Goal: Information Seeking & Learning: Check status

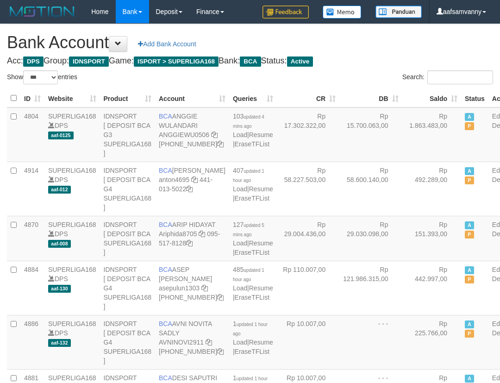
select select "***"
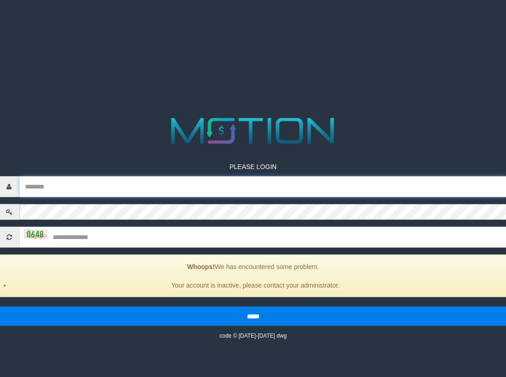
type input "**********"
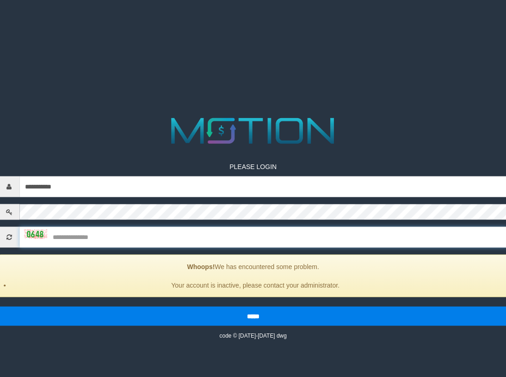
click at [29, 226] on input "text" at bounding box center [263, 236] width 488 height 21
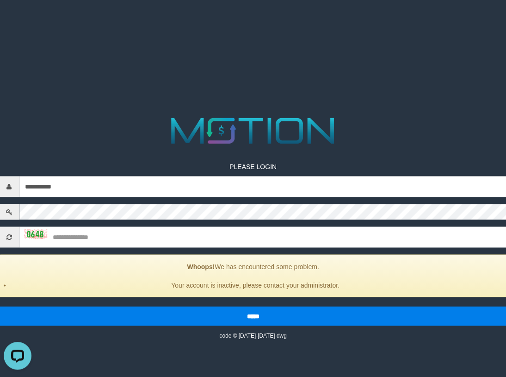
click at [26, 229] on img at bounding box center [35, 233] width 23 height 9
click at [93, 226] on input "text" at bounding box center [263, 236] width 488 height 21
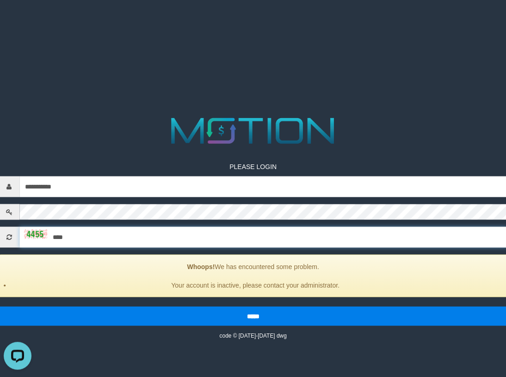
type input "****"
click at [0, 306] on input "*****" at bounding box center [253, 315] width 509 height 19
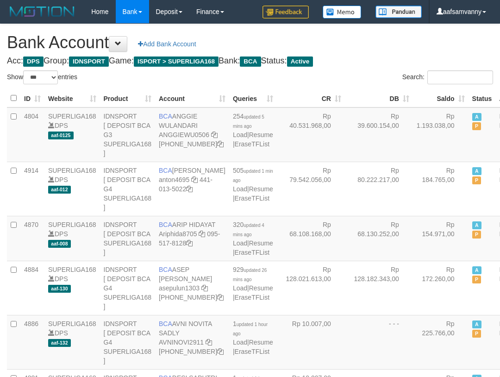
select select "***"
click at [416, 95] on th "Saldo" at bounding box center [441, 98] width 56 height 18
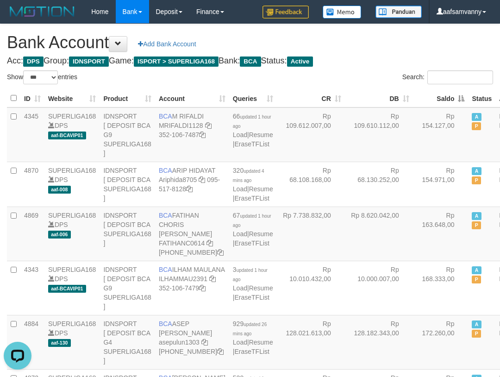
click at [416, 95] on th "Saldo" at bounding box center [441, 98] width 56 height 18
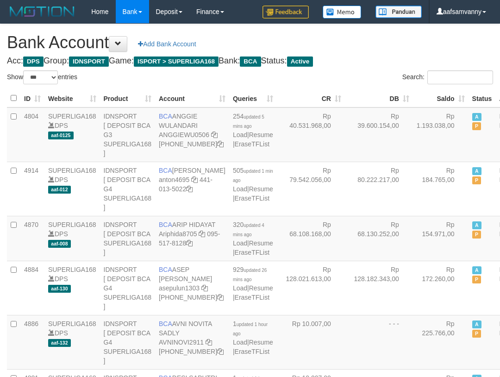
select select "***"
click at [424, 96] on th "Saldo" at bounding box center [441, 98] width 56 height 18
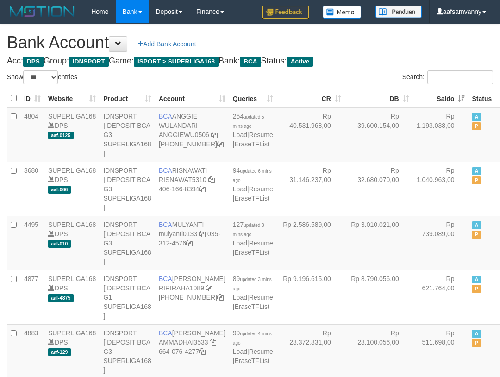
click at [401, 34] on h1 "Bank Account Add Bank Account" at bounding box center [250, 42] width 486 height 19
click at [380, 70] on div "Search:" at bounding box center [375, 78] width 236 height 16
click at [384, 45] on h1 "Bank Account Add Bank Account" at bounding box center [250, 42] width 486 height 19
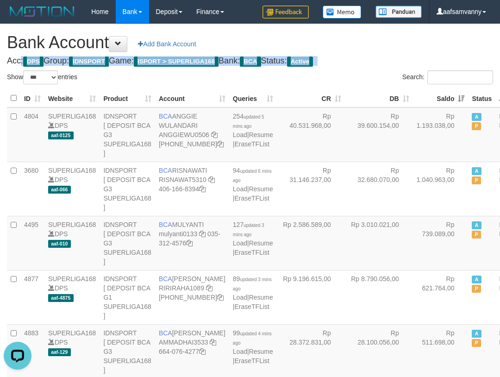
click at [384, 45] on h1 "Bank Account Add Bank Account" at bounding box center [250, 42] width 486 height 19
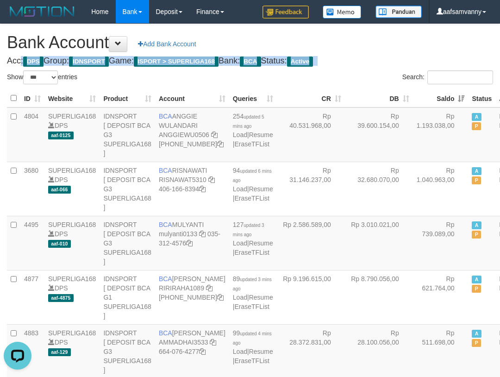
click at [384, 45] on h1 "Bank Account Add Bank Account" at bounding box center [250, 42] width 486 height 19
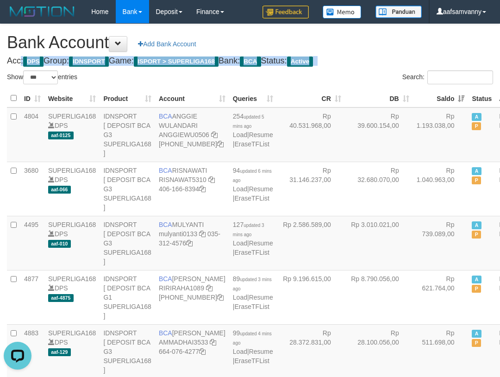
click at [384, 45] on h1 "Bank Account Add Bank Account" at bounding box center [250, 42] width 486 height 19
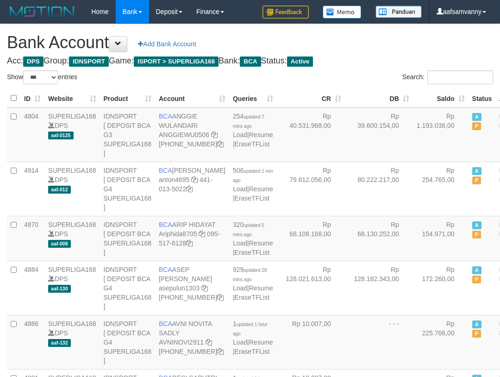
select select "***"
click at [441, 95] on th "Saldo" at bounding box center [441, 98] width 56 height 18
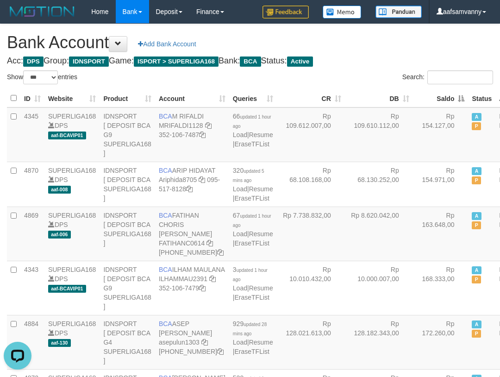
click at [441, 95] on th "Saldo" at bounding box center [441, 98] width 56 height 18
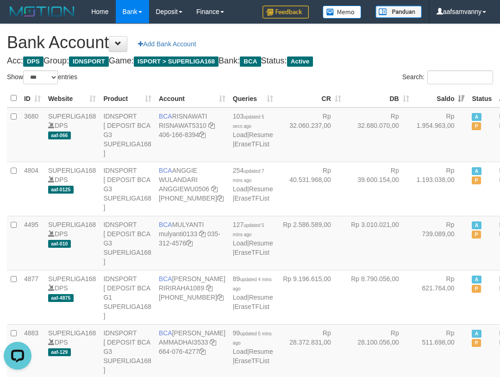
click at [403, 70] on label "Search:" at bounding box center [447, 77] width 91 height 14
click at [427, 70] on input "Search:" at bounding box center [460, 77] width 66 height 14
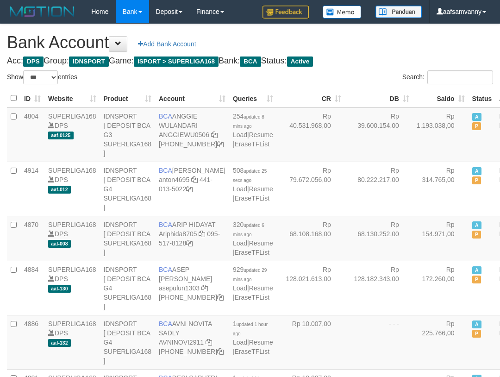
select select "***"
click at [441, 92] on th "Saldo" at bounding box center [441, 98] width 56 height 18
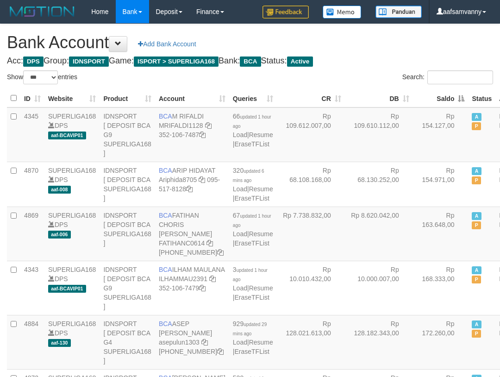
click at [441, 92] on th "Saldo" at bounding box center [441, 98] width 56 height 18
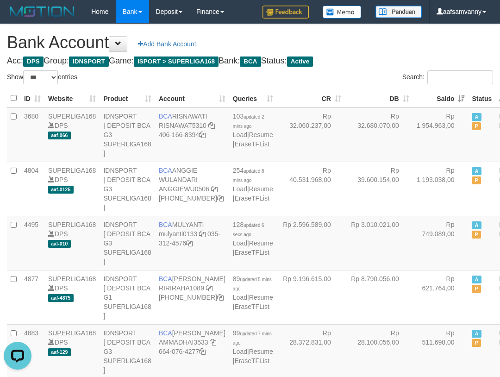
click at [441, 92] on th "Saldo" at bounding box center [441, 98] width 56 height 18
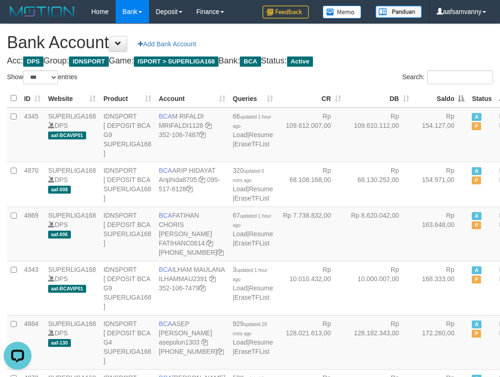
click at [441, 92] on th "Saldo" at bounding box center [441, 98] width 56 height 18
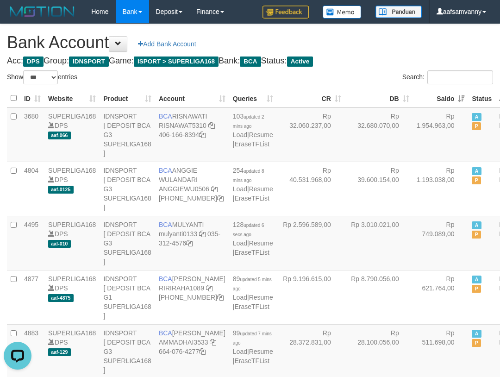
click at [436, 94] on th "Saldo" at bounding box center [441, 98] width 56 height 18
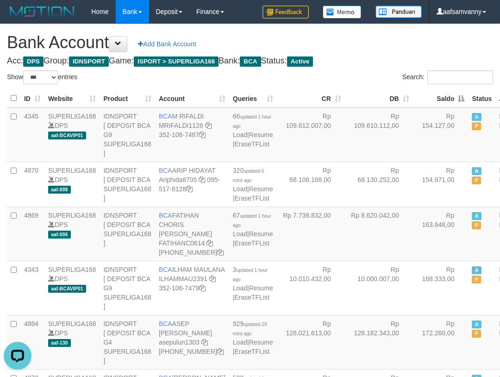
click at [436, 94] on th "Saldo" at bounding box center [441, 98] width 56 height 18
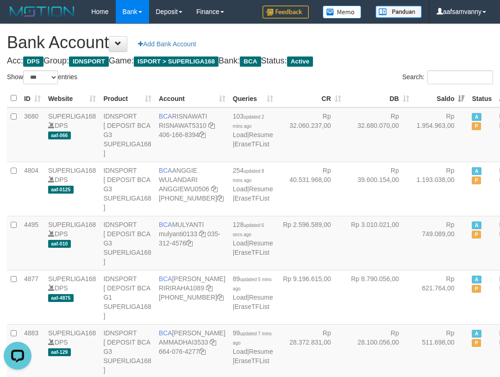
click at [389, 49] on h1 "Bank Account Add Bank Account" at bounding box center [250, 42] width 486 height 19
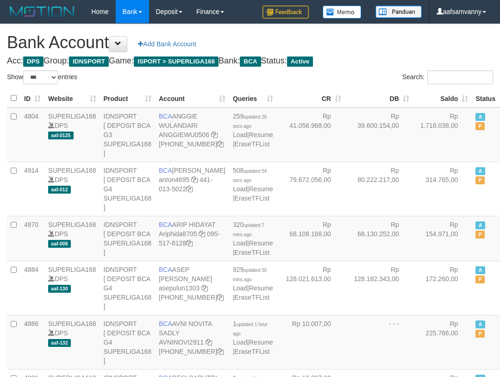
select select "***"
click at [442, 93] on th "Saldo" at bounding box center [442, 98] width 59 height 18
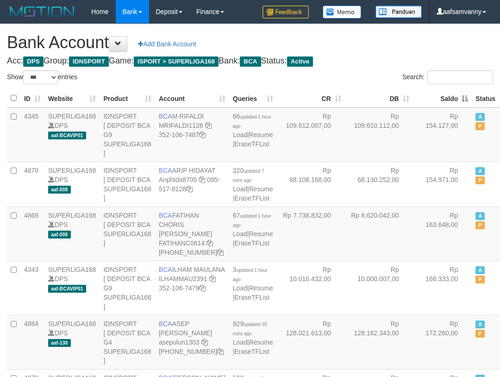
click at [442, 93] on th "Saldo" at bounding box center [442, 98] width 59 height 18
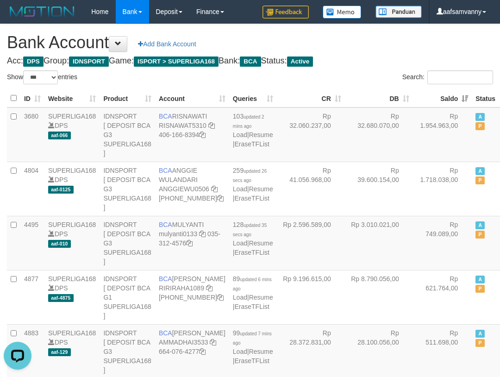
click at [384, 44] on h1 "Bank Account Add Bank Account" at bounding box center [250, 42] width 486 height 19
click at [442, 47] on h1 "Bank Account Add Bank Account" at bounding box center [250, 42] width 486 height 19
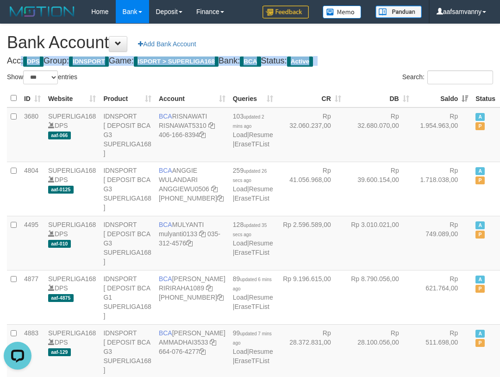
click at [442, 47] on h1 "Bank Account Add Bank Account" at bounding box center [250, 42] width 486 height 19
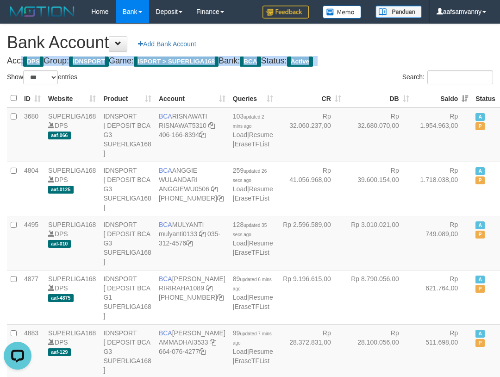
click at [442, 47] on h1 "Bank Account Add Bank Account" at bounding box center [250, 42] width 486 height 19
drag, startPoint x: 442, startPoint y: 47, endPoint x: 501, endPoint y: 43, distance: 59.4
click at [443, 47] on h1 "Bank Account Add Bank Account" at bounding box center [250, 42] width 486 height 19
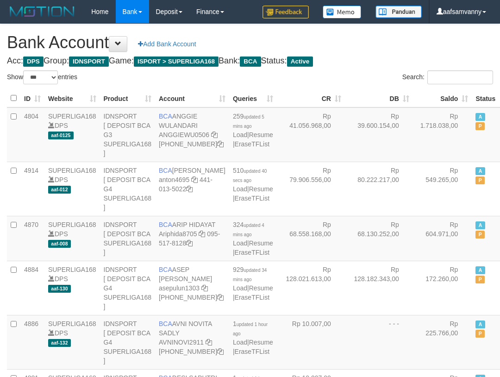
select select "***"
click at [444, 97] on th "Saldo" at bounding box center [442, 98] width 59 height 18
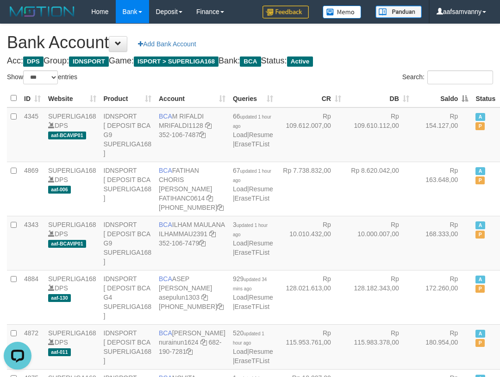
click at [444, 97] on th "Saldo" at bounding box center [442, 98] width 59 height 18
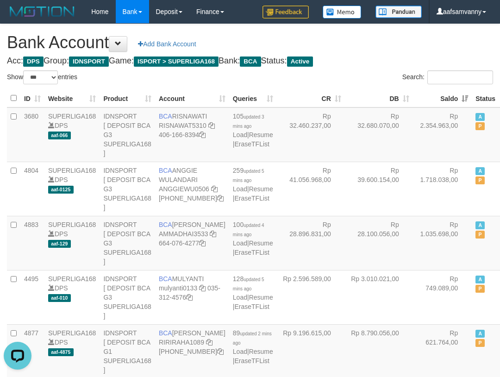
click at [406, 38] on h1 "Bank Account Add Bank Account" at bounding box center [250, 42] width 486 height 19
drag, startPoint x: 477, startPoint y: 36, endPoint x: 414, endPoint y: 41, distance: 63.1
click at [476, 36] on h1 "Bank Account Add Bank Account" at bounding box center [250, 42] width 486 height 19
click at [414, 41] on h1 "Bank Account Add Bank Account" at bounding box center [250, 42] width 486 height 19
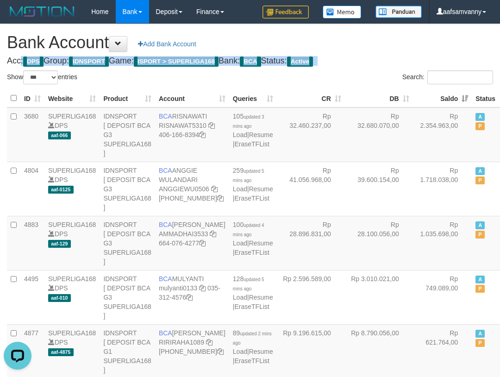
click at [414, 41] on h1 "Bank Account Add Bank Account" at bounding box center [250, 42] width 486 height 19
click at [414, 42] on h1 "Bank Account Add Bank Account" at bounding box center [250, 42] width 486 height 19
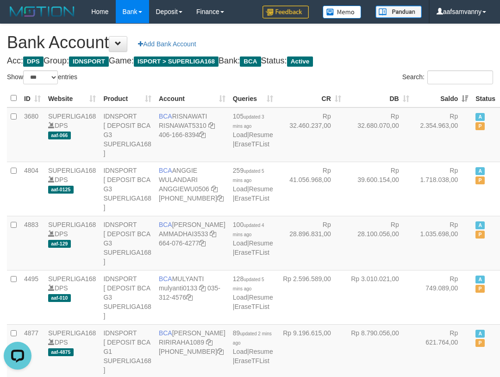
click at [414, 42] on h1 "Bank Account Add Bank Account" at bounding box center [250, 42] width 486 height 19
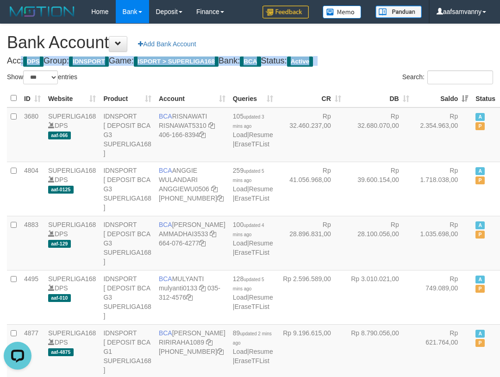
click at [414, 42] on h1 "Bank Account Add Bank Account" at bounding box center [250, 42] width 486 height 19
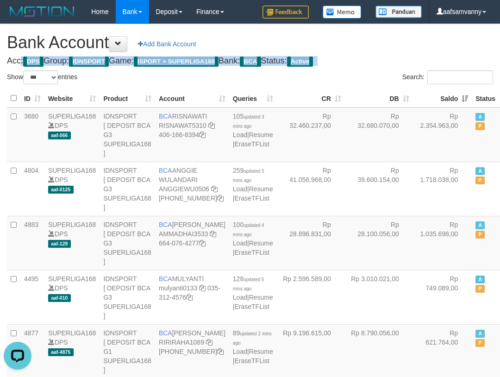
click at [414, 42] on h1 "Bank Account Add Bank Account" at bounding box center [250, 42] width 486 height 19
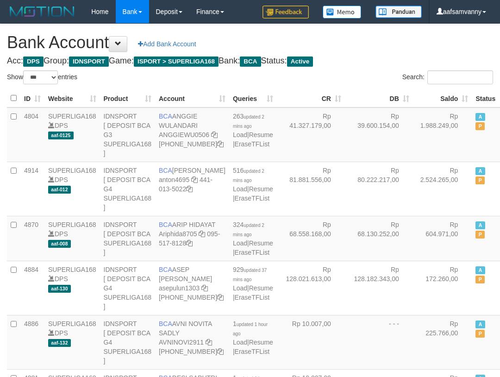
select select "***"
click at [440, 93] on th "Saldo" at bounding box center [442, 98] width 59 height 18
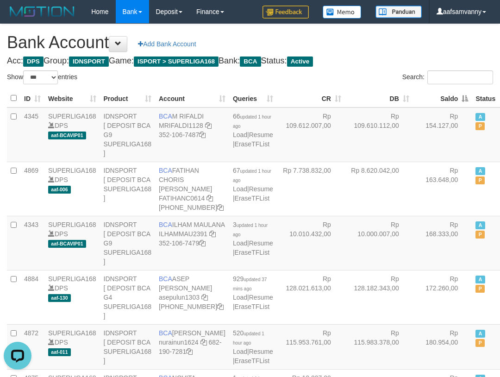
drag, startPoint x: 440, startPoint y: 93, endPoint x: 405, endPoint y: 70, distance: 41.5
click at [439, 93] on th "Saldo" at bounding box center [442, 98] width 59 height 18
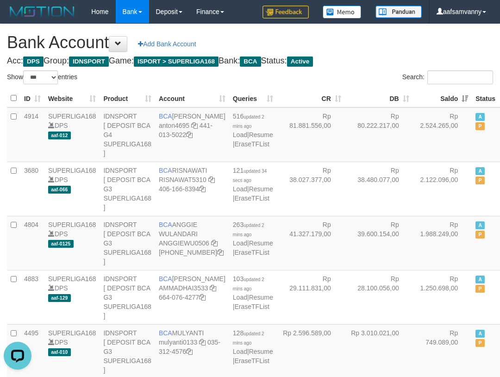
click at [391, 62] on h4 "Acc: DPS Group: IDNSPORT Game: ISPORT > SUPERLIGA168 Bank: BCA Status: Active" at bounding box center [250, 60] width 486 height 9
click at [448, 75] on input "Search:" at bounding box center [460, 77] width 66 height 14
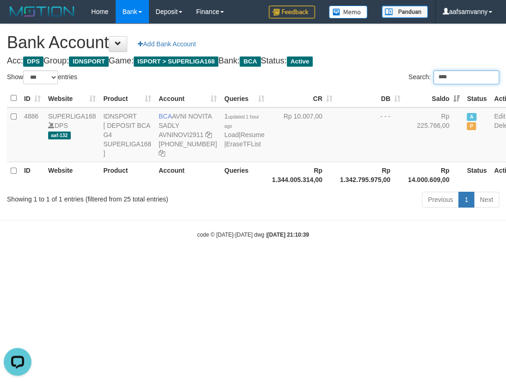
click at [448, 75] on input "****" at bounding box center [467, 77] width 66 height 14
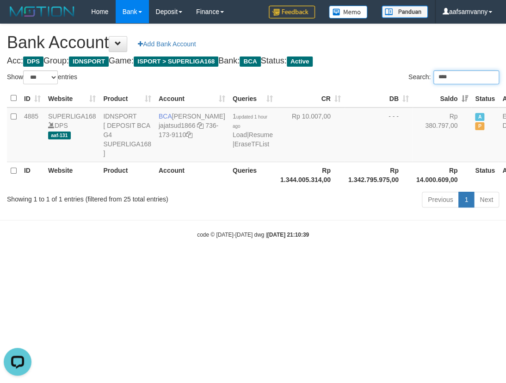
type input "****"
click at [380, 45] on h1 "Bank Account Add Bank Account" at bounding box center [253, 42] width 492 height 19
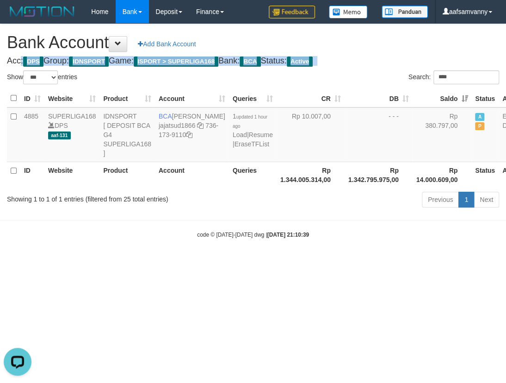
click at [380, 45] on h1 "Bank Account Add Bank Account" at bounding box center [253, 42] width 492 height 19
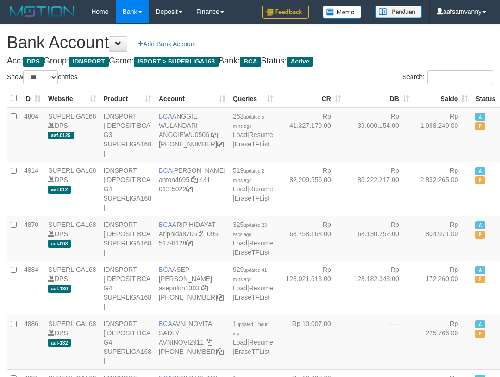
select select "***"
click at [442, 94] on th "Saldo" at bounding box center [442, 98] width 59 height 18
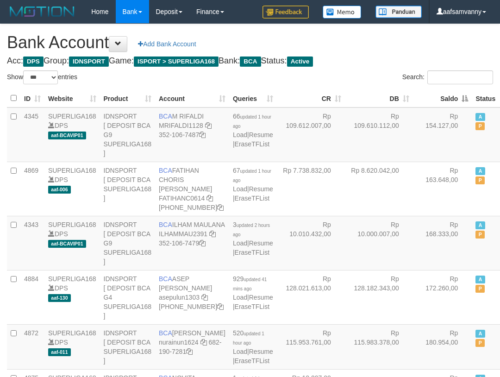
click at [442, 94] on th "Saldo" at bounding box center [442, 98] width 59 height 18
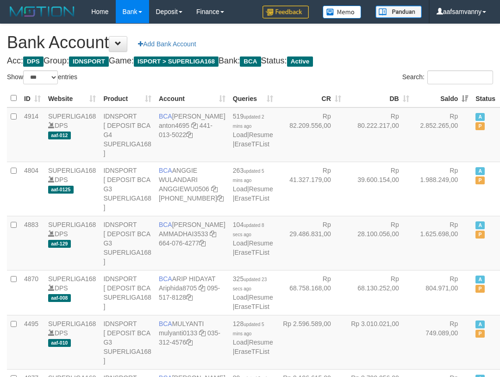
click at [439, 44] on h1 "Bank Account Add Bank Account" at bounding box center [250, 42] width 486 height 19
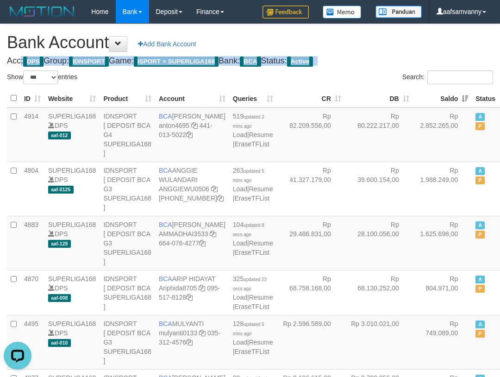
click at [439, 44] on h1 "Bank Account Add Bank Account" at bounding box center [250, 42] width 486 height 19
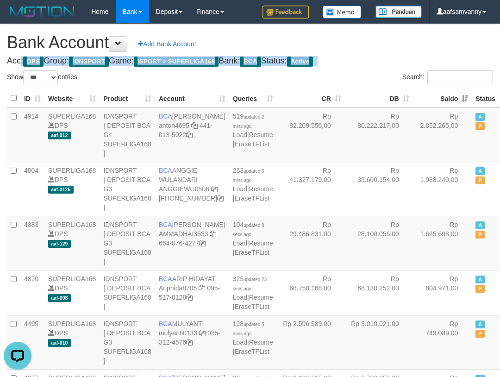
click at [439, 44] on h1 "Bank Account Add Bank Account" at bounding box center [250, 42] width 486 height 19
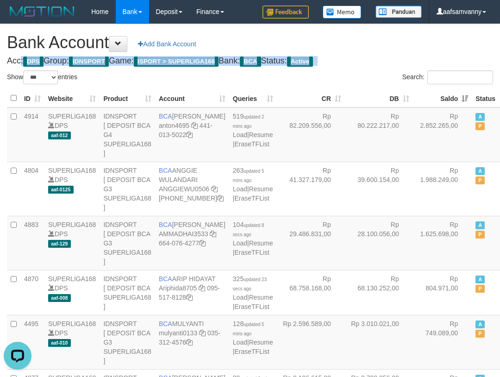
click at [439, 44] on h1 "Bank Account Add Bank Account" at bounding box center [250, 42] width 486 height 19
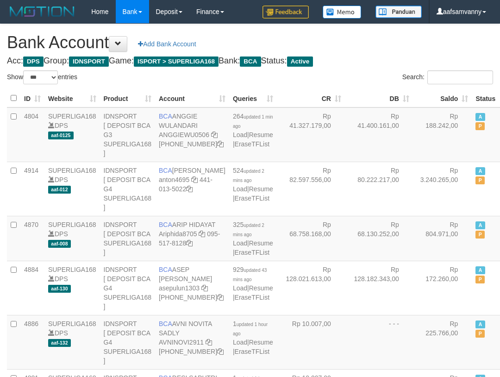
select select "***"
click at [442, 97] on th "Saldo" at bounding box center [442, 98] width 59 height 18
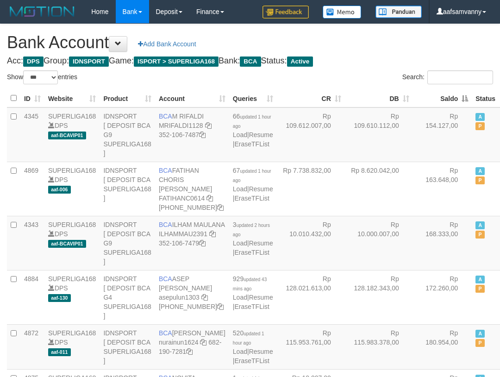
click at [442, 97] on th "Saldo" at bounding box center [442, 98] width 59 height 18
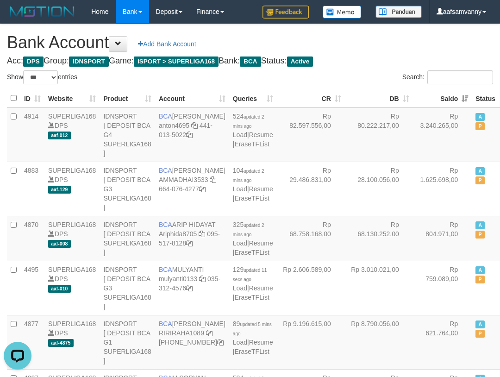
click at [410, 42] on h1 "Bank Account Add Bank Account" at bounding box center [250, 42] width 486 height 19
click at [427, 73] on input "Search:" at bounding box center [460, 77] width 66 height 14
paste input "****"
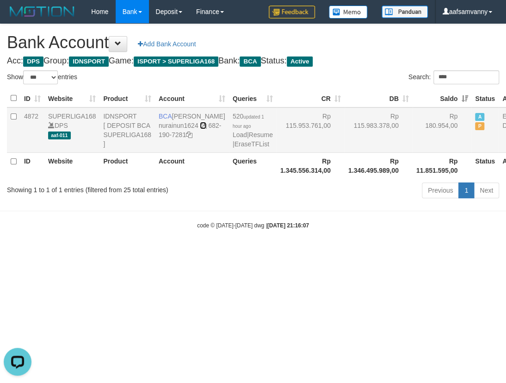
click at [200, 129] on icon at bounding box center [203, 125] width 6 height 6
drag, startPoint x: 160, startPoint y: 151, endPoint x: 388, endPoint y: 382, distance: 324.3
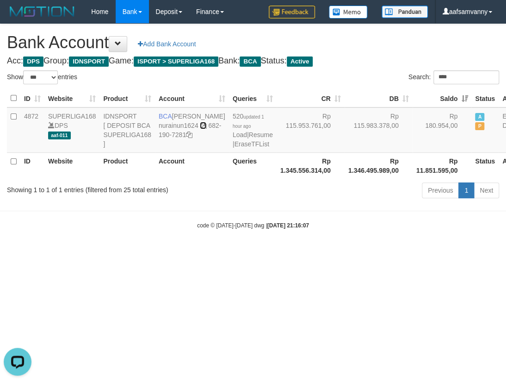
click at [200, 129] on icon at bounding box center [203, 125] width 6 height 6
click at [445, 73] on input "****" at bounding box center [467, 77] width 66 height 14
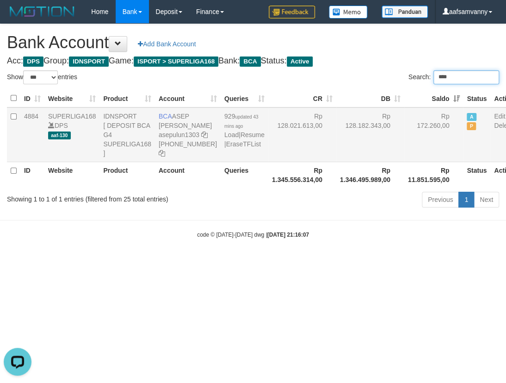
type input "****"
click at [201, 138] on icon at bounding box center [204, 134] width 6 height 6
drag, startPoint x: 162, startPoint y: 150, endPoint x: 222, endPoint y: 178, distance: 66.0
click at [201, 138] on icon at bounding box center [204, 134] width 6 height 6
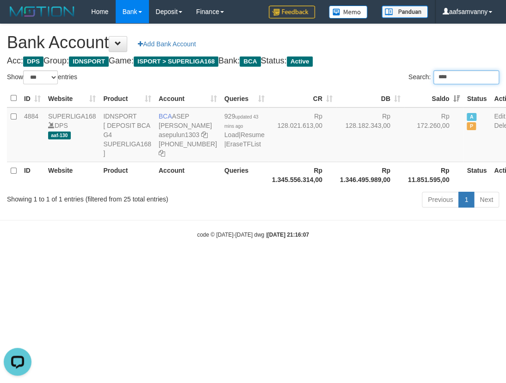
click at [462, 78] on input "****" at bounding box center [467, 77] width 66 height 14
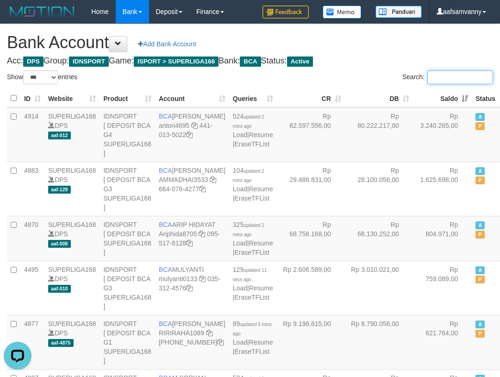
paste input "****"
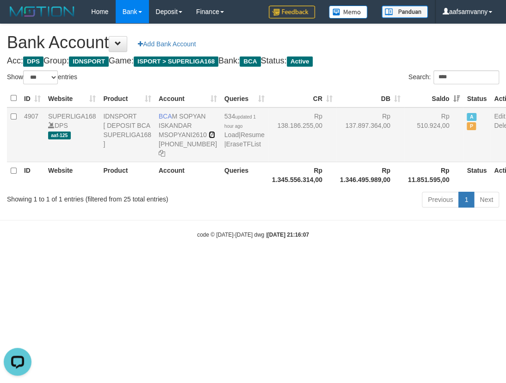
click at [209, 138] on icon at bounding box center [212, 134] width 6 height 6
click at [463, 83] on input "****" at bounding box center [467, 77] width 66 height 14
type input "****"
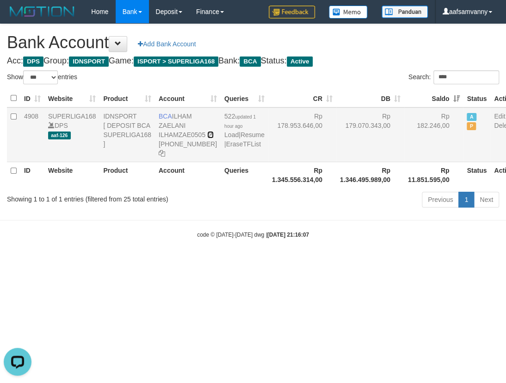
click at [207, 138] on icon at bounding box center [210, 134] width 6 height 6
click at [387, 50] on h1 "Bank Account Add Bank Account" at bounding box center [253, 42] width 492 height 19
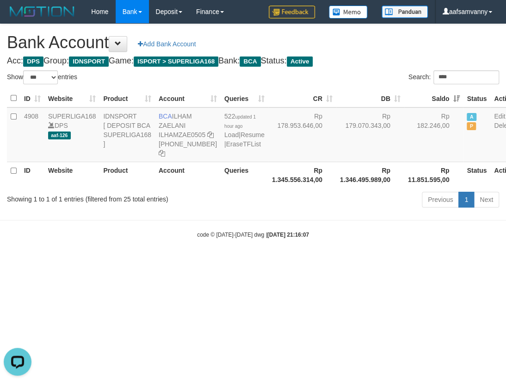
click at [387, 50] on h1 "Bank Account Add Bank Account" at bounding box center [253, 42] width 492 height 19
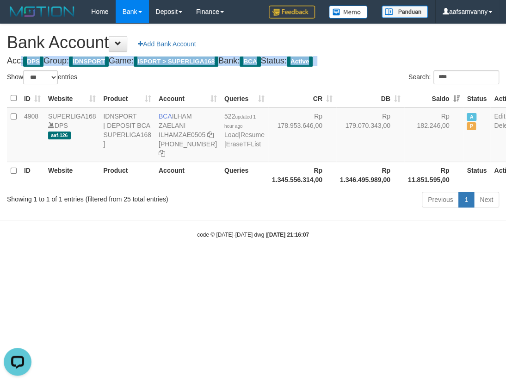
click at [387, 50] on h1 "Bank Account Add Bank Account" at bounding box center [253, 42] width 492 height 19
click at [388, 50] on h1 "Bank Account Add Bank Account" at bounding box center [253, 42] width 492 height 19
click at [389, 50] on h1 "Bank Account Add Bank Account" at bounding box center [253, 42] width 492 height 19
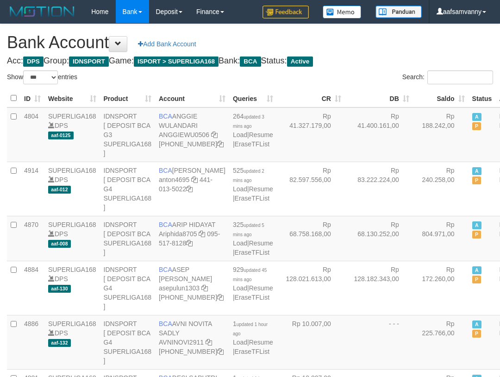
select select "***"
click at [364, 48] on h1 "Bank Account Add Bank Account" at bounding box center [250, 42] width 486 height 19
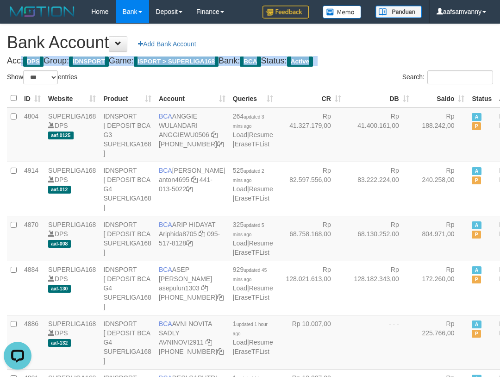
click at [364, 48] on h1 "Bank Account Add Bank Account" at bounding box center [250, 42] width 486 height 19
click at [364, 49] on h1 "Bank Account Add Bank Account" at bounding box center [250, 42] width 486 height 19
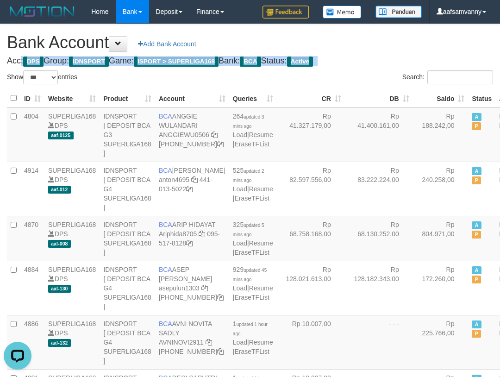
click at [364, 49] on h1 "Bank Account Add Bank Account" at bounding box center [250, 42] width 486 height 19
drag, startPoint x: 364, startPoint y: 49, endPoint x: 504, endPoint y: 179, distance: 191.6
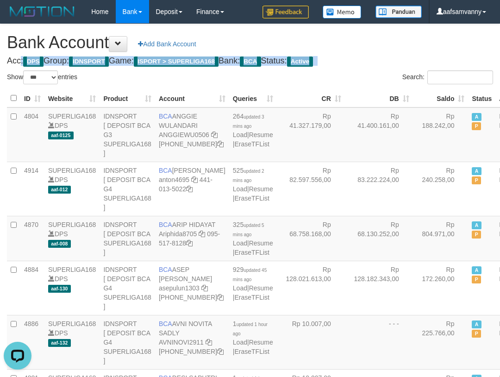
click at [364, 50] on h1 "Bank Account Add Bank Account" at bounding box center [250, 42] width 486 height 19
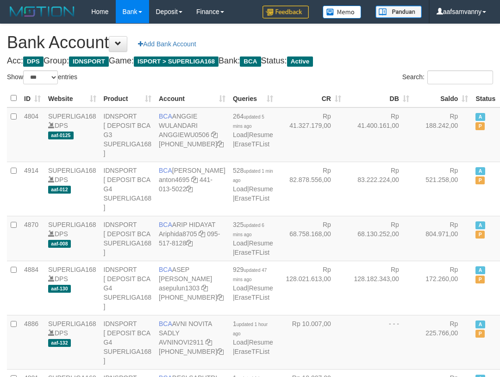
select select "***"
click at [441, 93] on th "Saldo" at bounding box center [442, 98] width 59 height 18
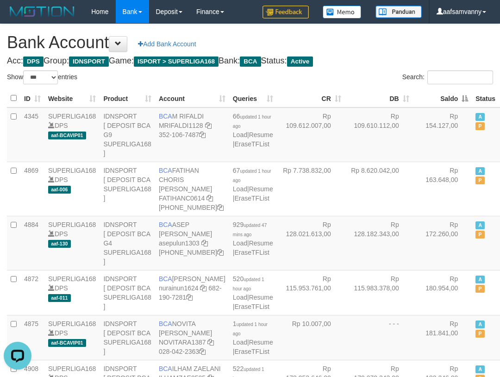
click at [441, 93] on th "Saldo" at bounding box center [442, 98] width 59 height 18
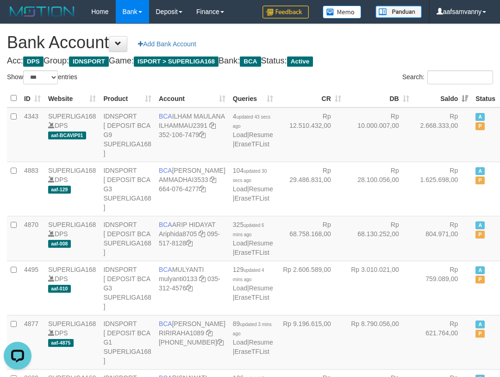
click at [378, 46] on h1 "Bank Account Add Bank Account" at bounding box center [250, 42] width 486 height 19
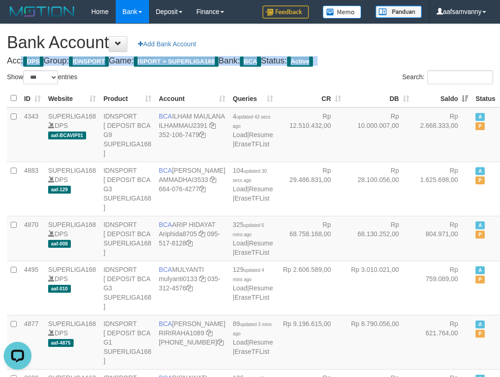
click at [378, 46] on h1 "Bank Account Add Bank Account" at bounding box center [250, 42] width 486 height 19
click at [378, 45] on h1 "Bank Account Add Bank Account" at bounding box center [250, 42] width 486 height 19
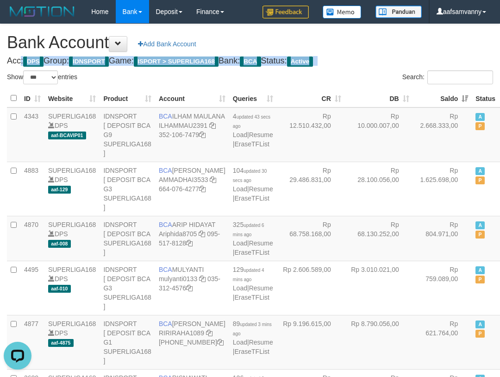
click at [378, 45] on h1 "Bank Account Add Bank Account" at bounding box center [250, 42] width 486 height 19
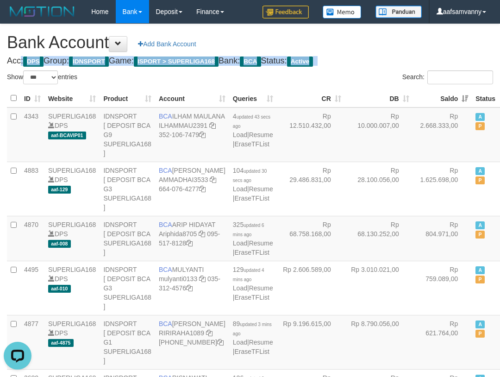
click at [378, 45] on h1 "Bank Account Add Bank Account" at bounding box center [250, 42] width 486 height 19
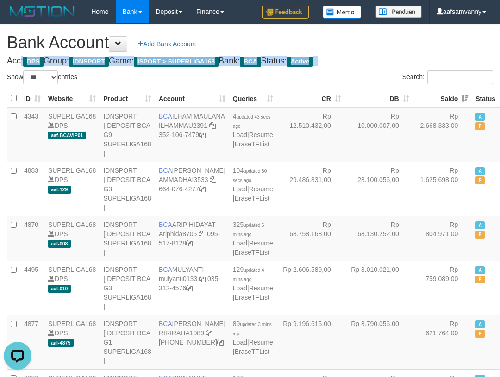
click at [378, 45] on h1 "Bank Account Add Bank Account" at bounding box center [250, 42] width 486 height 19
drag, startPoint x: 378, startPoint y: 45, endPoint x: 456, endPoint y: 104, distance: 97.6
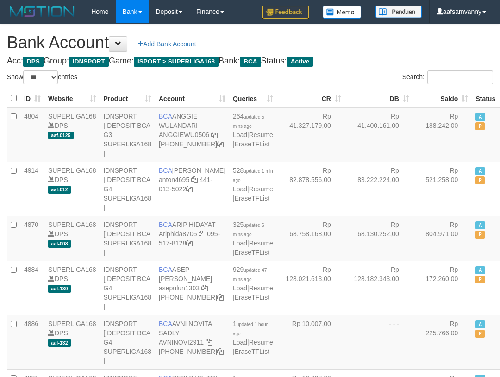
select select "***"
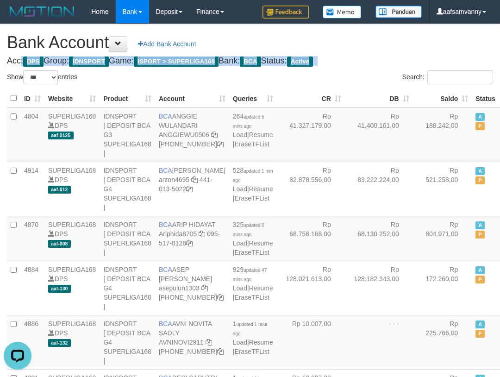
click at [377, 51] on h1 "Bank Account Add Bank Account" at bounding box center [250, 42] width 486 height 19
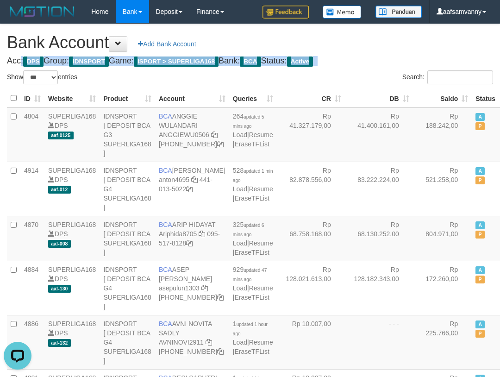
click at [377, 51] on h1 "Bank Account Add Bank Account" at bounding box center [250, 42] width 486 height 19
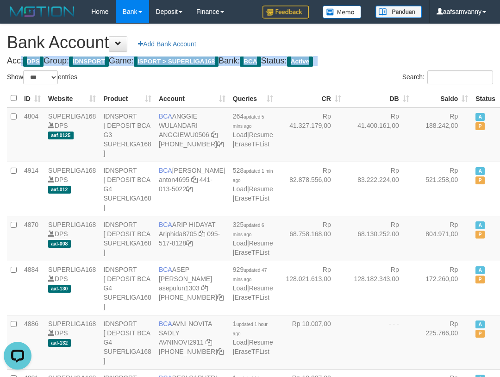
click at [377, 51] on h1 "Bank Account Add Bank Account" at bounding box center [250, 42] width 486 height 19
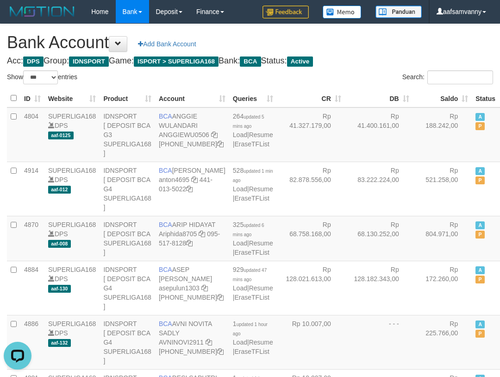
click at [378, 50] on h1 "Bank Account Add Bank Account" at bounding box center [250, 42] width 486 height 19
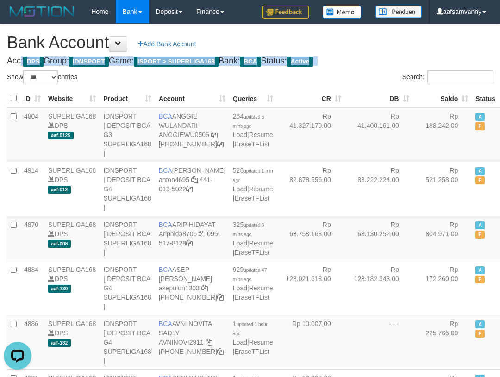
click at [378, 50] on h1 "Bank Account Add Bank Account" at bounding box center [250, 42] width 486 height 19
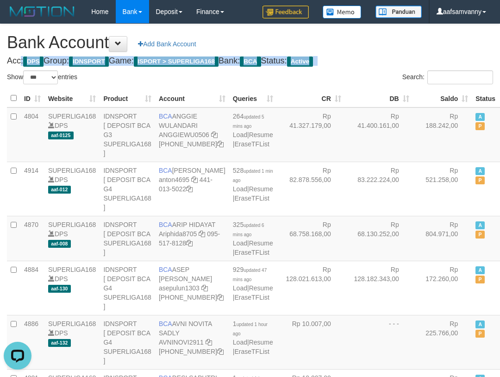
click at [378, 50] on h1 "Bank Account Add Bank Account" at bounding box center [250, 42] width 486 height 19
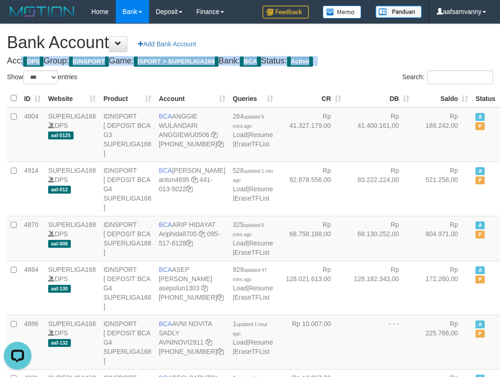
click at [378, 50] on h1 "Bank Account Add Bank Account" at bounding box center [250, 42] width 486 height 19
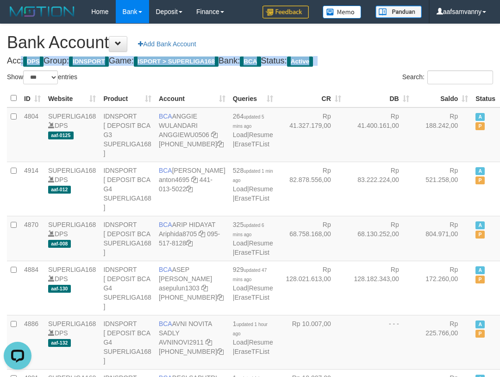
click at [378, 50] on h1 "Bank Account Add Bank Account" at bounding box center [250, 42] width 486 height 19
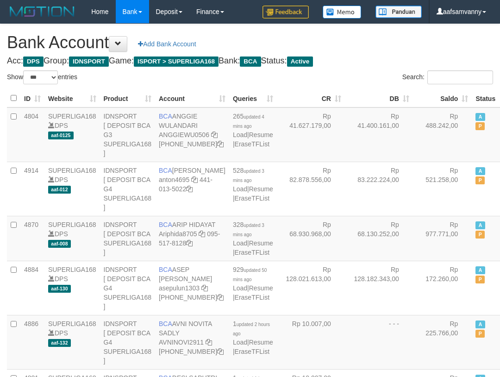
select select "***"
click at [444, 92] on th "Saldo" at bounding box center [442, 98] width 59 height 18
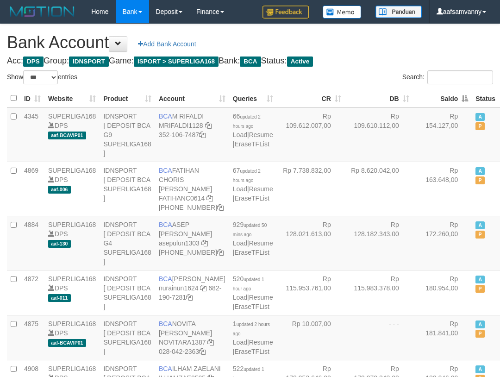
click at [444, 92] on th "Saldo" at bounding box center [442, 98] width 59 height 18
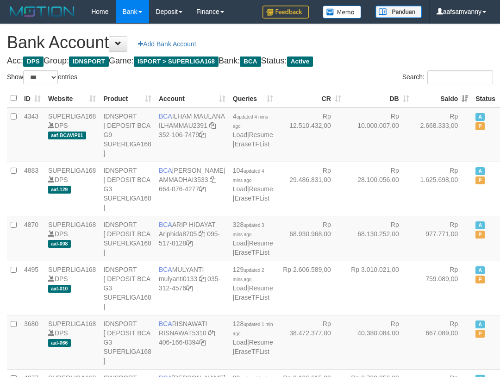
click at [405, 60] on h4 "Acc: DPS Group: IDNSPORT Game: ISPORT > SUPERLIGA168 Bank: BCA Status: Active" at bounding box center [250, 60] width 486 height 9
click at [390, 47] on h1 "Bank Account Add Bank Account" at bounding box center [250, 42] width 486 height 19
click at [388, 50] on h1 "Bank Account Add Bank Account" at bounding box center [250, 42] width 486 height 19
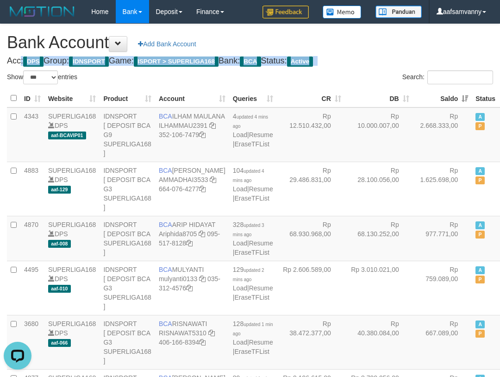
click at [388, 50] on h1 "Bank Account Add Bank Account" at bounding box center [250, 42] width 486 height 19
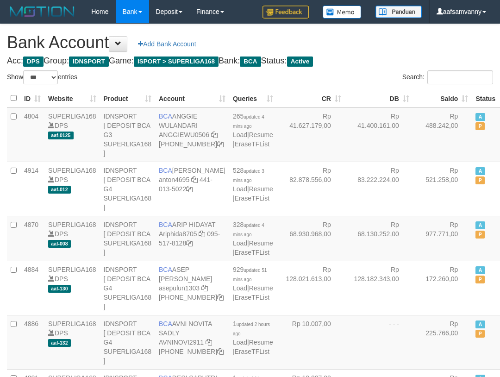
select select "***"
click at [382, 49] on h1 "Bank Account Add Bank Account" at bounding box center [250, 42] width 486 height 19
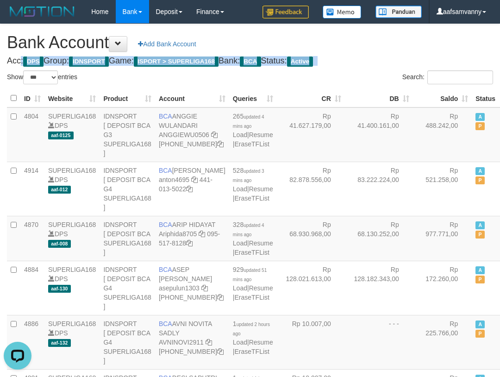
click at [382, 49] on h1 "Bank Account Add Bank Account" at bounding box center [250, 42] width 486 height 19
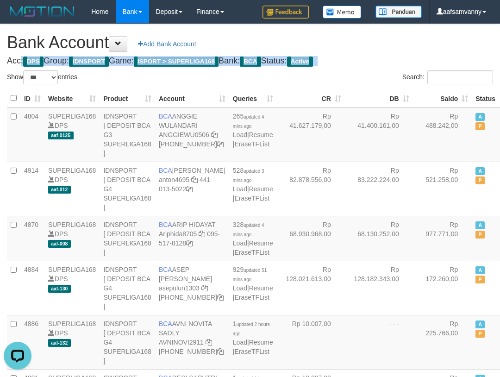
click at [382, 49] on h1 "Bank Account Add Bank Account" at bounding box center [250, 42] width 486 height 19
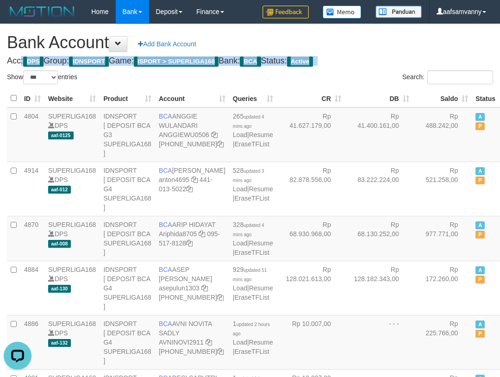
click at [382, 49] on h1 "Bank Account Add Bank Account" at bounding box center [250, 42] width 486 height 19
click at [382, 50] on h1 "Bank Account Add Bank Account" at bounding box center [250, 42] width 486 height 19
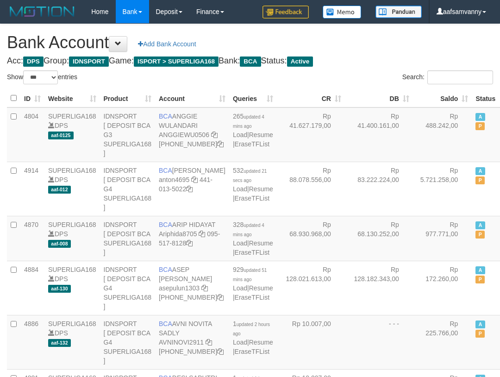
select select "***"
click at [442, 93] on th "Saldo" at bounding box center [442, 98] width 59 height 18
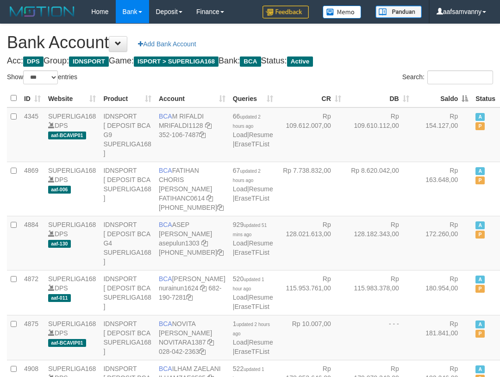
click at [442, 93] on th "Saldo" at bounding box center [442, 98] width 59 height 18
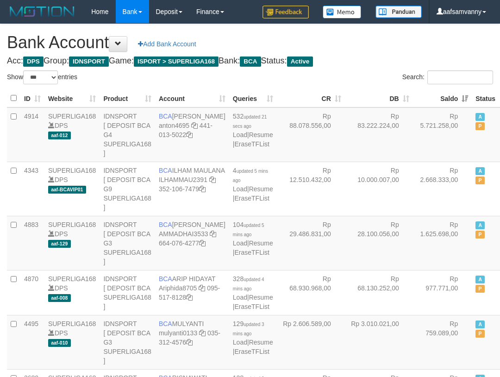
click at [408, 38] on h1 "Bank Account Add Bank Account" at bounding box center [250, 42] width 486 height 19
click at [486, 59] on h4 "Acc: DPS Group: IDNSPORT Game: ISPORT > SUPERLIGA168 Bank: BCA Status: Active" at bounding box center [250, 60] width 486 height 9
click at [435, 48] on h1 "Bank Account Add Bank Account" at bounding box center [250, 42] width 486 height 19
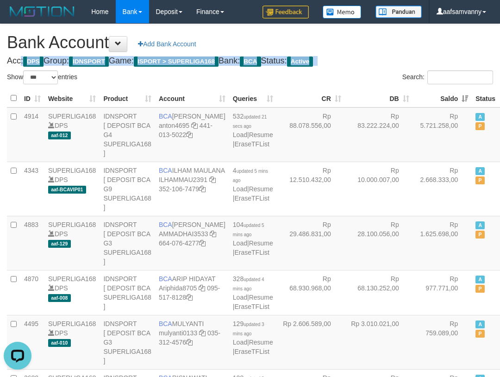
click at [435, 48] on h1 "Bank Account Add Bank Account" at bounding box center [250, 42] width 486 height 19
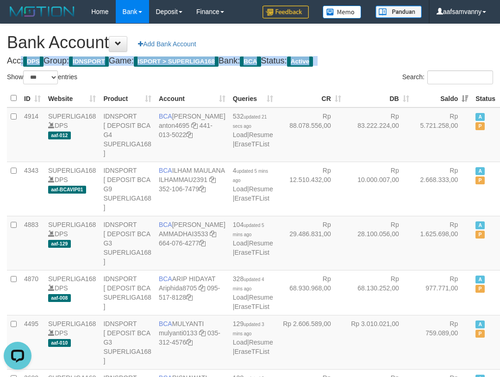
click at [435, 48] on h1 "Bank Account Add Bank Account" at bounding box center [250, 42] width 486 height 19
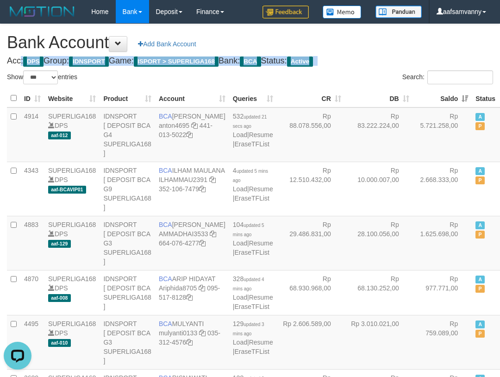
click at [435, 48] on h1 "Bank Account Add Bank Account" at bounding box center [250, 42] width 486 height 19
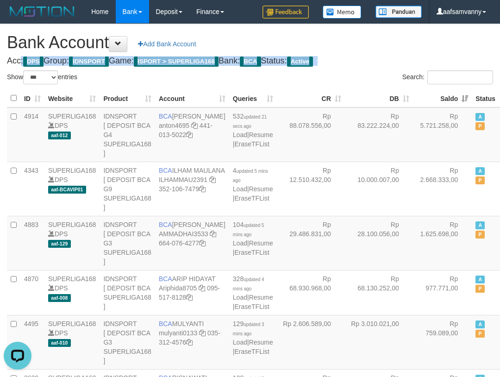
click at [435, 48] on h1 "Bank Account Add Bank Account" at bounding box center [250, 42] width 486 height 19
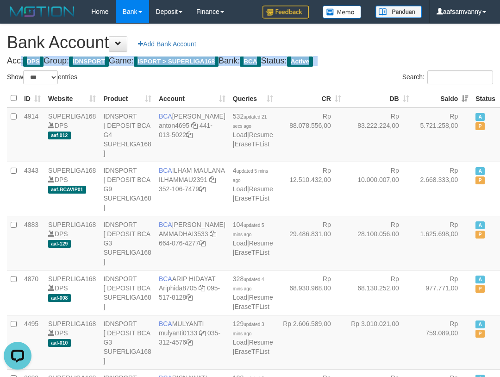
click at [435, 48] on h1 "Bank Account Add Bank Account" at bounding box center [250, 42] width 486 height 19
click at [435, 49] on h1 "Bank Account Add Bank Account" at bounding box center [250, 42] width 486 height 19
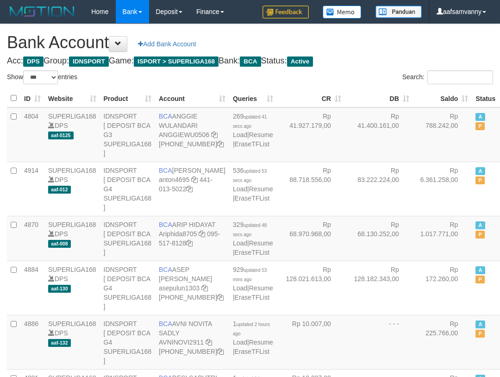
select select "***"
click at [444, 95] on th "Saldo" at bounding box center [442, 98] width 59 height 18
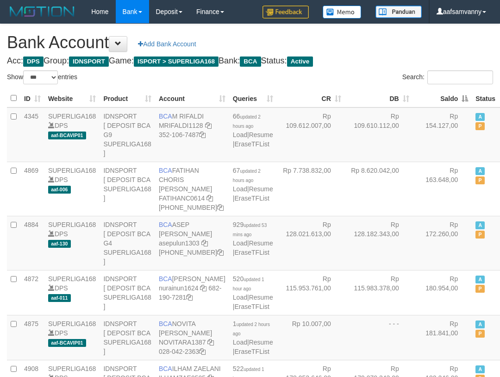
click at [444, 95] on th "Saldo" at bounding box center [442, 98] width 59 height 18
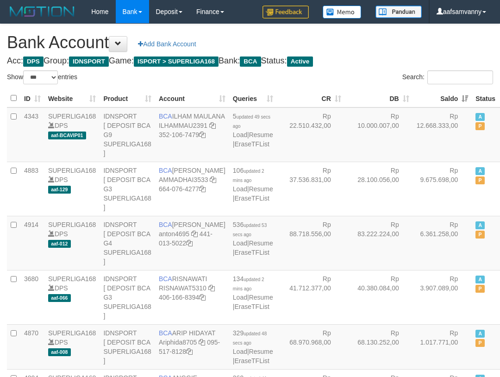
click at [411, 45] on h1 "Bank Account Add Bank Account" at bounding box center [250, 42] width 486 height 19
click at [477, 50] on h1 "Bank Account Add Bank Account" at bounding box center [250, 42] width 486 height 19
click at [448, 42] on h1 "Bank Account Add Bank Account" at bounding box center [250, 42] width 486 height 19
click at [425, 37] on h1 "Bank Account Add Bank Account" at bounding box center [250, 42] width 486 height 19
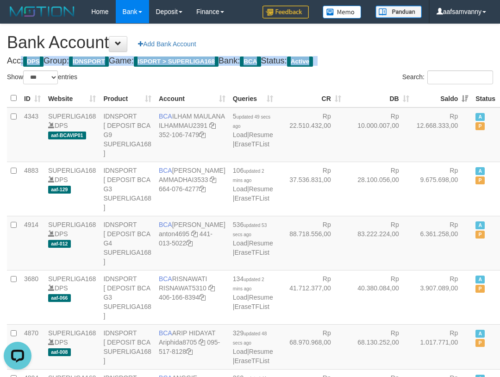
click at [425, 37] on h1 "Bank Account Add Bank Account" at bounding box center [250, 42] width 486 height 19
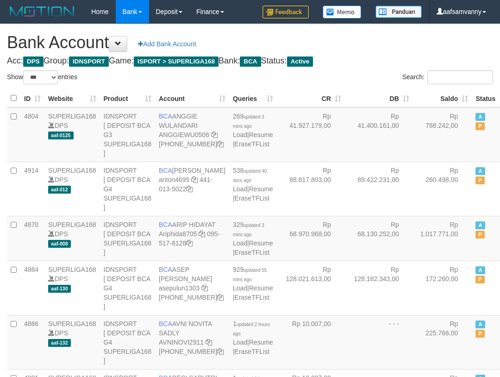
select select "***"
click at [440, 94] on th "Saldo" at bounding box center [442, 98] width 59 height 18
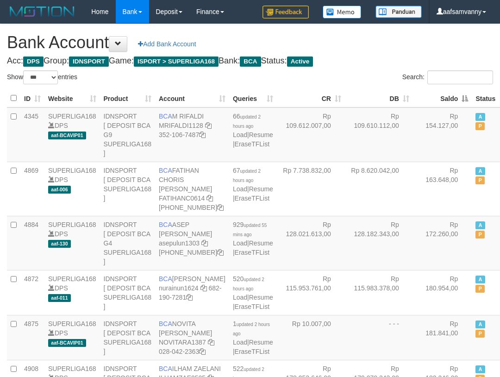
click at [440, 94] on th "Saldo" at bounding box center [442, 98] width 59 height 18
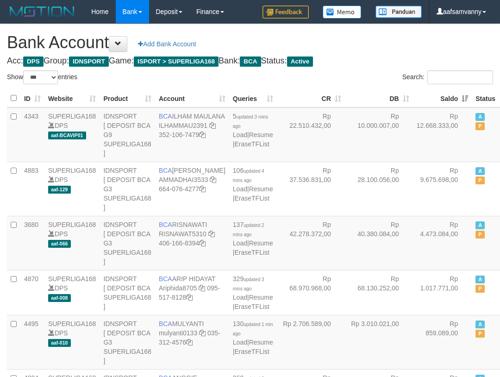
click at [405, 46] on h1 "Bank Account Add Bank Account" at bounding box center [250, 42] width 486 height 19
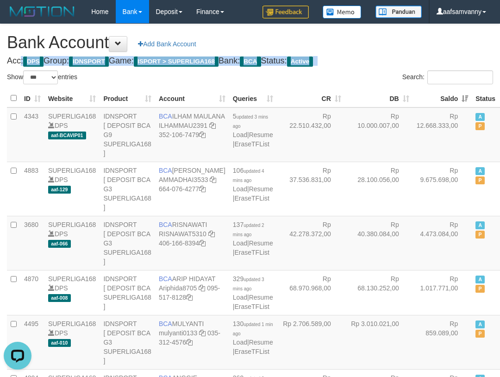
click at [405, 46] on h1 "Bank Account Add Bank Account" at bounding box center [250, 42] width 486 height 19
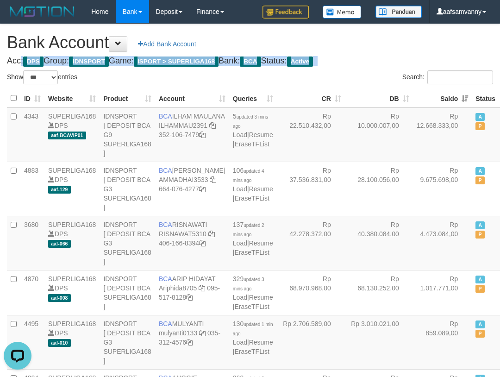
click at [405, 46] on h1 "Bank Account Add Bank Account" at bounding box center [250, 42] width 486 height 19
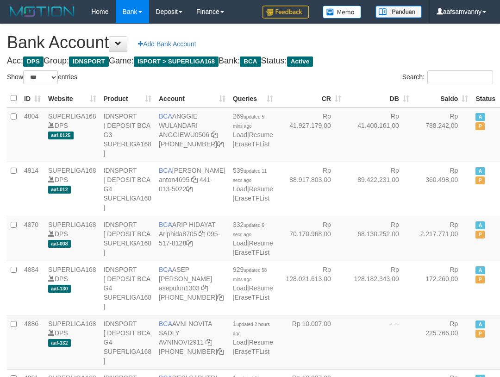
select select "***"
click at [443, 92] on th "Saldo" at bounding box center [442, 98] width 59 height 18
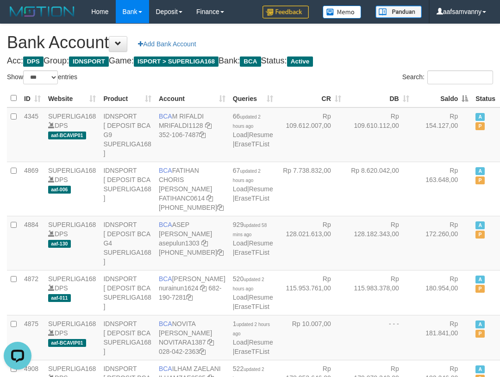
click at [444, 92] on th "Saldo" at bounding box center [442, 98] width 59 height 18
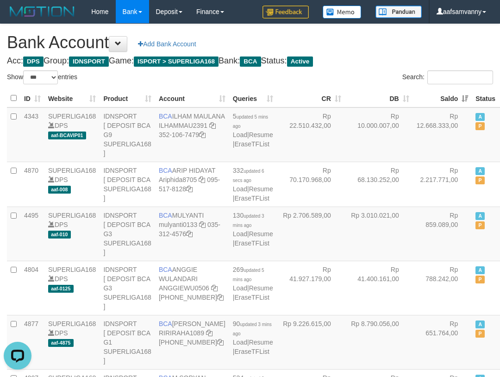
click at [417, 44] on h1 "Bank Account Add Bank Account" at bounding box center [250, 42] width 486 height 19
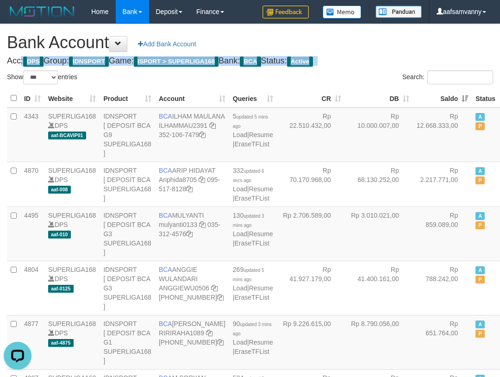
click at [417, 44] on h1 "Bank Account Add Bank Account" at bounding box center [250, 42] width 486 height 19
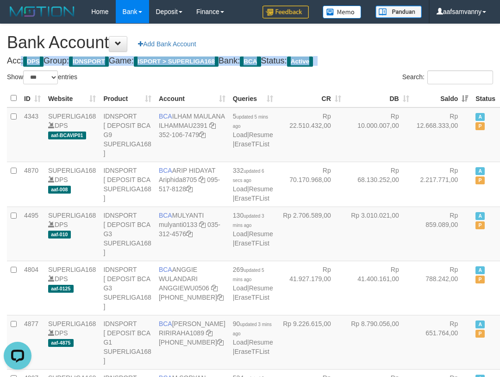
click at [417, 44] on h1 "Bank Account Add Bank Account" at bounding box center [250, 42] width 486 height 19
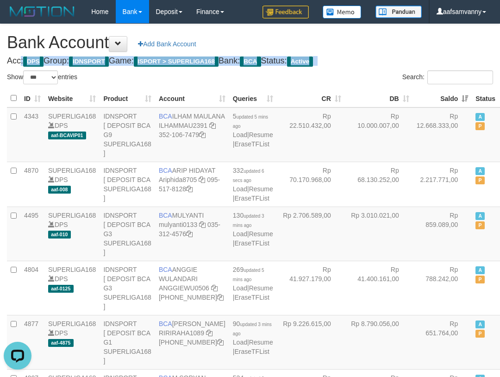
click at [417, 44] on h1 "Bank Account Add Bank Account" at bounding box center [250, 42] width 486 height 19
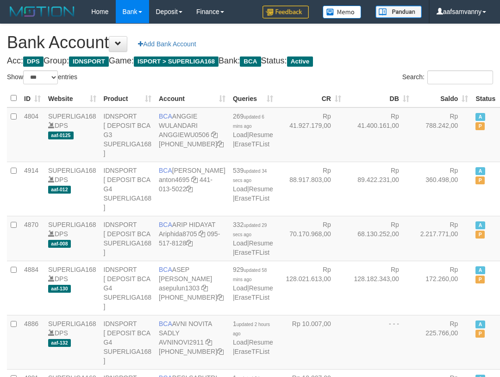
select select "***"
click at [421, 43] on h1 "Bank Account Add Bank Account" at bounding box center [250, 42] width 486 height 19
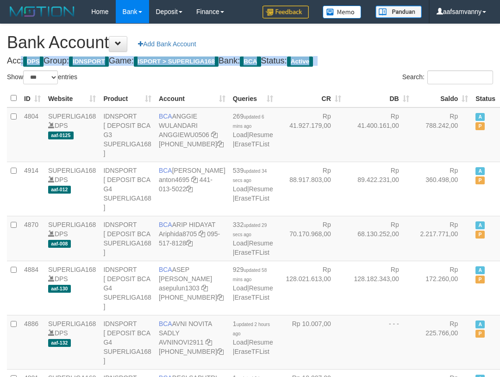
click at [421, 43] on h1 "Bank Account Add Bank Account" at bounding box center [250, 42] width 486 height 19
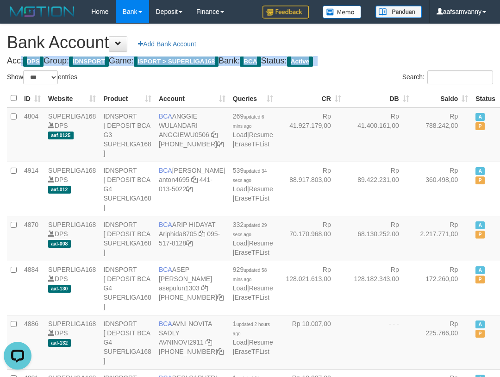
click at [421, 43] on h1 "Bank Account Add Bank Account" at bounding box center [250, 42] width 486 height 19
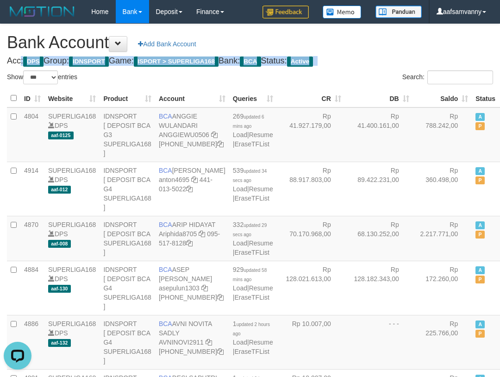
click at [421, 43] on h1 "Bank Account Add Bank Account" at bounding box center [250, 42] width 486 height 19
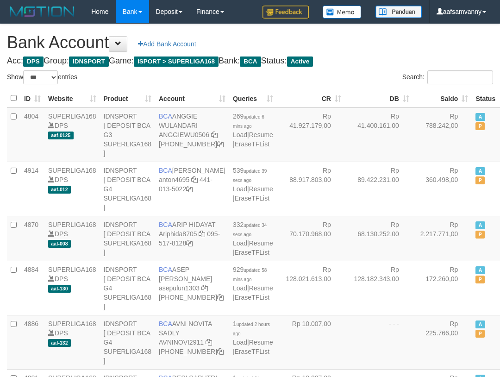
select select "***"
click at [440, 93] on th "Saldo" at bounding box center [442, 98] width 59 height 18
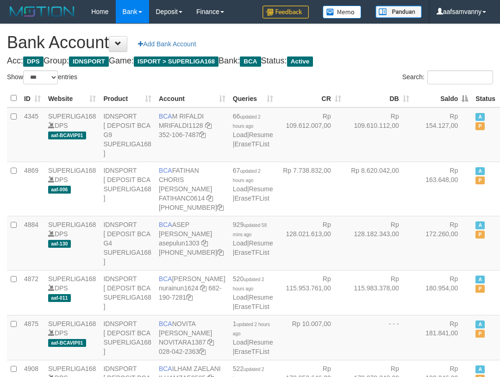
click at [440, 93] on th "Saldo" at bounding box center [442, 98] width 59 height 18
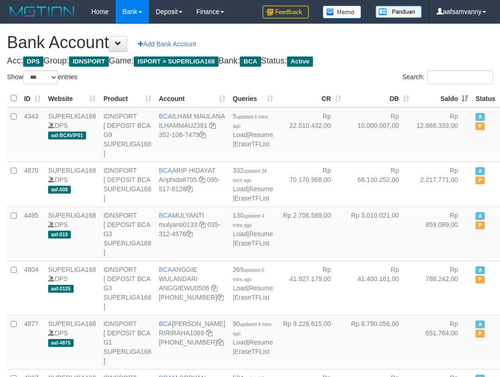
click at [387, 33] on h1 "Bank Account Add Bank Account" at bounding box center [250, 42] width 486 height 19
click at [356, 42] on h1 "Bank Account Add Bank Account" at bounding box center [250, 42] width 486 height 19
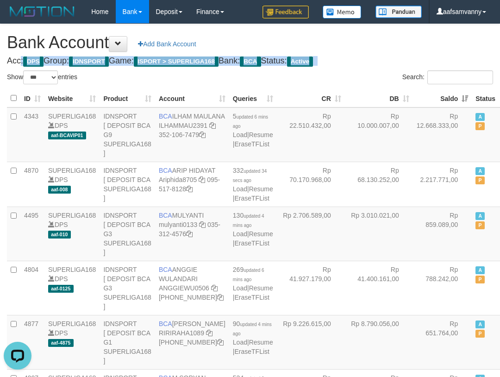
click at [356, 42] on h1 "Bank Account Add Bank Account" at bounding box center [250, 42] width 486 height 19
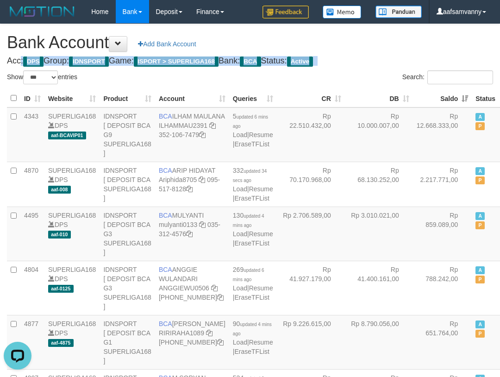
click at [356, 42] on h1 "Bank Account Add Bank Account" at bounding box center [250, 42] width 486 height 19
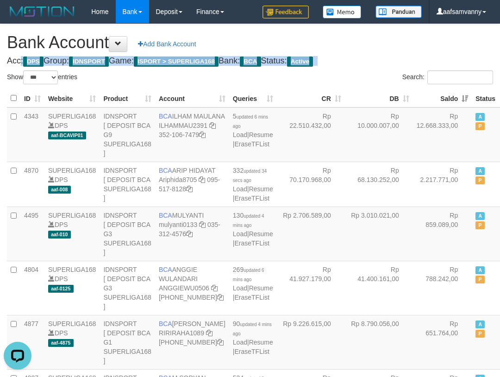
click at [356, 42] on h1 "Bank Account Add Bank Account" at bounding box center [250, 42] width 486 height 19
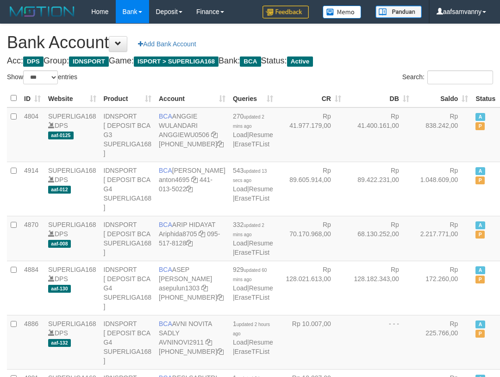
select select "***"
click at [448, 96] on th "Saldo" at bounding box center [442, 98] width 59 height 18
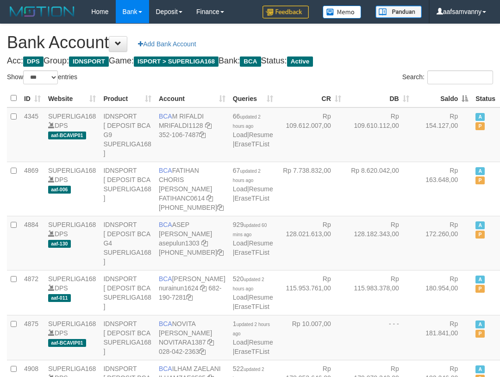
click at [448, 96] on th "Saldo" at bounding box center [442, 98] width 59 height 18
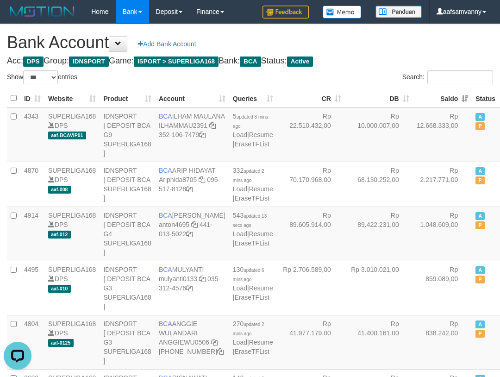
click at [449, 94] on th "Saldo" at bounding box center [442, 98] width 59 height 18
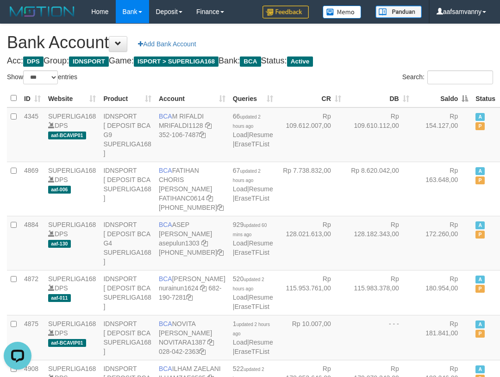
click at [449, 94] on th "Saldo" at bounding box center [442, 98] width 59 height 18
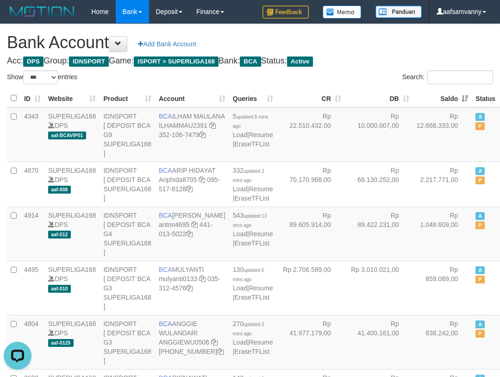
click at [409, 38] on h1 "Bank Account Add Bank Account" at bounding box center [250, 42] width 486 height 19
click at [425, 37] on h1 "Bank Account Add Bank Account" at bounding box center [250, 42] width 486 height 19
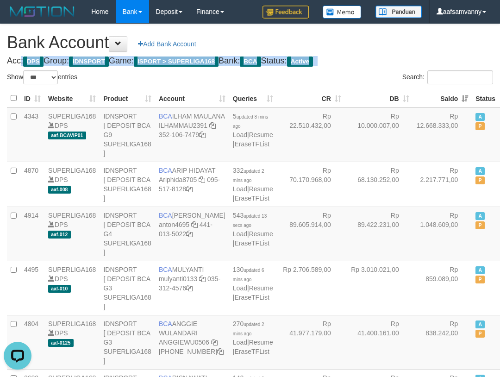
click at [425, 37] on h1 "Bank Account Add Bank Account" at bounding box center [250, 42] width 486 height 19
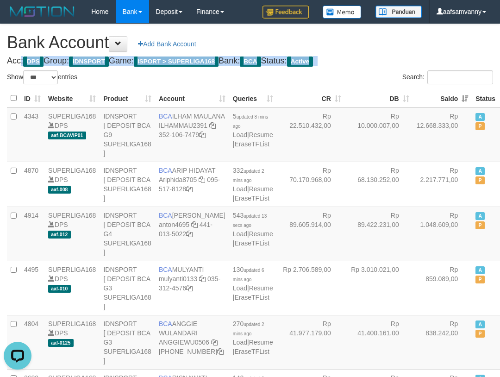
click at [425, 37] on h1 "Bank Account Add Bank Account" at bounding box center [250, 42] width 486 height 19
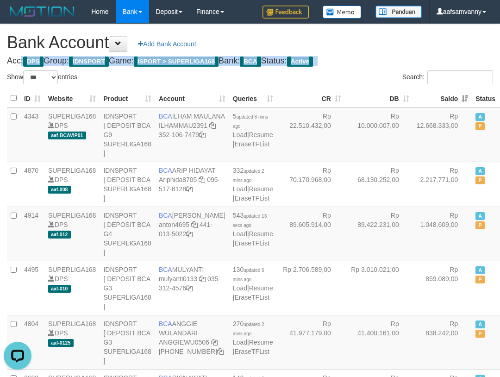
click at [425, 37] on h1 "Bank Account Add Bank Account" at bounding box center [250, 42] width 486 height 19
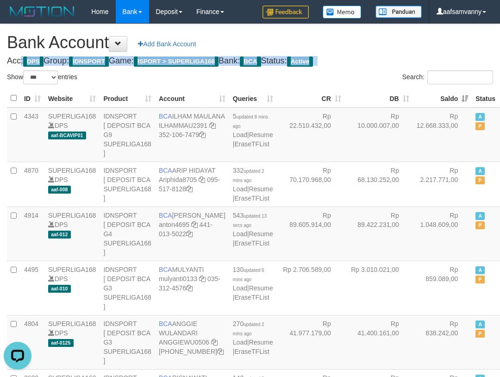
click at [425, 37] on h1 "Bank Account Add Bank Account" at bounding box center [250, 42] width 486 height 19
click at [425, 38] on h1 "Bank Account Add Bank Account" at bounding box center [250, 42] width 486 height 19
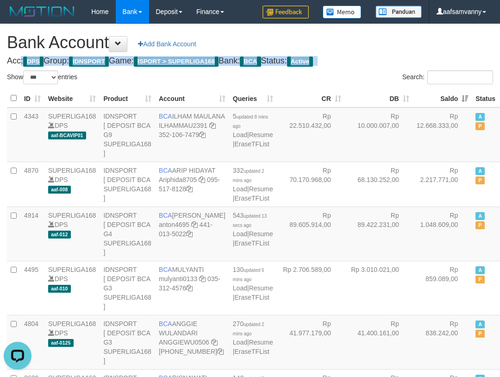
click at [425, 38] on h1 "Bank Account Add Bank Account" at bounding box center [250, 42] width 486 height 19
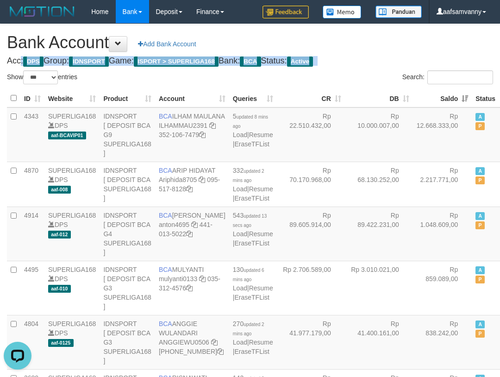
click at [425, 38] on h1 "Bank Account Add Bank Account" at bounding box center [250, 42] width 486 height 19
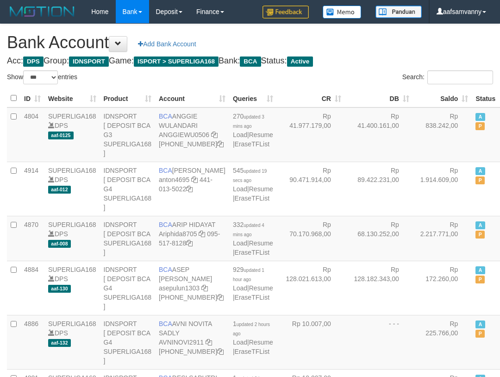
select select "***"
click at [445, 94] on th "Saldo" at bounding box center [442, 98] width 59 height 18
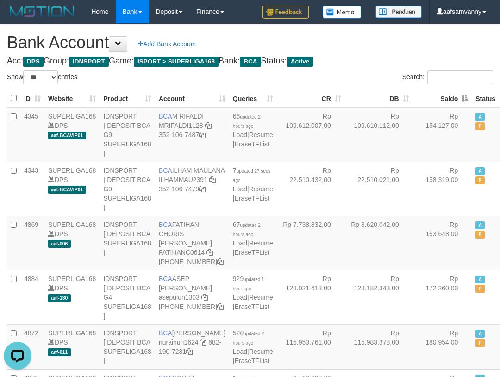
click at [445, 94] on th "Saldo" at bounding box center [442, 98] width 59 height 18
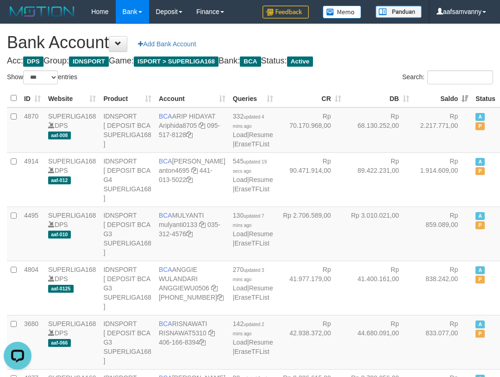
click at [400, 50] on h1 "Bank Account Add Bank Account" at bounding box center [250, 42] width 486 height 19
click at [393, 45] on h1 "Bank Account Add Bank Account" at bounding box center [250, 42] width 486 height 19
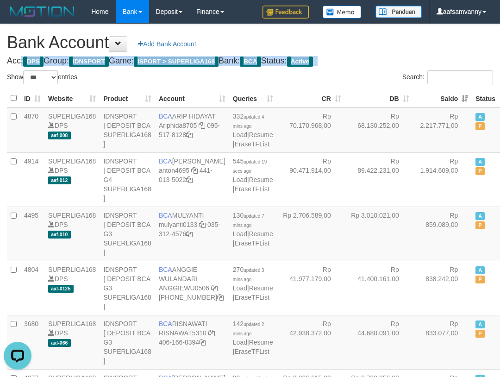
click at [393, 45] on h1 "Bank Account Add Bank Account" at bounding box center [250, 42] width 486 height 19
click at [394, 45] on h1 "Bank Account Add Bank Account" at bounding box center [250, 42] width 486 height 19
click at [395, 45] on h1 "Bank Account Add Bank Account" at bounding box center [250, 42] width 486 height 19
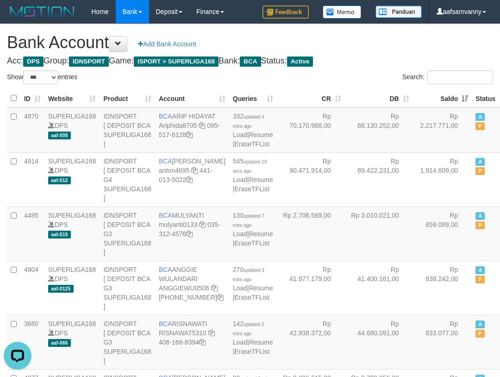
click at [395, 45] on h1 "Bank Account Add Bank Account" at bounding box center [250, 42] width 486 height 19
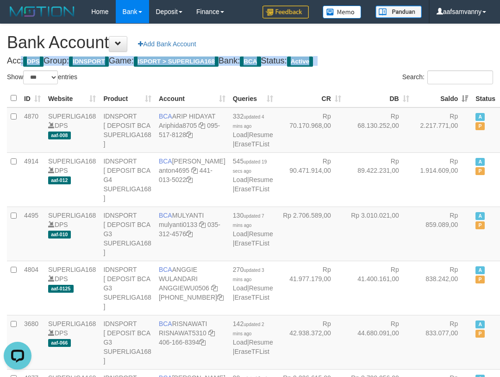
click at [397, 45] on h1 "Bank Account Add Bank Account" at bounding box center [250, 42] width 486 height 19
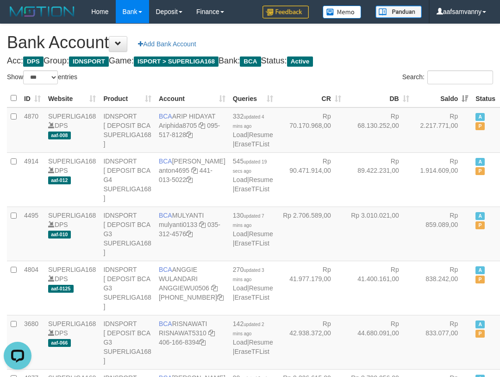
click at [397, 45] on h1 "Bank Account Add Bank Account" at bounding box center [250, 42] width 486 height 19
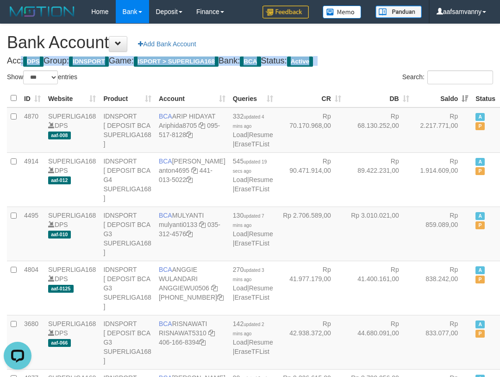
click at [397, 45] on h1 "Bank Account Add Bank Account" at bounding box center [250, 42] width 486 height 19
click at [398, 45] on h1 "Bank Account Add Bank Account" at bounding box center [250, 42] width 486 height 19
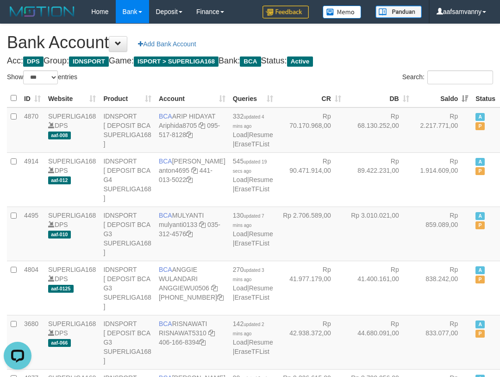
click at [398, 45] on h1 "Bank Account Add Bank Account" at bounding box center [250, 42] width 486 height 19
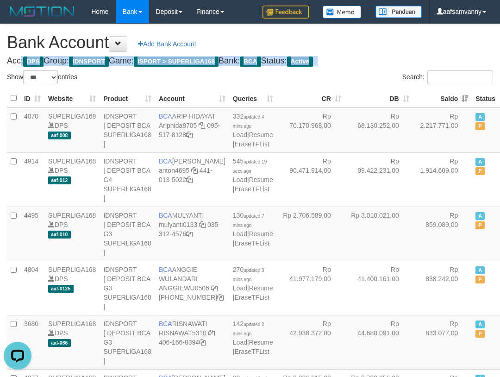
click at [398, 45] on h1 "Bank Account Add Bank Account" at bounding box center [250, 42] width 486 height 19
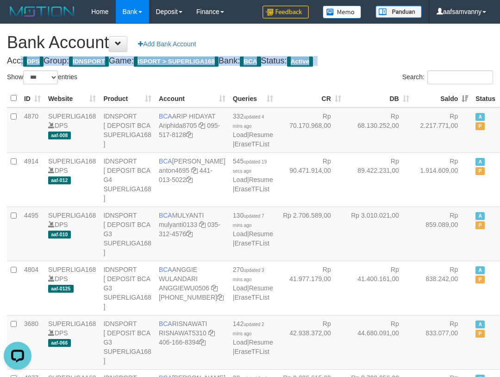
click at [398, 45] on h1 "Bank Account Add Bank Account" at bounding box center [250, 42] width 486 height 19
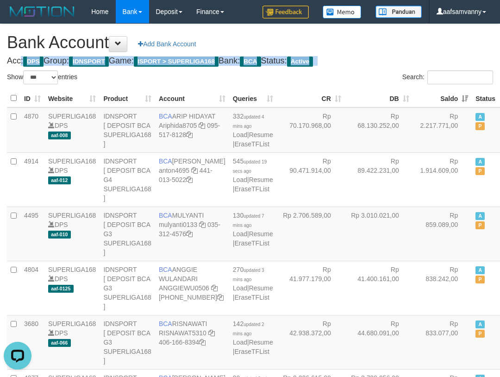
click at [398, 45] on h1 "Bank Account Add Bank Account" at bounding box center [250, 42] width 486 height 19
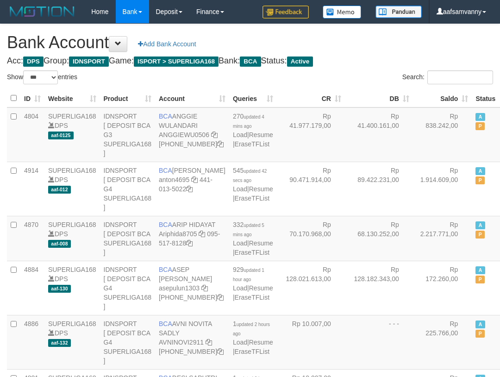
select select "***"
click at [445, 96] on th "Saldo" at bounding box center [442, 98] width 59 height 18
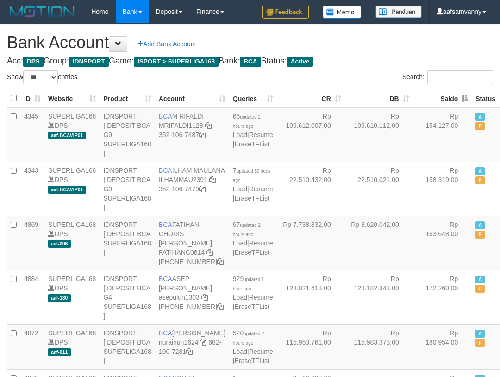
click at [445, 96] on th "Saldo" at bounding box center [442, 98] width 59 height 18
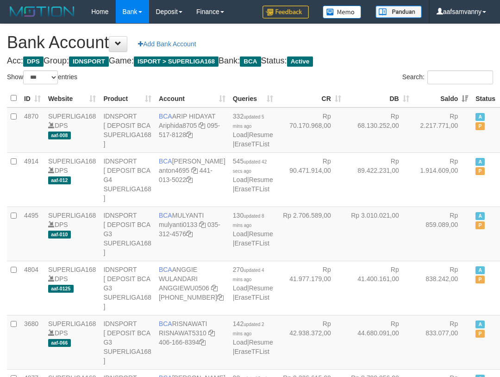
click at [398, 46] on h1 "Bank Account Add Bank Account" at bounding box center [250, 42] width 486 height 19
click at [444, 94] on th "Saldo" at bounding box center [442, 98] width 59 height 18
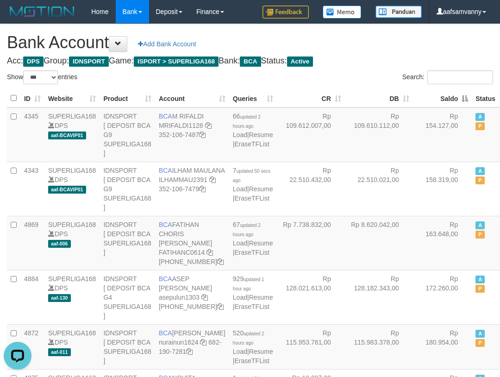
click at [444, 94] on th "Saldo" at bounding box center [442, 98] width 59 height 18
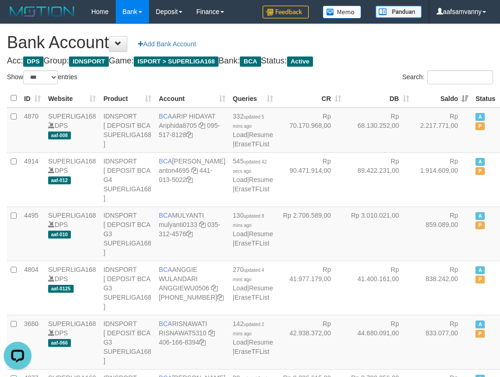
click at [390, 48] on h1 "Bank Account Add Bank Account" at bounding box center [250, 42] width 486 height 19
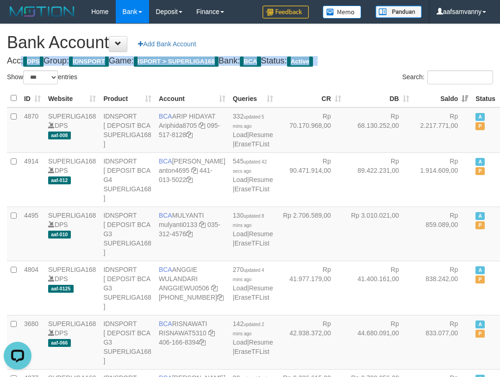
click at [390, 48] on h1 "Bank Account Add Bank Account" at bounding box center [250, 42] width 486 height 19
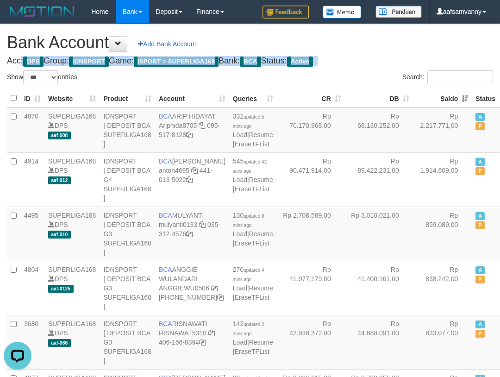
click at [390, 48] on h1 "Bank Account Add Bank Account" at bounding box center [250, 42] width 486 height 19
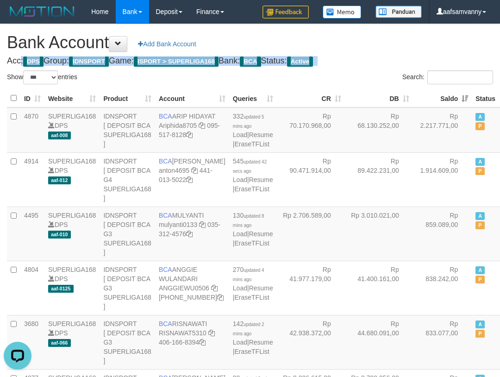
click at [390, 48] on h1 "Bank Account Add Bank Account" at bounding box center [250, 42] width 486 height 19
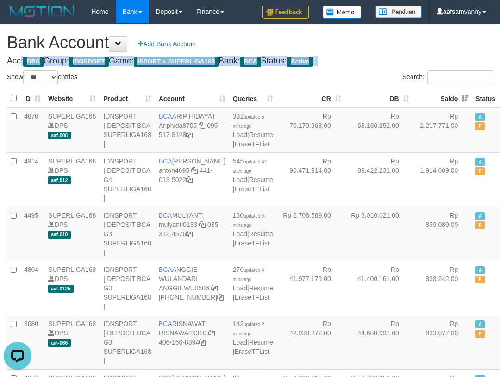
click at [390, 48] on h1 "Bank Account Add Bank Account" at bounding box center [250, 42] width 486 height 19
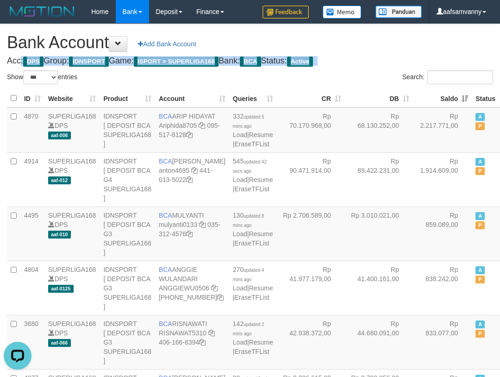
click at [390, 48] on h1 "Bank Account Add Bank Account" at bounding box center [250, 42] width 486 height 19
click at [391, 48] on h1 "Bank Account Add Bank Account" at bounding box center [250, 42] width 486 height 19
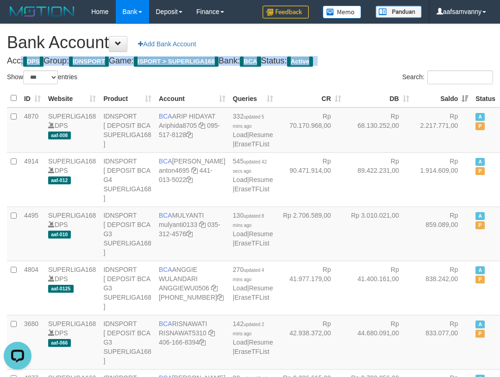
click at [391, 48] on h1 "Bank Account Add Bank Account" at bounding box center [250, 42] width 486 height 19
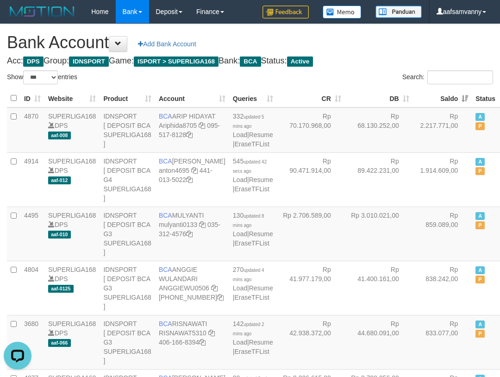
click at [391, 48] on h1 "Bank Account Add Bank Account" at bounding box center [250, 42] width 486 height 19
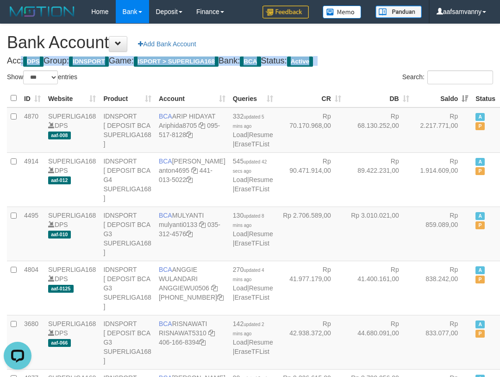
click at [391, 48] on h1 "Bank Account Add Bank Account" at bounding box center [250, 42] width 486 height 19
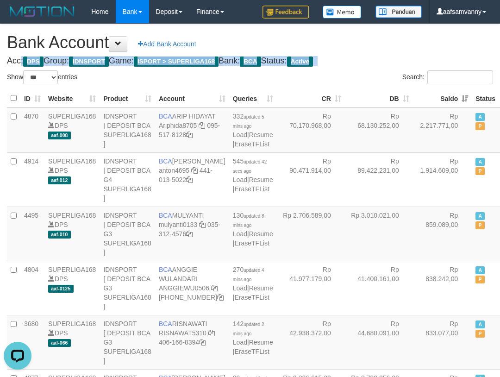
click at [391, 48] on h1 "Bank Account Add Bank Account" at bounding box center [250, 42] width 486 height 19
click at [391, 47] on h1 "Bank Account Add Bank Account" at bounding box center [250, 42] width 486 height 19
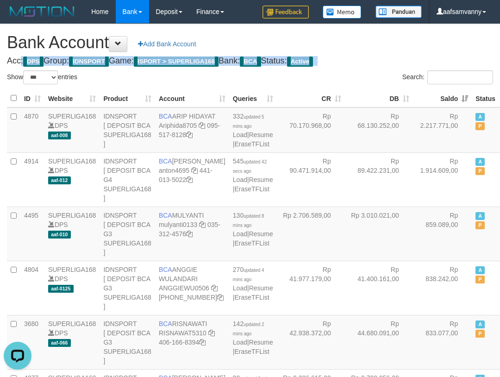
click at [391, 47] on h1 "Bank Account Add Bank Account" at bounding box center [250, 42] width 486 height 19
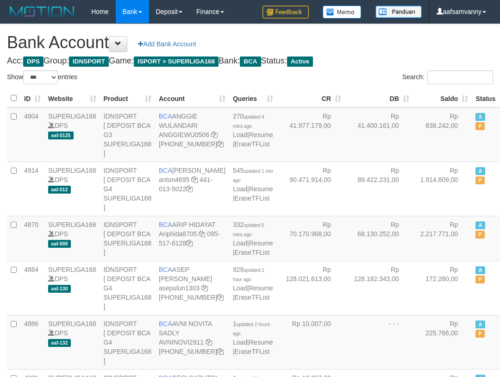
select select "***"
click at [442, 95] on th "Saldo" at bounding box center [442, 98] width 59 height 18
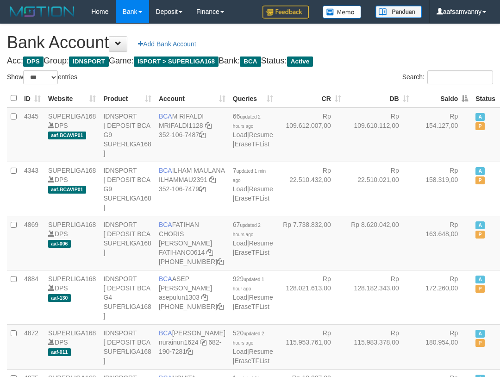
click at [442, 95] on th "Saldo" at bounding box center [442, 98] width 59 height 18
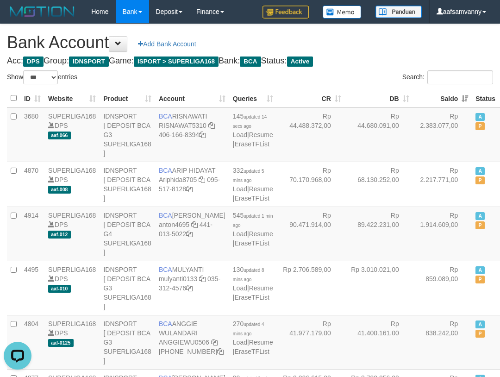
click at [410, 49] on h1 "Bank Account Add Bank Account" at bounding box center [250, 42] width 486 height 19
click at [390, 40] on h1 "Bank Account Add Bank Account" at bounding box center [250, 42] width 486 height 19
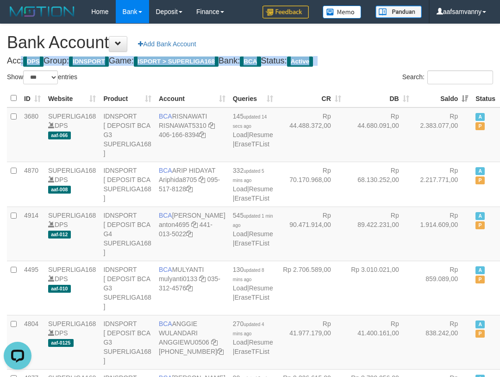
click at [390, 40] on h1 "Bank Account Add Bank Account" at bounding box center [250, 42] width 486 height 19
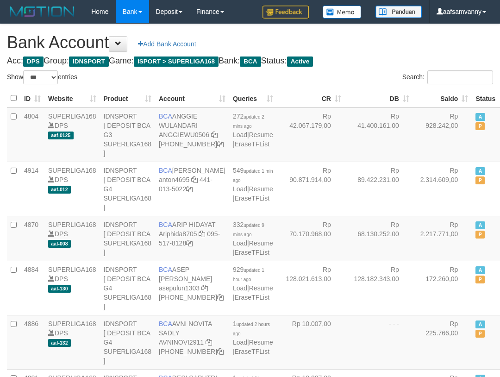
select select "***"
click at [445, 93] on th "Saldo" at bounding box center [442, 98] width 59 height 18
drag, startPoint x: 445, startPoint y: 93, endPoint x: 438, endPoint y: 88, distance: 8.1
click at [444, 93] on th "Saldo" at bounding box center [442, 98] width 59 height 18
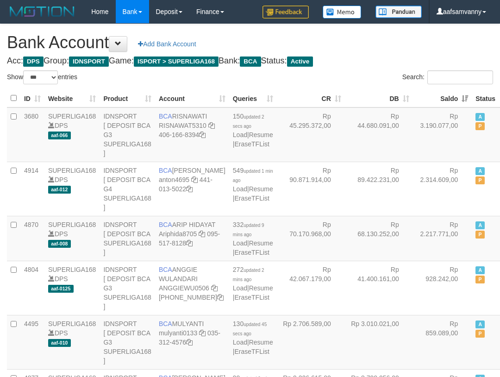
click at [407, 64] on h4 "Acc: DPS Group: IDNSPORT Game: ISPORT > SUPERLIGA168 Bank: BCA Status: Active" at bounding box center [250, 60] width 486 height 9
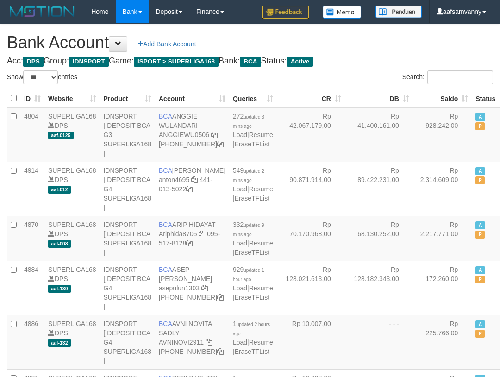
select select "***"
click at [442, 94] on th "Saldo" at bounding box center [442, 98] width 59 height 18
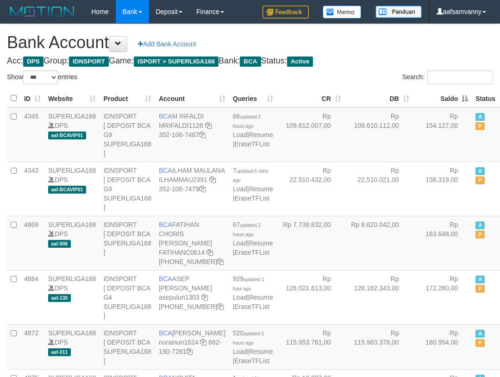
click at [442, 94] on th "Saldo" at bounding box center [442, 98] width 59 height 18
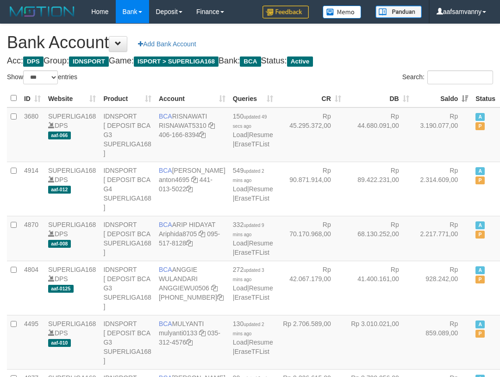
click at [410, 62] on h4 "Acc: DPS Group: IDNSPORT Game: ISPORT > SUPERLIGA168 Bank: BCA Status: Active" at bounding box center [250, 60] width 486 height 9
click at [404, 60] on h4 "Acc: DPS Group: IDNSPORT Game: ISPORT > SUPERLIGA168 Bank: BCA Status: Active" at bounding box center [250, 60] width 486 height 9
click at [459, 42] on h1 "Bank Account Add Bank Account" at bounding box center [250, 42] width 486 height 19
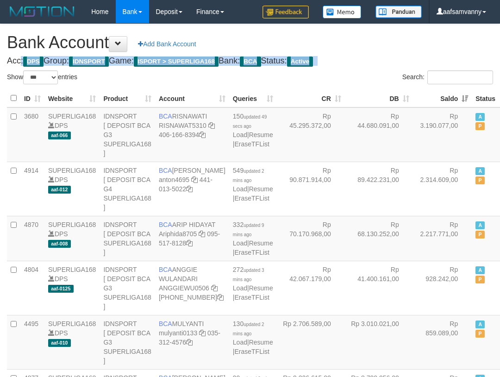
click at [459, 42] on h1 "Bank Account Add Bank Account" at bounding box center [250, 42] width 486 height 19
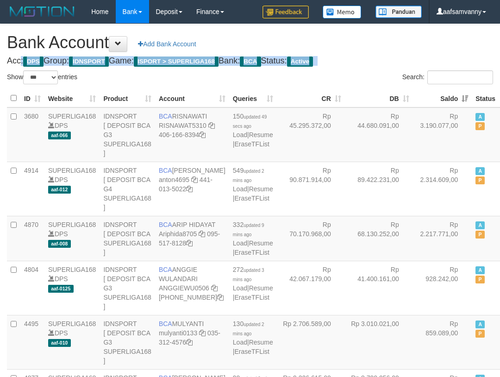
click at [459, 42] on h1 "Bank Account Add Bank Account" at bounding box center [250, 42] width 486 height 19
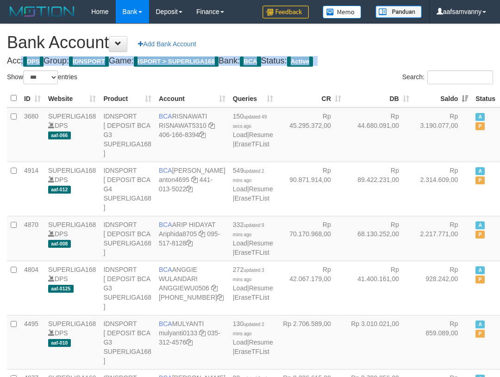
click at [459, 42] on h1 "Bank Account Add Bank Account" at bounding box center [250, 42] width 486 height 19
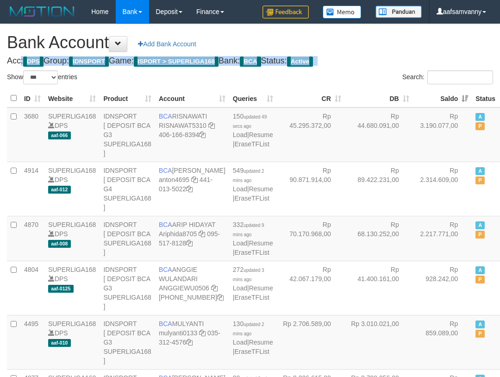
click at [459, 42] on h1 "Bank Account Add Bank Account" at bounding box center [250, 42] width 486 height 19
drag, startPoint x: 459, startPoint y: 42, endPoint x: 472, endPoint y: 133, distance: 92.1
click at [461, 48] on h1 "Bank Account Add Bank Account" at bounding box center [250, 42] width 486 height 19
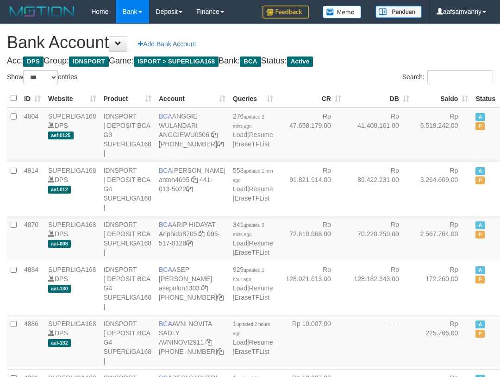
select select "***"
click at [447, 97] on th "Saldo" at bounding box center [442, 98] width 59 height 18
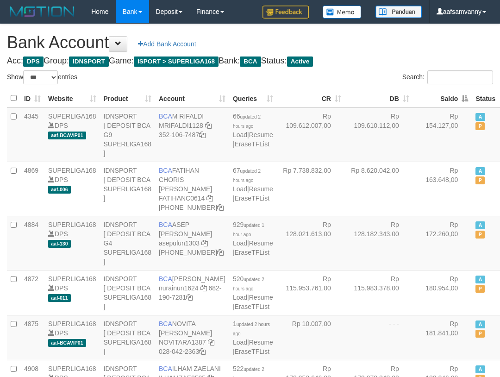
click at [447, 97] on th "Saldo" at bounding box center [442, 98] width 59 height 18
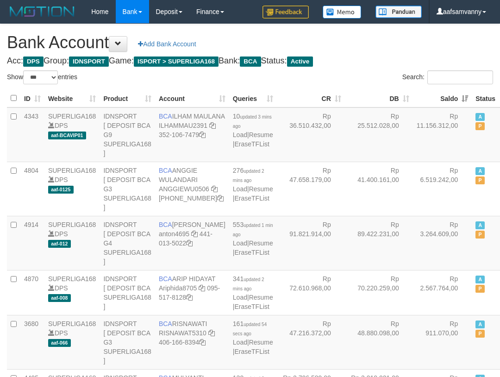
click at [385, 47] on h1 "Bank Account Add Bank Account" at bounding box center [250, 42] width 486 height 19
click at [449, 98] on th "Saldo" at bounding box center [442, 98] width 59 height 18
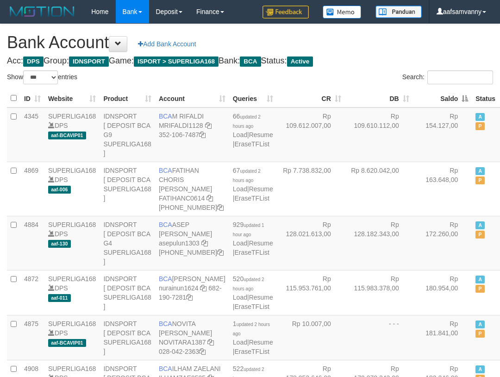
click at [449, 98] on th "Saldo" at bounding box center [442, 98] width 59 height 18
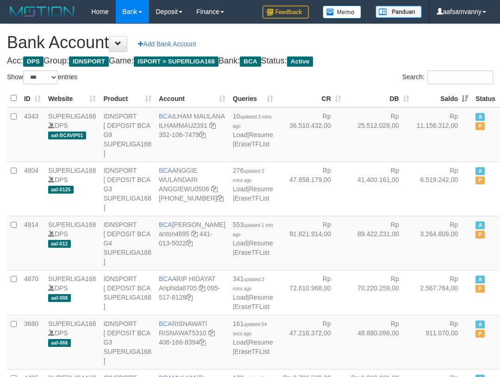
click at [392, 37] on h1 "Bank Account Add Bank Account" at bounding box center [250, 42] width 486 height 19
click at [386, 44] on h1 "Bank Account Add Bank Account" at bounding box center [250, 42] width 486 height 19
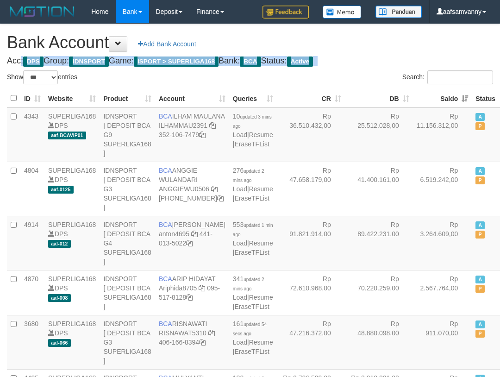
click at [386, 44] on h1 "Bank Account Add Bank Account" at bounding box center [250, 42] width 486 height 19
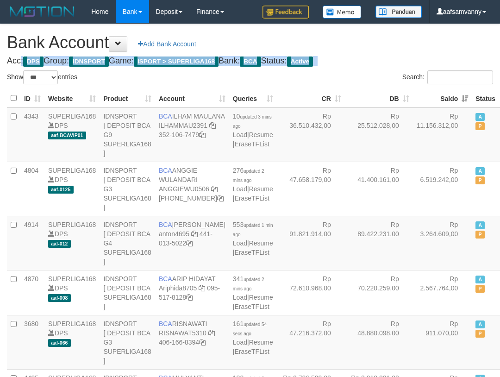
click at [386, 44] on h1 "Bank Account Add Bank Account" at bounding box center [250, 42] width 486 height 19
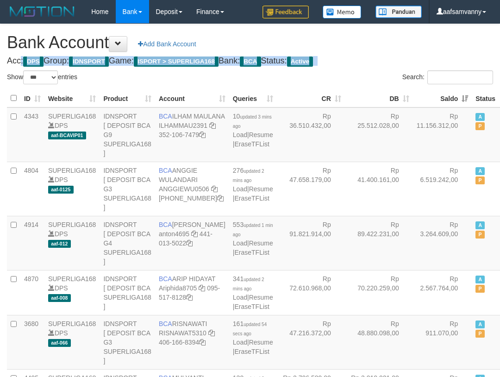
click at [386, 44] on h1 "Bank Account Add Bank Account" at bounding box center [250, 42] width 486 height 19
click at [386, 45] on h1 "Bank Account Add Bank Account" at bounding box center [250, 42] width 486 height 19
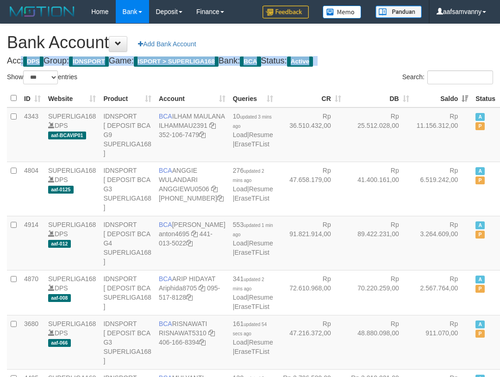
click at [386, 45] on h1 "Bank Account Add Bank Account" at bounding box center [250, 42] width 486 height 19
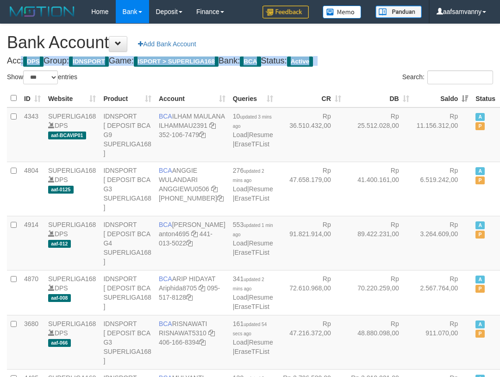
click at [386, 45] on h1 "Bank Account Add Bank Account" at bounding box center [250, 42] width 486 height 19
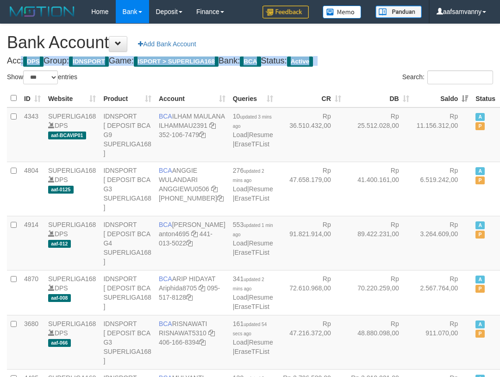
click at [386, 45] on h1 "Bank Account Add Bank Account" at bounding box center [250, 42] width 486 height 19
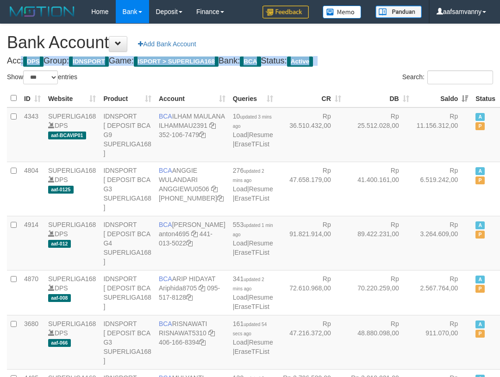
click at [386, 45] on h1 "Bank Account Add Bank Account" at bounding box center [250, 42] width 486 height 19
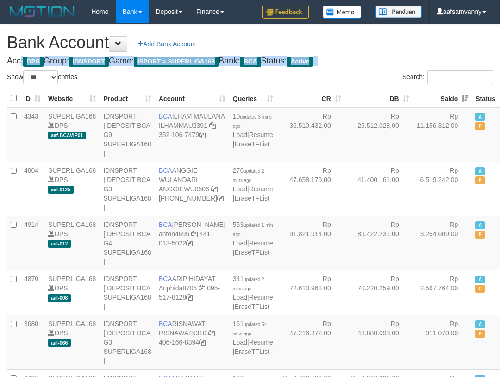
click at [386, 45] on h1 "Bank Account Add Bank Account" at bounding box center [250, 42] width 486 height 19
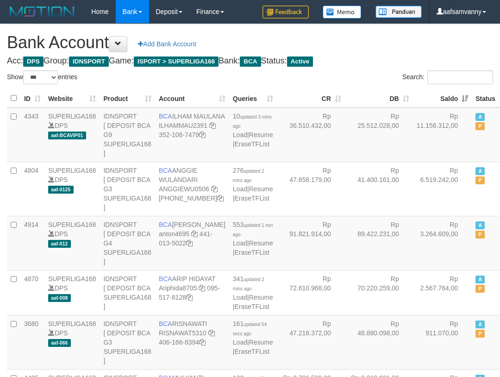
click at [387, 46] on h1 "Bank Account Add Bank Account" at bounding box center [250, 42] width 486 height 19
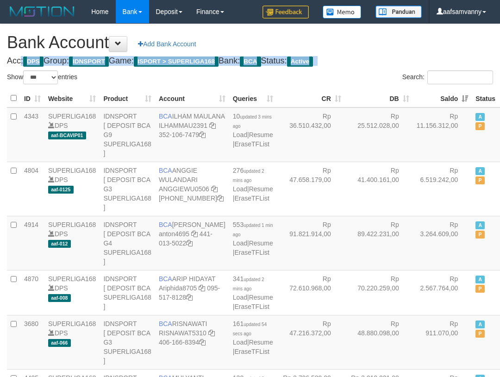
click at [387, 46] on h1 "Bank Account Add Bank Account" at bounding box center [250, 42] width 486 height 19
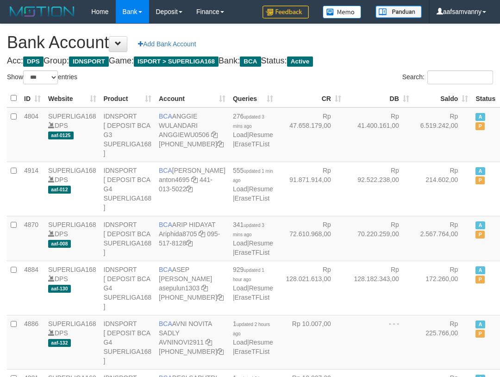
select select "***"
click at [442, 93] on th "Saldo" at bounding box center [442, 98] width 59 height 18
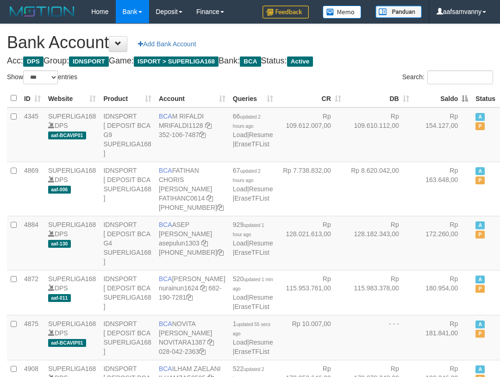
click at [442, 93] on th "Saldo" at bounding box center [442, 98] width 59 height 18
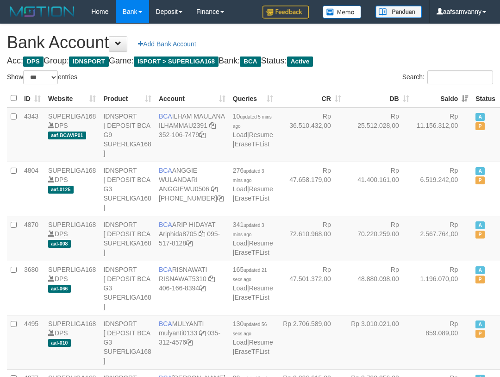
click at [381, 44] on h1 "Bank Account Add Bank Account" at bounding box center [250, 42] width 486 height 19
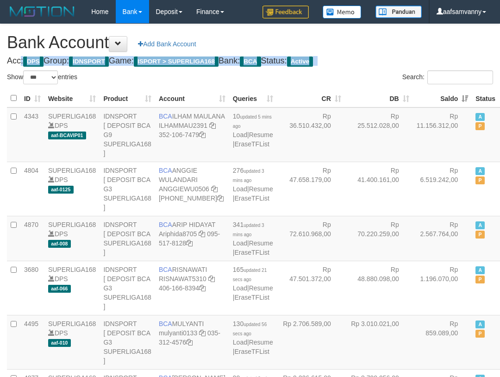
click at [381, 44] on h1 "Bank Account Add Bank Account" at bounding box center [250, 42] width 486 height 19
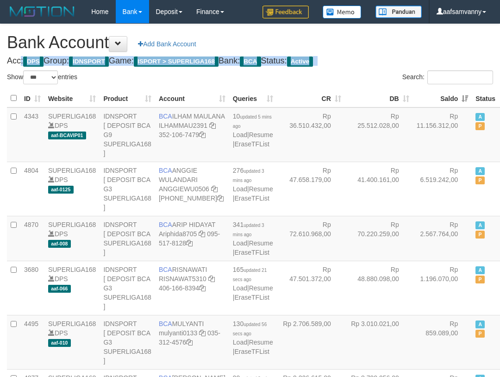
click at [381, 44] on h1 "Bank Account Add Bank Account" at bounding box center [250, 42] width 486 height 19
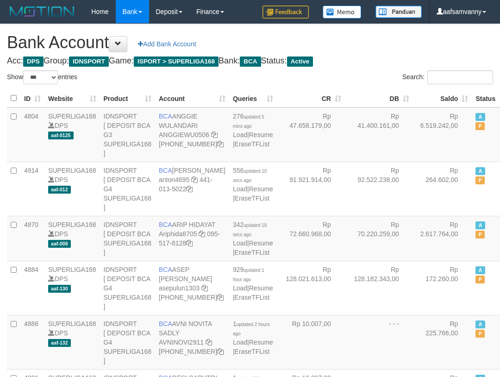
select select "***"
click at [442, 99] on th "Saldo" at bounding box center [442, 98] width 59 height 18
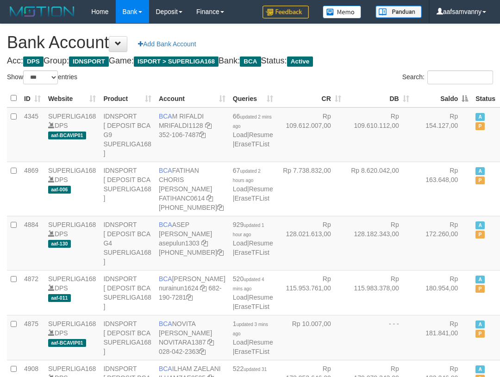
click at [442, 99] on th "Saldo" at bounding box center [442, 98] width 59 height 18
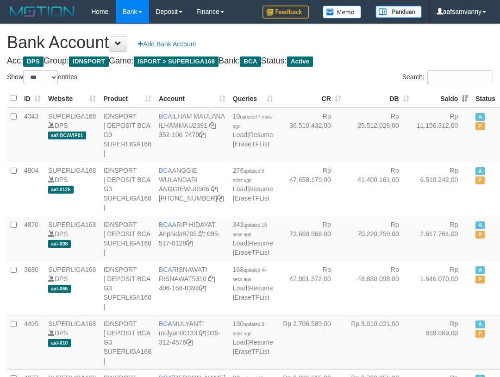
click at [371, 48] on h1 "Bank Account Add Bank Account" at bounding box center [250, 42] width 486 height 19
click at [446, 93] on th "Saldo" at bounding box center [442, 98] width 59 height 18
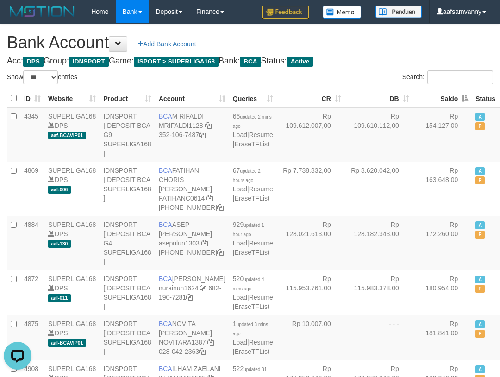
click at [446, 93] on th "Saldo" at bounding box center [442, 98] width 59 height 18
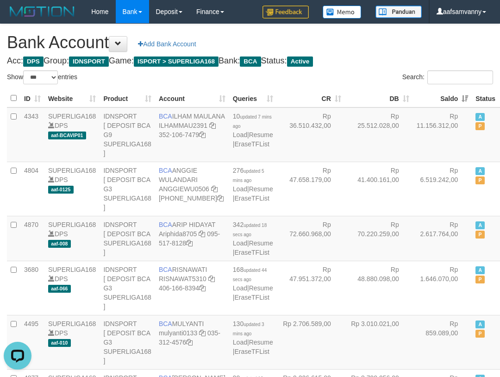
drag, startPoint x: 412, startPoint y: 44, endPoint x: 504, endPoint y: 43, distance: 91.2
click at [414, 44] on h1 "Bank Account Add Bank Account" at bounding box center [250, 42] width 486 height 19
click at [395, 50] on h1 "Bank Account Add Bank Account" at bounding box center [250, 42] width 486 height 19
click at [374, 43] on h1 "Bank Account Add Bank Account" at bounding box center [250, 42] width 486 height 19
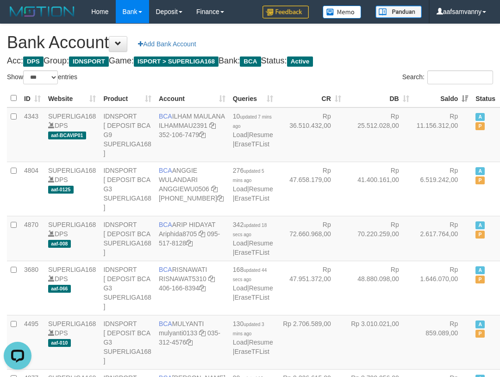
click at [374, 43] on h1 "Bank Account Add Bank Account" at bounding box center [250, 42] width 486 height 19
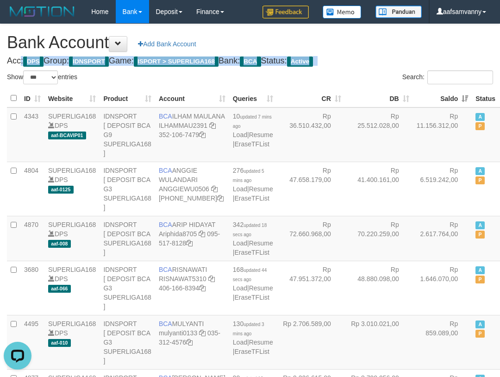
click at [374, 43] on h1 "Bank Account Add Bank Account" at bounding box center [250, 42] width 486 height 19
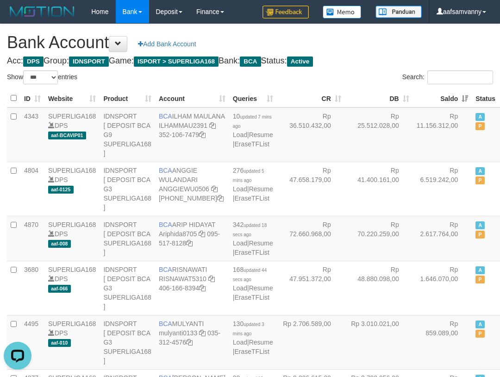
click at [378, 42] on h1 "Bank Account Add Bank Account" at bounding box center [250, 42] width 486 height 19
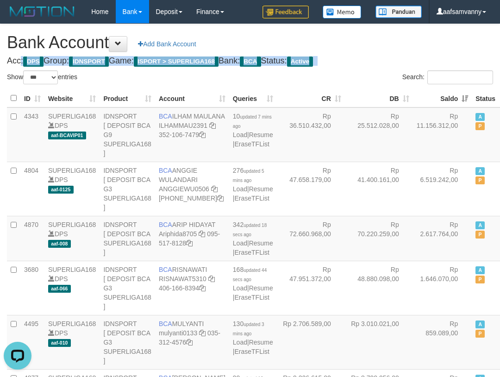
click at [378, 42] on h1 "Bank Account Add Bank Account" at bounding box center [250, 42] width 486 height 19
click at [379, 43] on h1 "Bank Account Add Bank Account" at bounding box center [250, 42] width 486 height 19
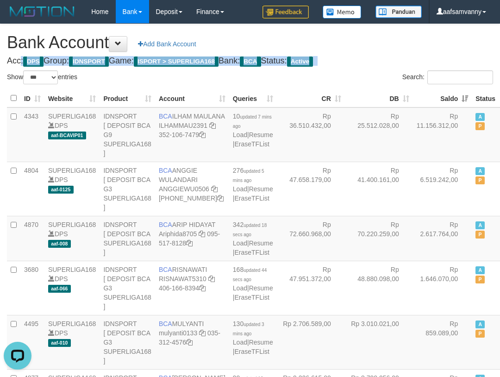
click at [379, 43] on h1 "Bank Account Add Bank Account" at bounding box center [250, 42] width 486 height 19
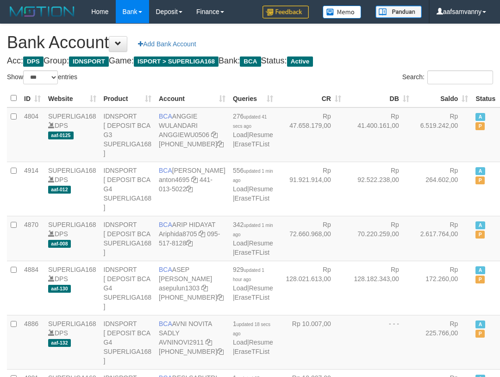
select select "***"
click at [446, 97] on th "Saldo" at bounding box center [442, 98] width 59 height 18
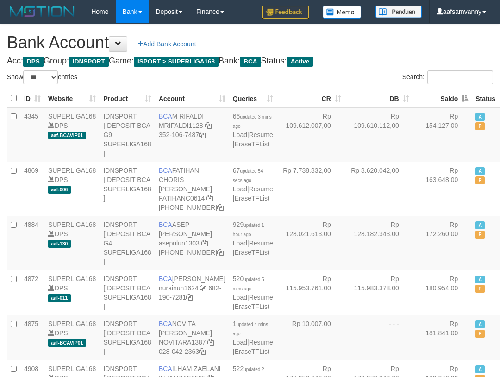
click at [446, 97] on th "Saldo" at bounding box center [442, 98] width 59 height 18
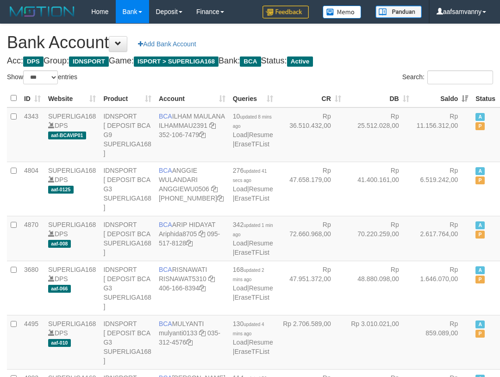
click at [378, 51] on h1 "Bank Account Add Bank Account" at bounding box center [250, 42] width 486 height 19
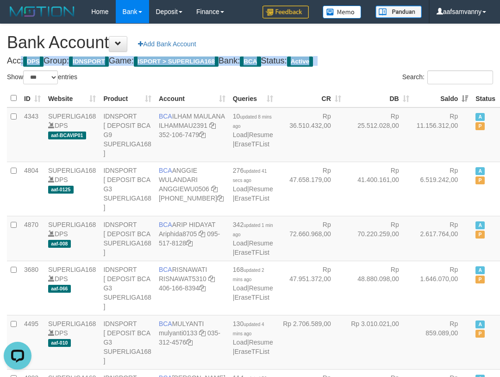
click at [378, 51] on h1 "Bank Account Add Bank Account" at bounding box center [250, 42] width 486 height 19
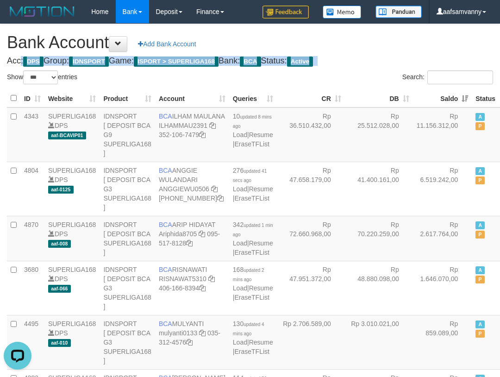
click at [378, 51] on h1 "Bank Account Add Bank Account" at bounding box center [250, 42] width 486 height 19
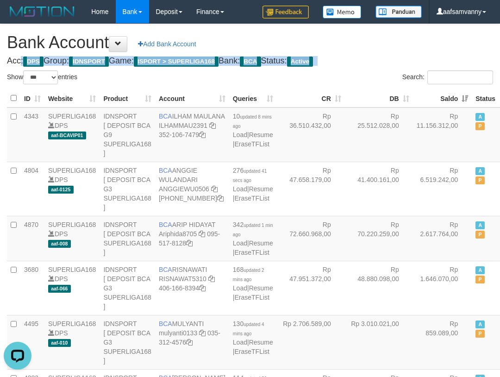
click at [378, 51] on h1 "Bank Account Add Bank Account" at bounding box center [250, 42] width 486 height 19
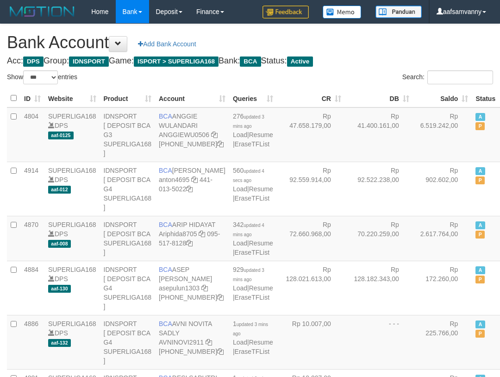
select select "***"
click at [442, 92] on th "Saldo" at bounding box center [442, 98] width 59 height 18
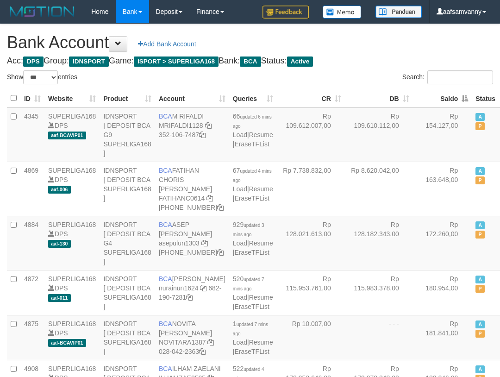
click at [442, 92] on th "Saldo" at bounding box center [442, 98] width 59 height 18
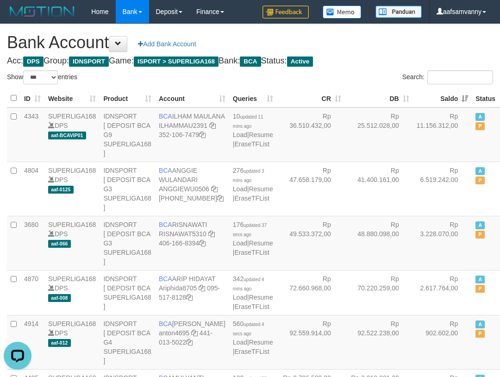
click at [442, 92] on th "Saldo" at bounding box center [442, 98] width 59 height 18
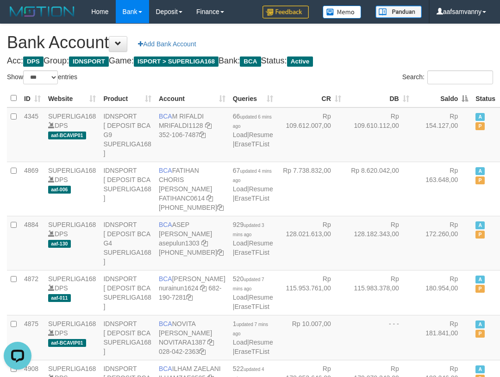
click at [442, 92] on th "Saldo" at bounding box center [442, 98] width 59 height 18
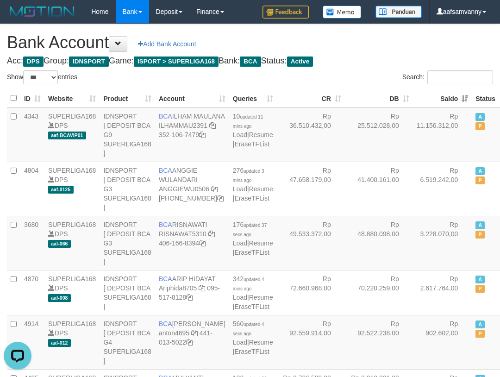
click at [380, 47] on h1 "Bank Account Add Bank Account" at bounding box center [250, 42] width 486 height 19
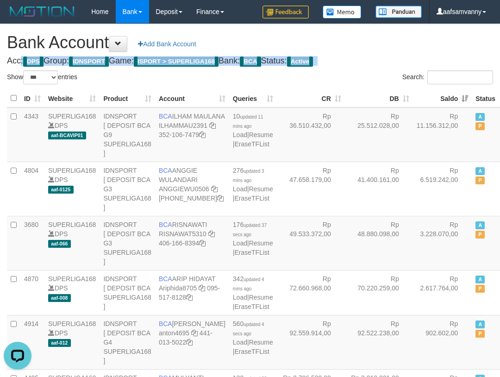
click at [380, 47] on h1 "Bank Account Add Bank Account" at bounding box center [250, 42] width 486 height 19
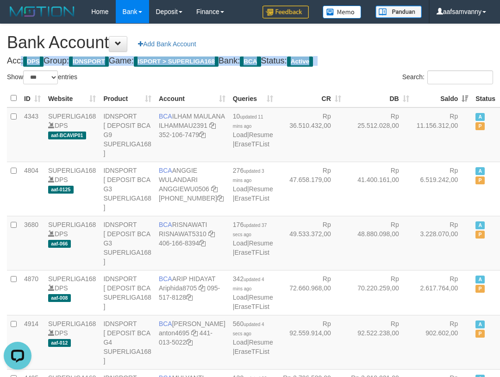
click at [380, 47] on h1 "Bank Account Add Bank Account" at bounding box center [250, 42] width 486 height 19
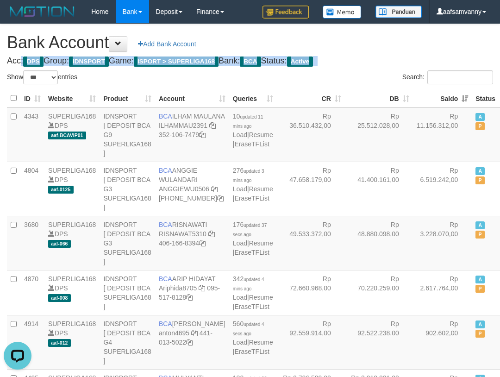
click at [380, 47] on h1 "Bank Account Add Bank Account" at bounding box center [250, 42] width 486 height 19
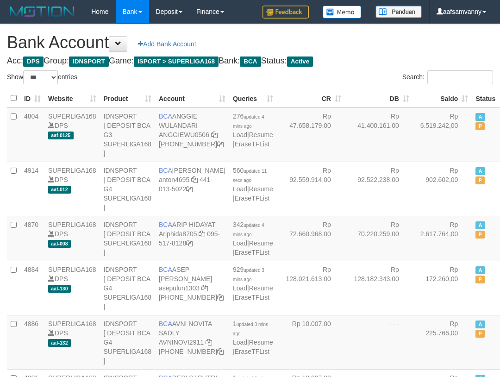
select select "***"
click at [442, 95] on th "Saldo" at bounding box center [442, 98] width 59 height 18
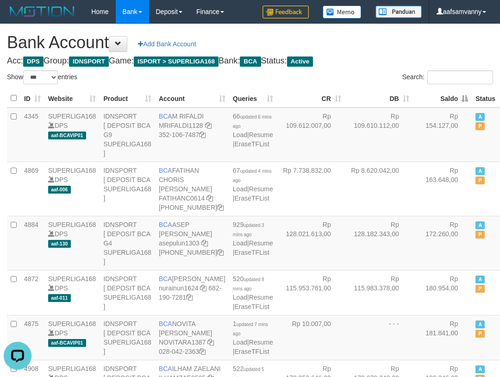
click at [442, 95] on th "Saldo" at bounding box center [442, 98] width 59 height 18
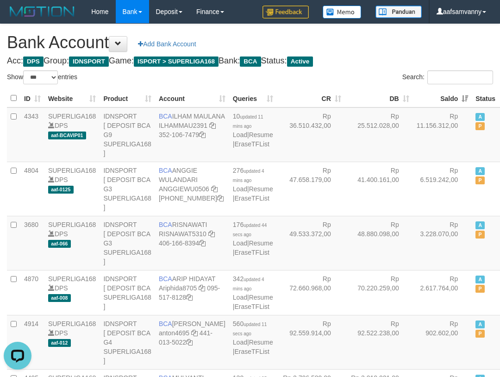
click at [483, 37] on h1 "Bank Account Add Bank Account" at bounding box center [250, 42] width 486 height 19
click at [454, 46] on h1 "Bank Account Add Bank Account" at bounding box center [250, 42] width 486 height 19
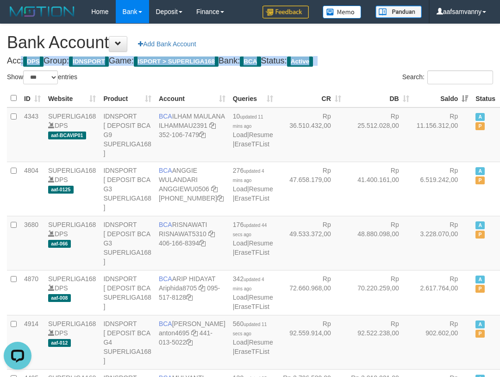
click at [454, 46] on h1 "Bank Account Add Bank Account" at bounding box center [250, 42] width 486 height 19
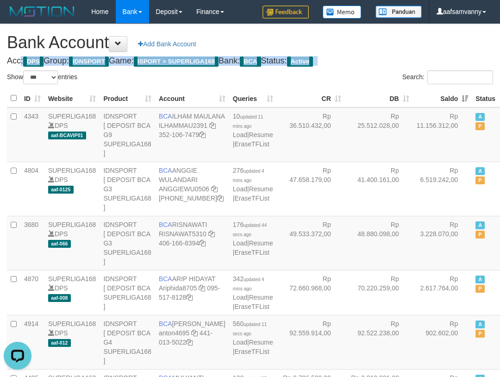
click at [453, 46] on h1 "Bank Account Add Bank Account" at bounding box center [250, 42] width 486 height 19
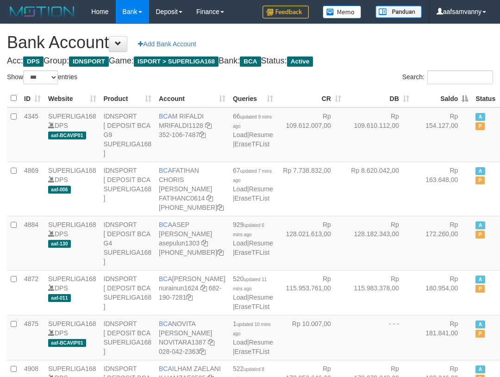
select select "***"
click at [439, 96] on th "Saldo" at bounding box center [442, 98] width 59 height 18
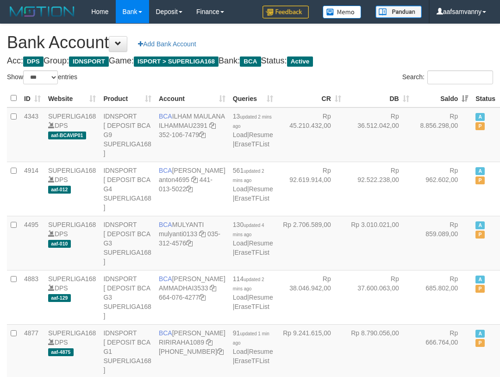
click at [390, 62] on h4 "Acc: DPS Group: IDNSPORT Game: ISPORT > SUPERLIGA168 Bank: BCA Status: Active" at bounding box center [250, 60] width 486 height 9
click at [390, 64] on h4 "Acc: DPS Group: IDNSPORT Game: ISPORT > SUPERLIGA168 Bank: BCA Status: Active" at bounding box center [250, 60] width 486 height 9
click at [371, 50] on h1 "Bank Account Add Bank Account" at bounding box center [250, 42] width 486 height 19
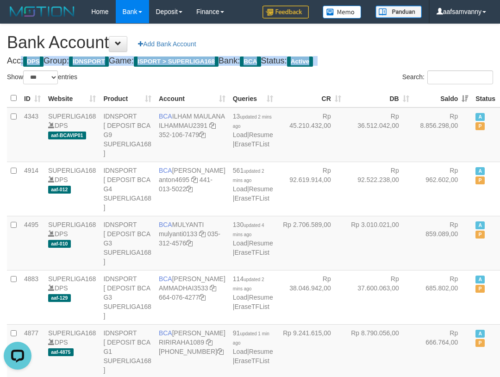
click at [371, 50] on h1 "Bank Account Add Bank Account" at bounding box center [250, 42] width 486 height 19
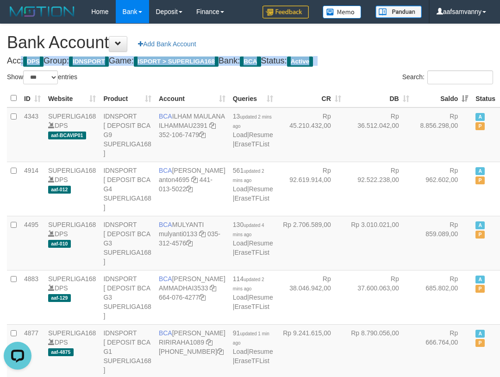
click at [371, 50] on h1 "Bank Account Add Bank Account" at bounding box center [250, 42] width 486 height 19
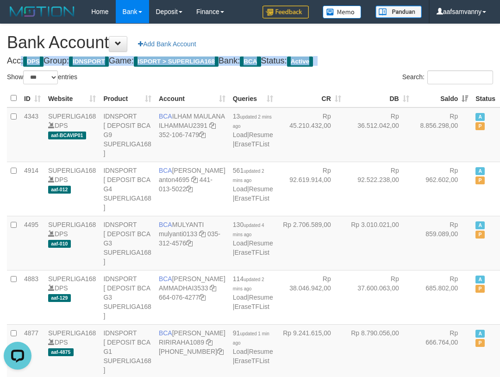
click at [371, 50] on h1 "Bank Account Add Bank Account" at bounding box center [250, 42] width 486 height 19
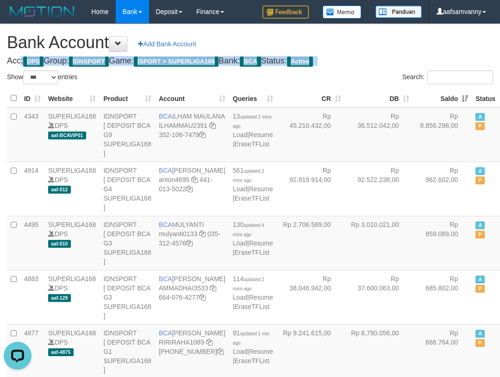
click at [371, 50] on h1 "Bank Account Add Bank Account" at bounding box center [250, 42] width 486 height 19
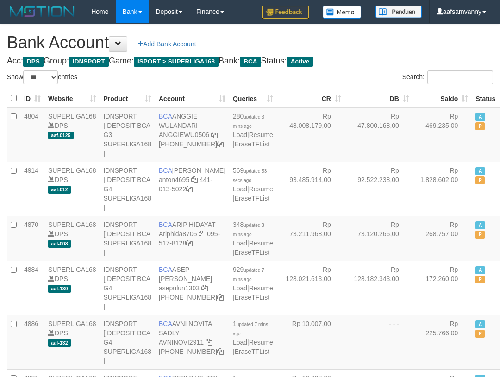
select select "***"
click at [373, 57] on h4 "Acc: DPS Group: IDNSPORT Game: ISPORT > SUPERLIGA168 Bank: BCA Status: Active" at bounding box center [250, 60] width 486 height 9
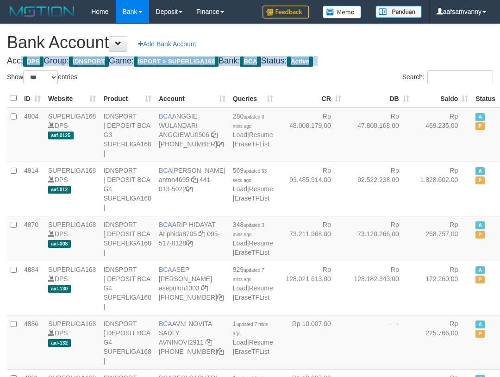
click at [373, 57] on h4 "Acc: DPS Group: IDNSPORT Game: ISPORT > SUPERLIGA168 Bank: BCA Status: Active" at bounding box center [250, 60] width 486 height 9
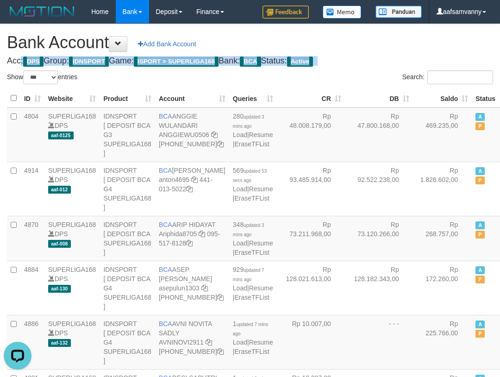
drag, startPoint x: 373, startPoint y: 57, endPoint x: 373, endPoint y: 72, distance: 15.3
click at [373, 57] on h4 "Acc: DPS Group: IDNSPORT Game: ISPORT > SUPERLIGA168 Bank: BCA Status: Active" at bounding box center [250, 60] width 486 height 9
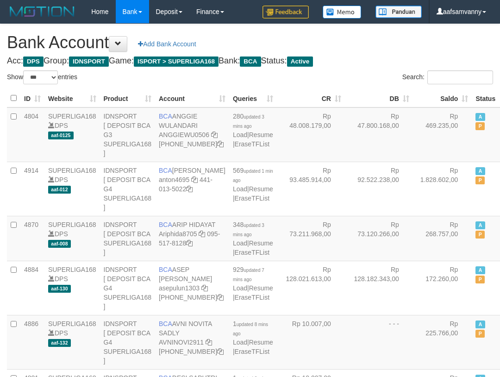
select select "***"
click at [442, 93] on th "Saldo" at bounding box center [442, 98] width 59 height 18
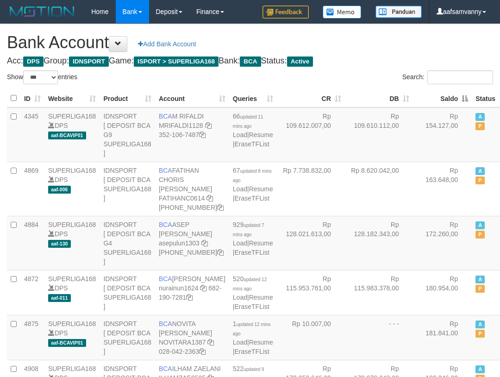
click at [442, 93] on th "Saldo" at bounding box center [442, 98] width 59 height 18
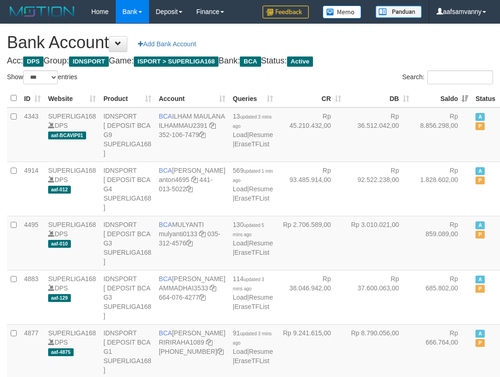
click at [396, 60] on h4 "Acc: DPS Group: IDNSPORT Game: ISPORT > SUPERLIGA168 Bank: BCA Status: Active" at bounding box center [250, 60] width 486 height 9
click at [392, 49] on h1 "Bank Account Add Bank Account" at bounding box center [250, 42] width 486 height 19
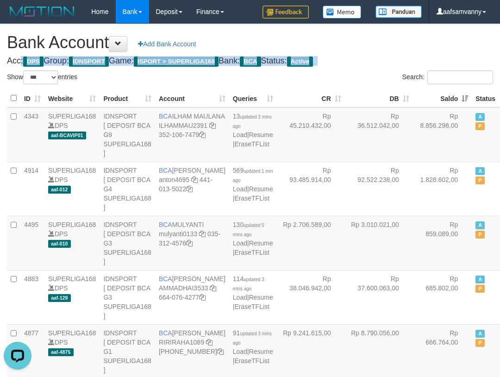
click at [392, 49] on h1 "Bank Account Add Bank Account" at bounding box center [250, 42] width 486 height 19
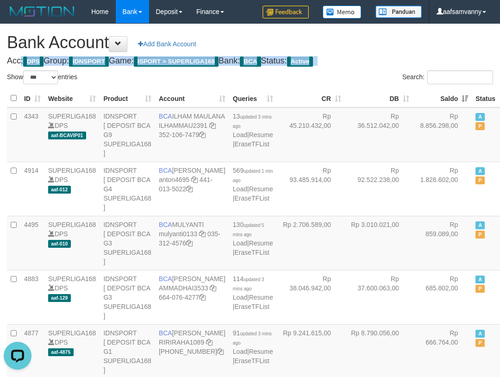
click at [392, 49] on h1 "Bank Account Add Bank Account" at bounding box center [250, 42] width 486 height 19
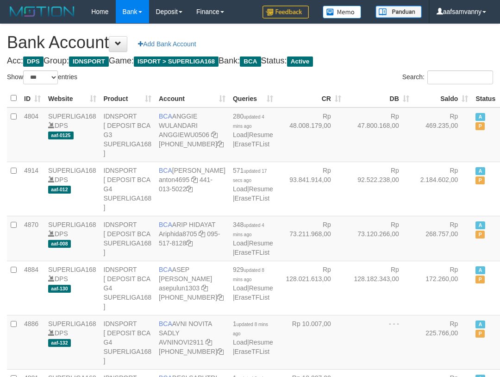
select select "***"
click at [444, 94] on th "Saldo" at bounding box center [442, 98] width 59 height 18
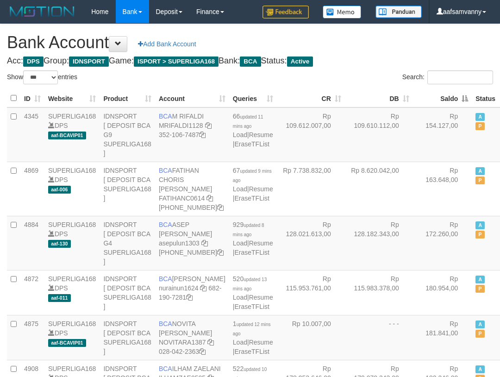
click at [444, 94] on th "Saldo" at bounding box center [442, 98] width 59 height 18
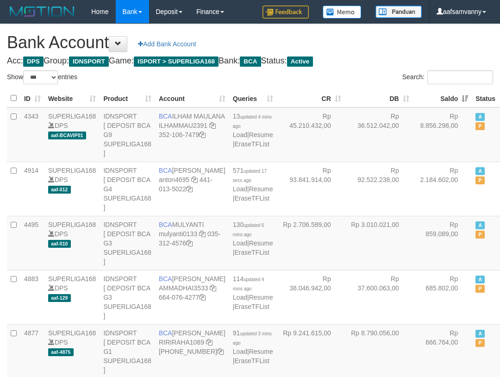
click at [439, 42] on h1 "Bank Account Add Bank Account" at bounding box center [250, 42] width 486 height 19
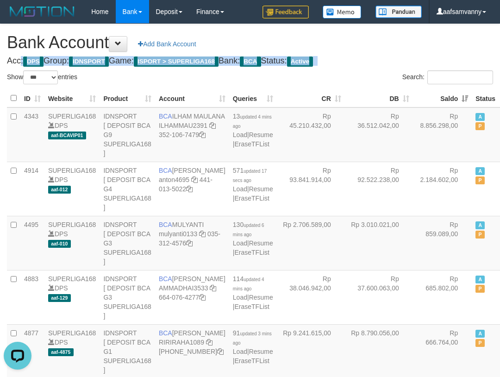
click at [439, 42] on h1 "Bank Account Add Bank Account" at bounding box center [250, 42] width 486 height 19
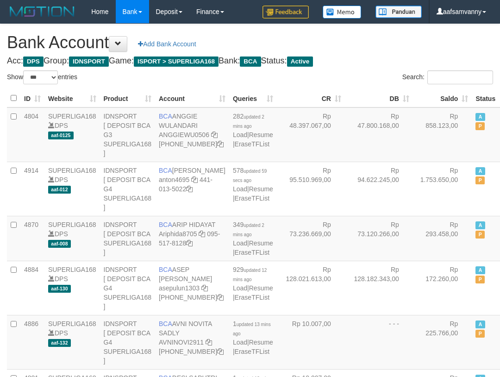
select select "***"
click at [445, 92] on th "Saldo" at bounding box center [442, 98] width 59 height 18
drag, startPoint x: 0, startPoint y: 0, endPoint x: 442, endPoint y: 88, distance: 451.2
click at [445, 92] on th "Saldo" at bounding box center [442, 98] width 59 height 18
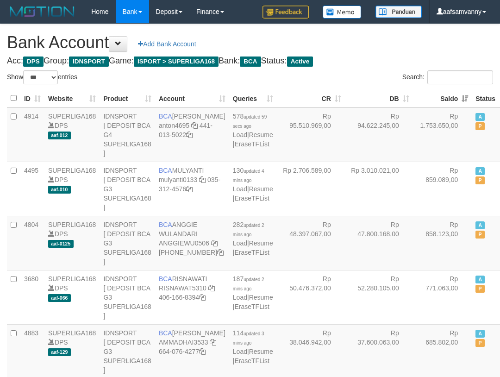
click at [396, 62] on h4 "Acc: DPS Group: IDNSPORT Game: ISPORT > SUPERLIGA168 Bank: BCA Status: Active" at bounding box center [250, 60] width 486 height 9
click at [404, 50] on h1 "Bank Account Add Bank Account" at bounding box center [250, 42] width 486 height 19
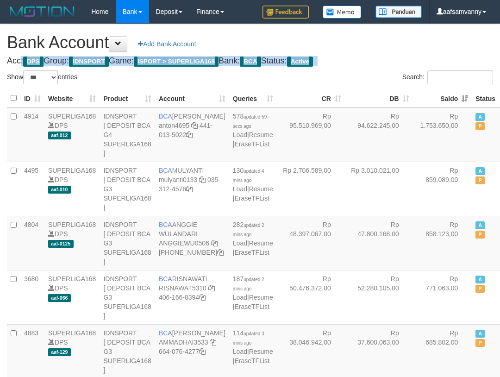
click at [404, 50] on h1 "Bank Account Add Bank Account" at bounding box center [250, 42] width 486 height 19
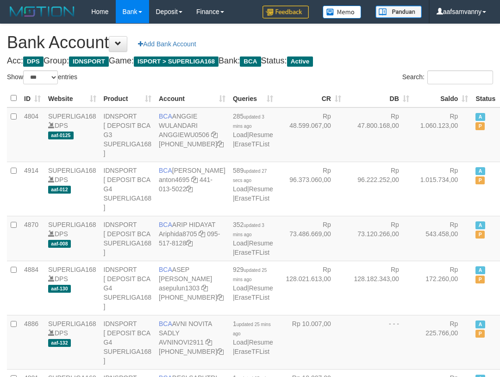
select select "***"
click at [440, 95] on th "Saldo" at bounding box center [442, 98] width 59 height 18
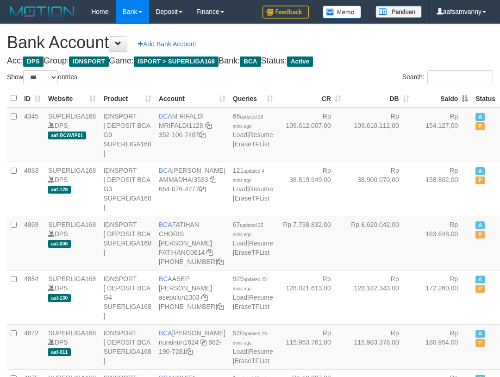
click at [440, 95] on th "Saldo" at bounding box center [442, 98] width 59 height 18
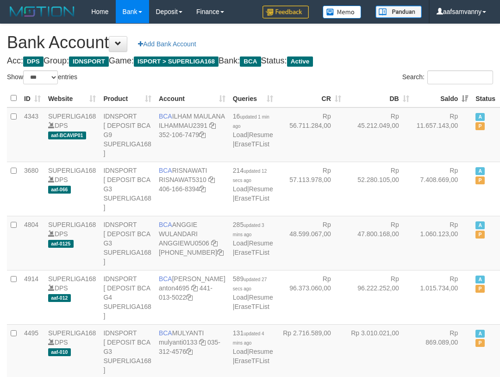
click at [396, 44] on h1 "Bank Account Add Bank Account" at bounding box center [250, 42] width 486 height 19
click at [463, 39] on h1 "Bank Account Add Bank Account" at bounding box center [250, 42] width 486 height 19
click at [460, 40] on h1 "Bank Account Add Bank Account" at bounding box center [250, 42] width 486 height 19
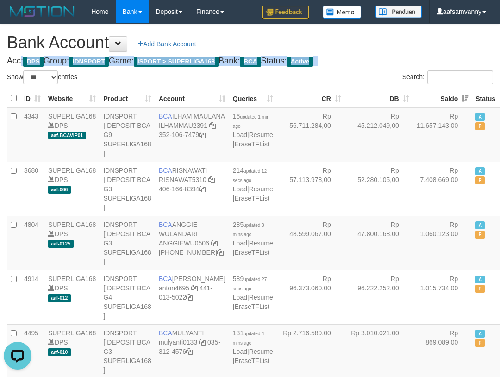
click at [460, 40] on h1 "Bank Account Add Bank Account" at bounding box center [250, 42] width 486 height 19
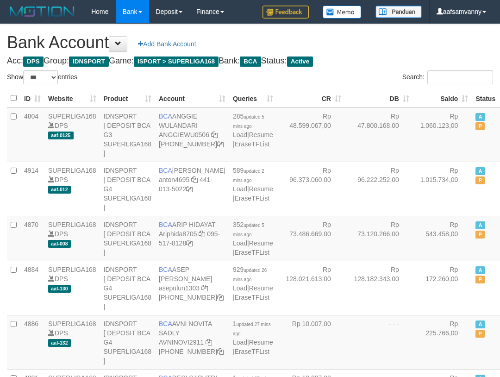
select select "***"
click at [436, 89] on th "Saldo" at bounding box center [442, 98] width 59 height 18
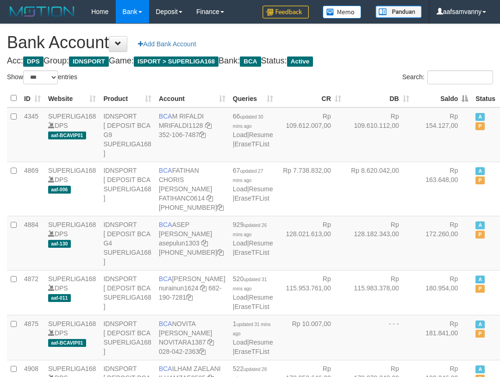
click at [440, 92] on th "Saldo" at bounding box center [442, 98] width 59 height 18
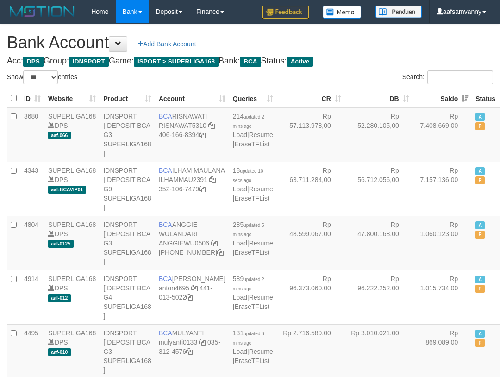
click at [440, 92] on th "Saldo" at bounding box center [442, 98] width 59 height 18
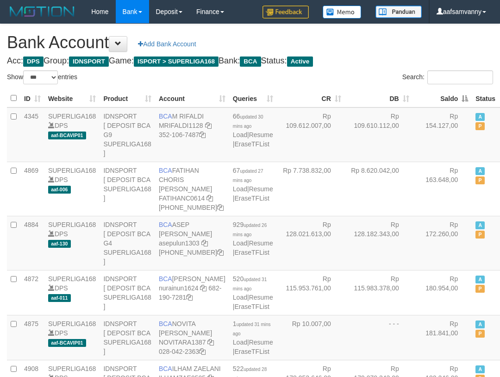
click at [440, 92] on th "Saldo" at bounding box center [442, 98] width 59 height 18
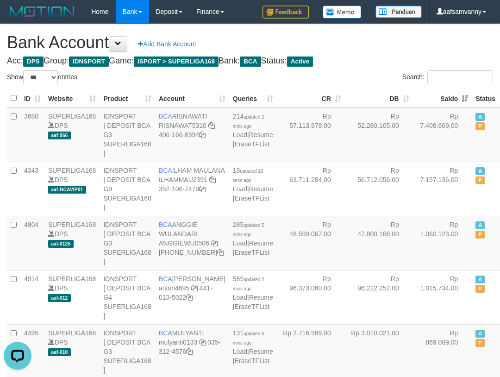
click at [407, 56] on h4 "Acc: DPS Group: IDNSPORT Game: ISPORT > SUPERLIGA168 Bank: BCA Status: Active" at bounding box center [250, 60] width 486 height 9
click at [388, 44] on h1 "Bank Account Add Bank Account" at bounding box center [250, 42] width 486 height 19
drag, startPoint x: 413, startPoint y: 49, endPoint x: 501, endPoint y: 80, distance: 93.7
click at [413, 48] on h1 "Bank Account Add Bank Account" at bounding box center [250, 42] width 486 height 19
click at [373, 35] on h1 "Bank Account Add Bank Account" at bounding box center [250, 42] width 486 height 19
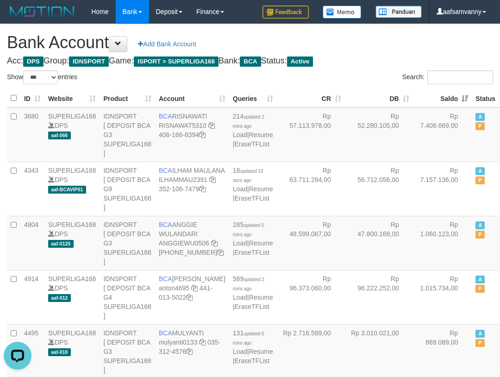
click at [373, 35] on h1 "Bank Account Add Bank Account" at bounding box center [250, 42] width 486 height 19
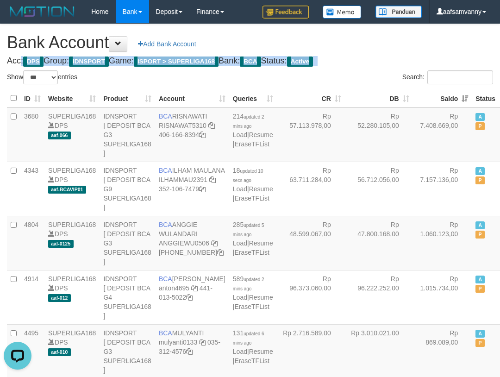
click at [373, 35] on h1 "Bank Account Add Bank Account" at bounding box center [250, 42] width 486 height 19
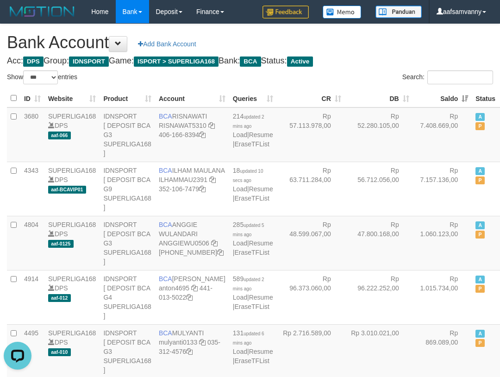
click at [373, 36] on h1 "Bank Account Add Bank Account" at bounding box center [250, 42] width 486 height 19
click at [373, 37] on h1 "Bank Account Add Bank Account" at bounding box center [250, 42] width 486 height 19
click at [374, 38] on h1 "Bank Account Add Bank Account" at bounding box center [250, 42] width 486 height 19
click at [375, 42] on h1 "Bank Account Add Bank Account" at bounding box center [250, 42] width 486 height 19
click at [377, 46] on h1 "Bank Account Add Bank Account" at bounding box center [250, 42] width 486 height 19
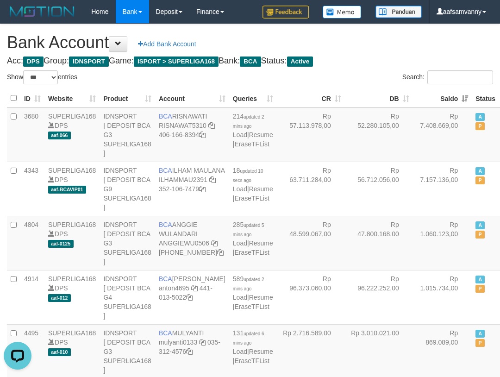
click at [377, 46] on h1 "Bank Account Add Bank Account" at bounding box center [250, 42] width 486 height 19
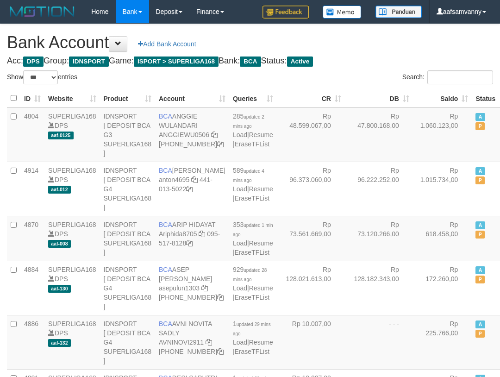
select select "***"
click at [385, 50] on h1 "Bank Account Add Bank Account" at bounding box center [250, 42] width 486 height 19
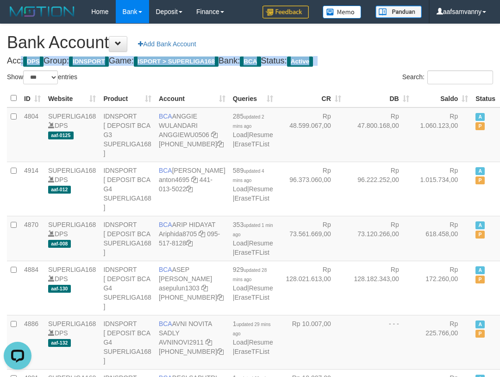
click at [385, 50] on h1 "Bank Account Add Bank Account" at bounding box center [250, 42] width 486 height 19
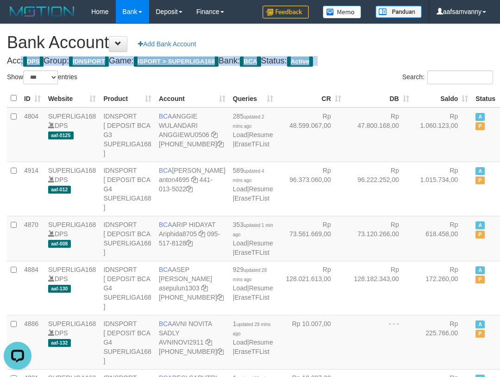
click at [385, 50] on h1 "Bank Account Add Bank Account" at bounding box center [250, 42] width 486 height 19
click at [385, 51] on h1 "Bank Account Add Bank Account" at bounding box center [250, 42] width 486 height 19
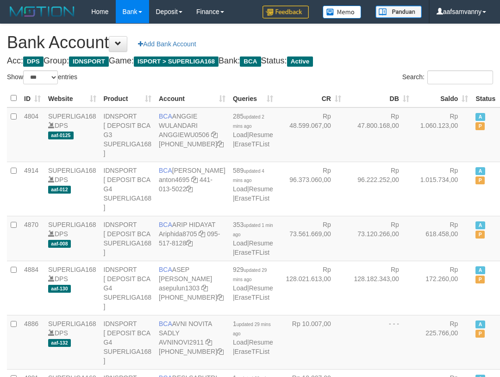
select select "***"
click at [444, 99] on th "Saldo" at bounding box center [442, 98] width 59 height 18
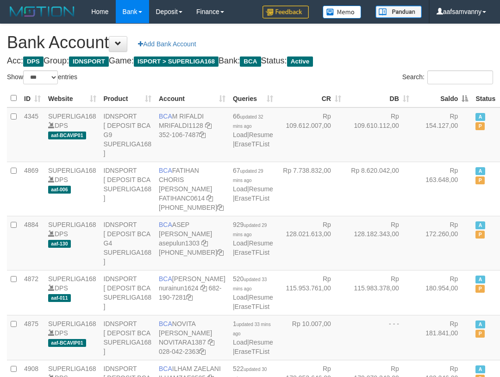
drag, startPoint x: 444, startPoint y: 99, endPoint x: 407, endPoint y: 67, distance: 48.9
click at [444, 99] on th "Saldo" at bounding box center [442, 98] width 59 height 18
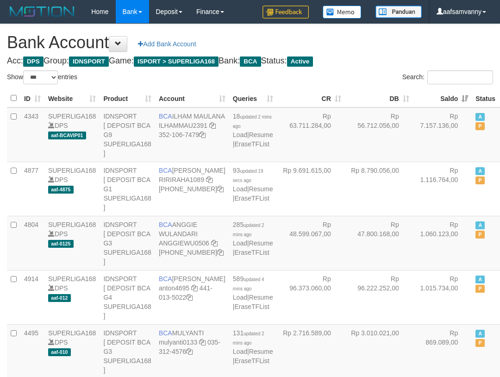
click at [393, 44] on h1 "Bank Account Add Bank Account" at bounding box center [250, 42] width 486 height 19
click at [393, 42] on h1 "Bank Account Add Bank Account" at bounding box center [250, 42] width 486 height 19
click at [395, 47] on h1 "Bank Account Add Bank Account" at bounding box center [250, 42] width 486 height 19
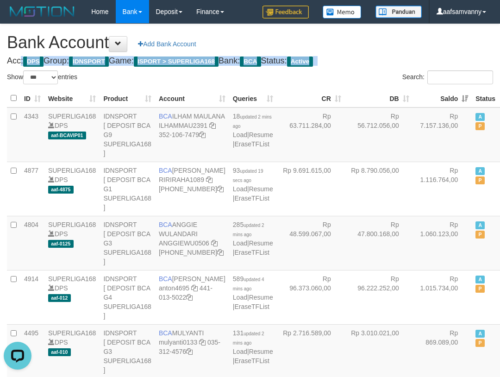
click at [395, 47] on h1 "Bank Account Add Bank Account" at bounding box center [250, 42] width 486 height 19
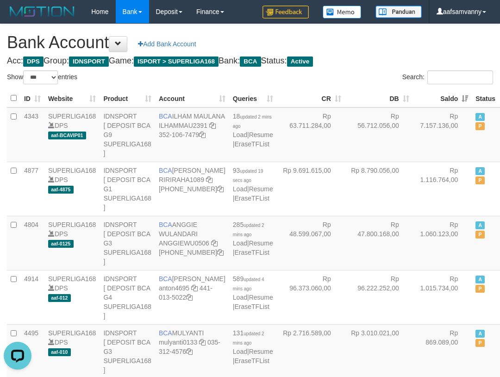
click at [395, 49] on h1 "Bank Account Add Bank Account" at bounding box center [250, 42] width 486 height 19
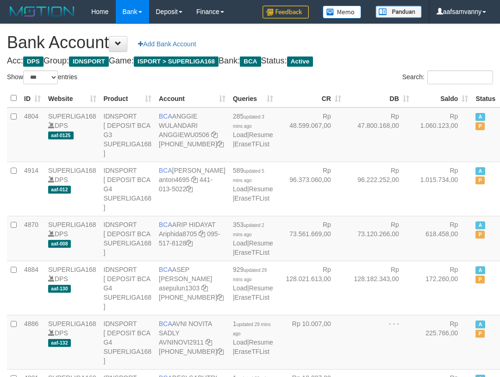
select select "***"
click at [436, 93] on th "Saldo" at bounding box center [442, 98] width 59 height 18
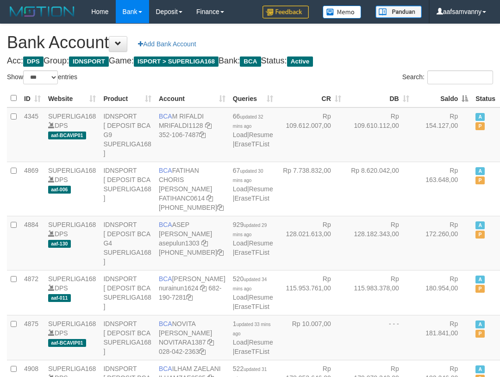
click at [436, 93] on th "Saldo" at bounding box center [442, 98] width 59 height 18
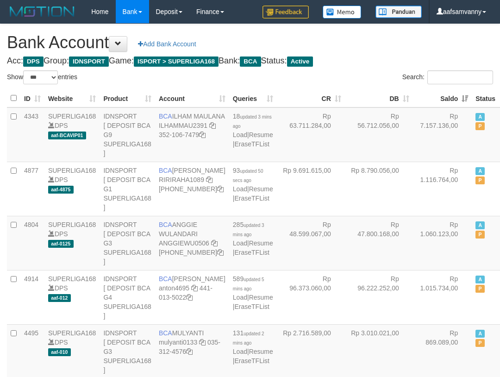
click at [359, 43] on h1 "Bank Account Add Bank Account" at bounding box center [250, 42] width 486 height 19
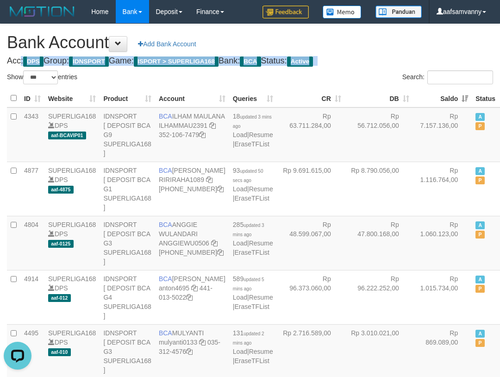
click at [359, 43] on h1 "Bank Account Add Bank Account" at bounding box center [250, 42] width 486 height 19
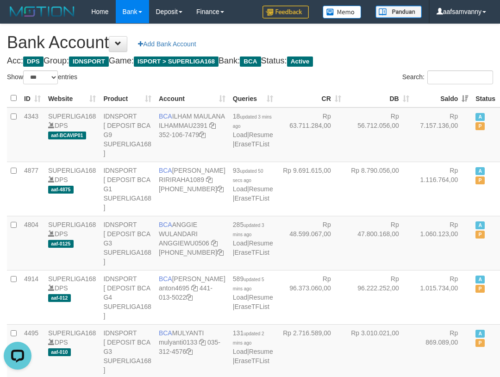
click at [360, 43] on h1 "Bank Account Add Bank Account" at bounding box center [250, 42] width 486 height 19
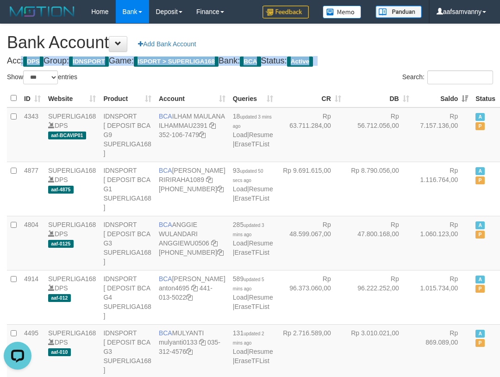
click at [360, 43] on h1 "Bank Account Add Bank Account" at bounding box center [250, 42] width 486 height 19
drag, startPoint x: 360, startPoint y: 43, endPoint x: 380, endPoint y: 68, distance: 32.0
click at [361, 44] on h1 "Bank Account Add Bank Account" at bounding box center [250, 42] width 486 height 19
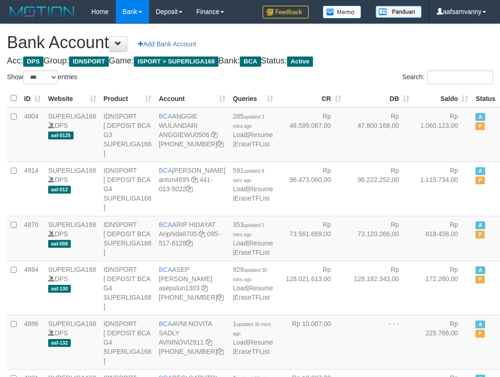
select select "***"
click at [443, 93] on th "Saldo" at bounding box center [442, 98] width 59 height 18
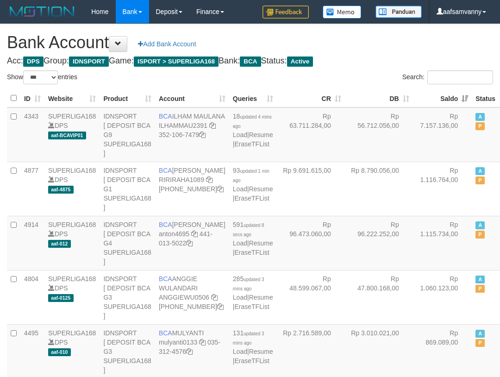
click at [384, 57] on h4 "Acc: DPS Group: IDNSPORT Game: ISPORT > SUPERLIGA168 Bank: BCA Status: Active" at bounding box center [250, 60] width 486 height 9
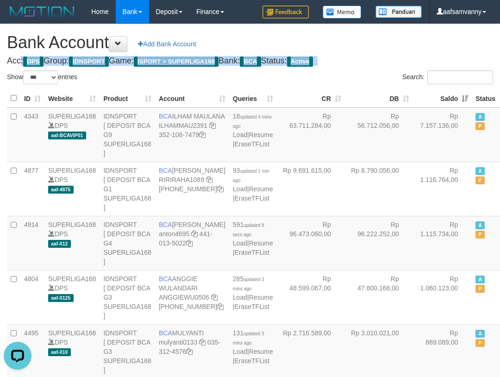
click at [384, 57] on h4 "Acc: DPS Group: IDNSPORT Game: ISPORT > SUPERLIGA168 Bank: BCA Status: Active" at bounding box center [250, 60] width 486 height 9
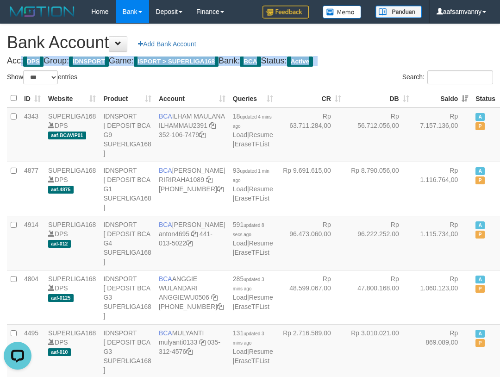
click at [384, 57] on h4 "Acc: DPS Group: IDNSPORT Game: ISPORT > SUPERLIGA168 Bank: BCA Status: Active" at bounding box center [250, 60] width 486 height 9
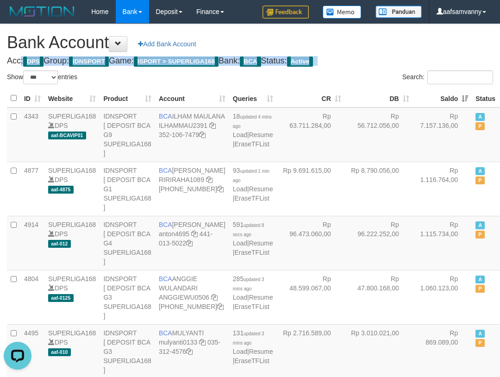
click at [384, 57] on h4 "Acc: DPS Group: IDNSPORT Game: ISPORT > SUPERLIGA168 Bank: BCA Status: Active" at bounding box center [250, 60] width 486 height 9
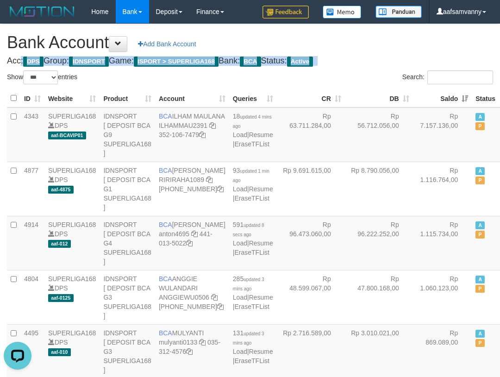
click at [384, 57] on h4 "Acc: DPS Group: IDNSPORT Game: ISPORT > SUPERLIGA168 Bank: BCA Status: Active" at bounding box center [250, 60] width 486 height 9
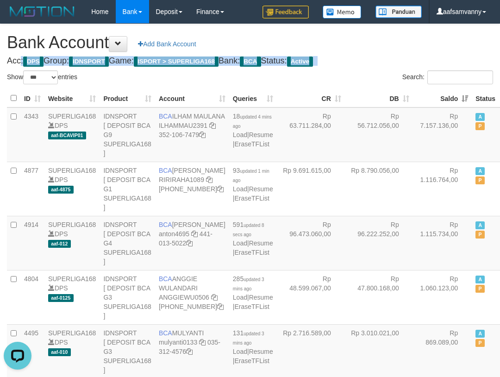
click at [384, 57] on h4 "Acc: DPS Group: IDNSPORT Game: ISPORT > SUPERLIGA168 Bank: BCA Status: Active" at bounding box center [250, 60] width 486 height 9
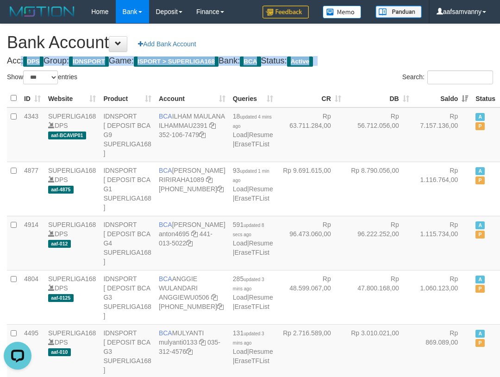
click at [384, 57] on h4 "Acc: DPS Group: IDNSPORT Game: ISPORT > SUPERLIGA168 Bank: BCA Status: Active" at bounding box center [250, 60] width 486 height 9
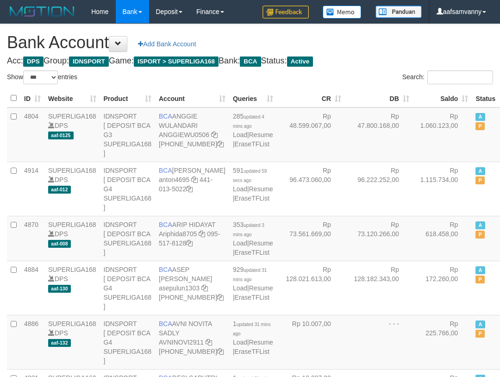
select select "***"
click at [442, 96] on th "Saldo" at bounding box center [442, 98] width 59 height 18
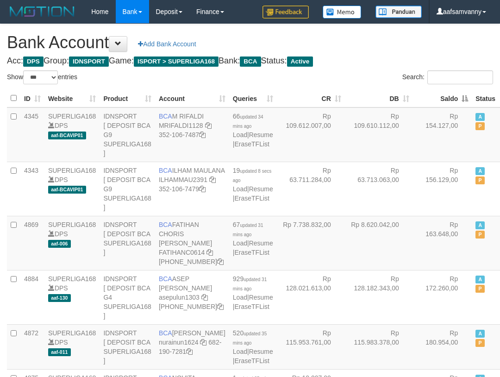
drag, startPoint x: 0, startPoint y: 0, endPoint x: 431, endPoint y: 86, distance: 439.3
click at [441, 95] on th "Saldo" at bounding box center [442, 98] width 59 height 18
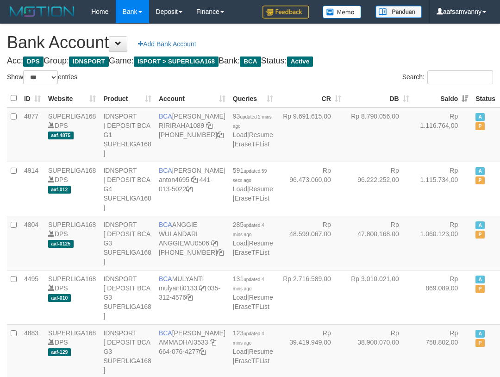
click at [407, 46] on h1 "Bank Account Add Bank Account" at bounding box center [250, 42] width 486 height 19
click at [407, 45] on h1 "Bank Account Add Bank Account" at bounding box center [250, 42] width 486 height 19
click at [395, 50] on h1 "Bank Account Add Bank Account" at bounding box center [250, 42] width 486 height 19
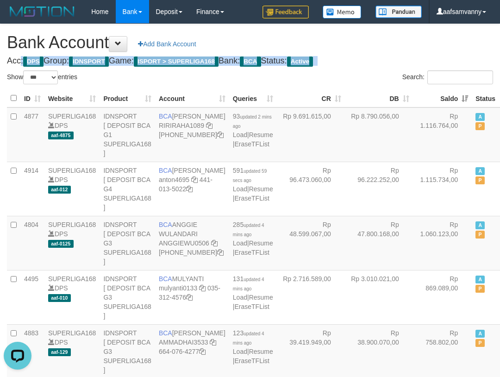
click at [395, 50] on h1 "Bank Account Add Bank Account" at bounding box center [250, 42] width 486 height 19
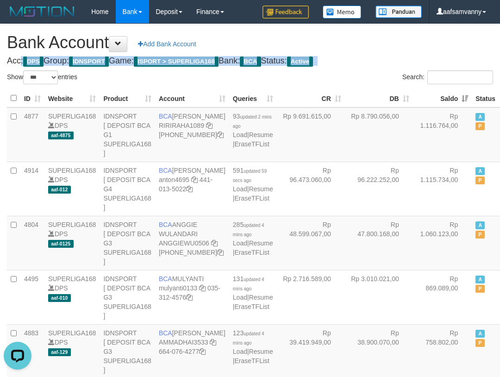
click at [395, 50] on h1 "Bank Account Add Bank Account" at bounding box center [250, 42] width 486 height 19
click at [396, 50] on h1 "Bank Account Add Bank Account" at bounding box center [250, 42] width 486 height 19
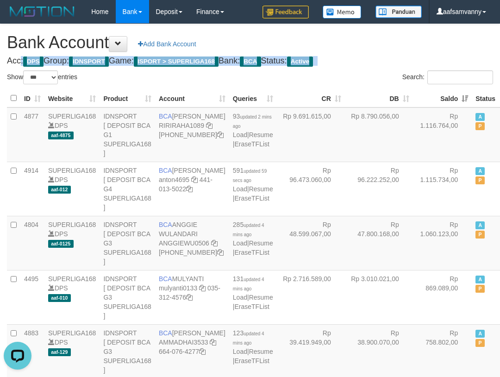
click at [396, 50] on h1 "Bank Account Add Bank Account" at bounding box center [250, 42] width 486 height 19
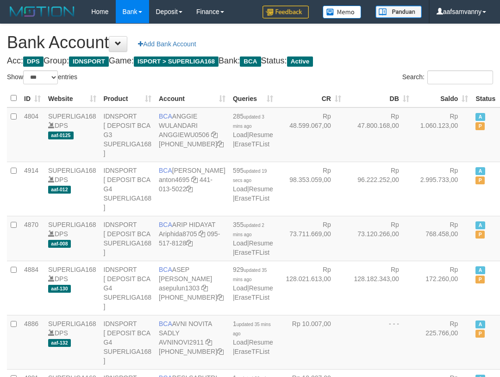
select select "***"
click at [440, 92] on th "Saldo" at bounding box center [442, 98] width 59 height 18
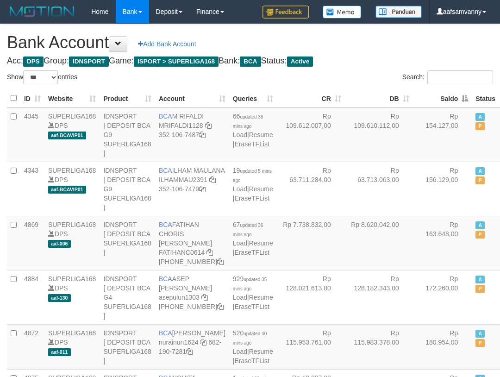
click at [440, 92] on th "Saldo" at bounding box center [442, 98] width 59 height 18
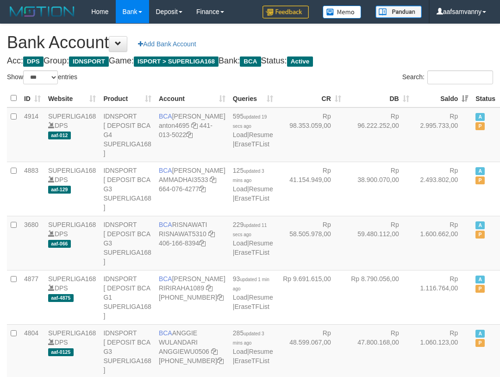
click at [408, 51] on h1 "Bank Account Add Bank Account" at bounding box center [250, 42] width 486 height 19
click at [474, 39] on h1 "Bank Account Add Bank Account" at bounding box center [250, 42] width 486 height 19
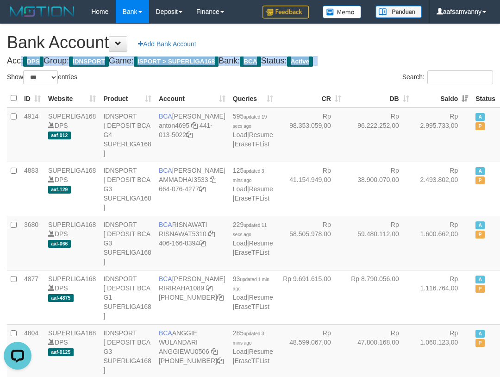
click at [474, 39] on h1 "Bank Account Add Bank Account" at bounding box center [250, 42] width 486 height 19
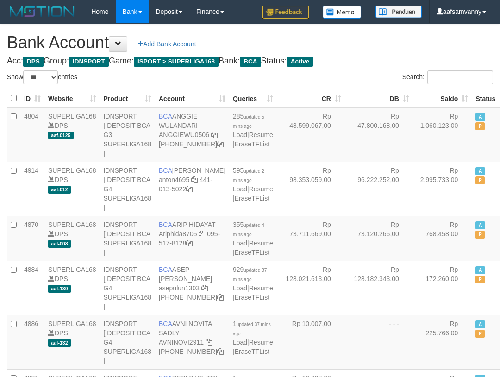
select select "***"
click at [445, 94] on th "Saldo" at bounding box center [442, 98] width 59 height 18
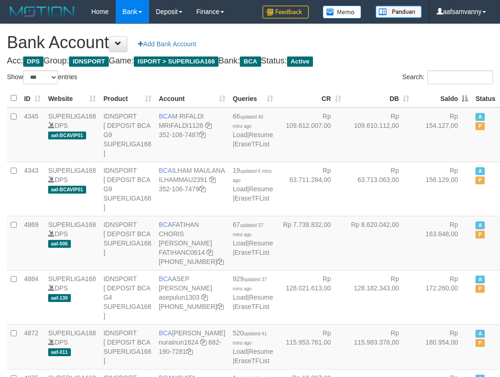
click at [445, 94] on th "Saldo" at bounding box center [442, 98] width 59 height 18
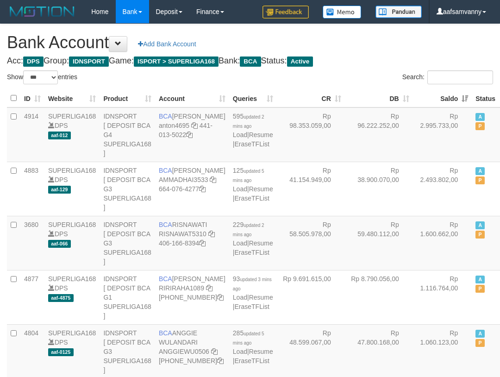
click at [392, 60] on h4 "Acc: DPS Group: IDNSPORT Game: ISPORT > SUPERLIGA168 Bank: BCA Status: Active" at bounding box center [250, 60] width 486 height 9
click at [388, 46] on h1 "Bank Account Add Bank Account" at bounding box center [250, 42] width 486 height 19
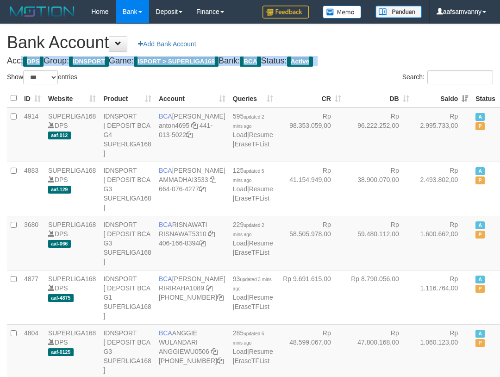
click at [388, 46] on h1 "Bank Account Add Bank Account" at bounding box center [250, 42] width 486 height 19
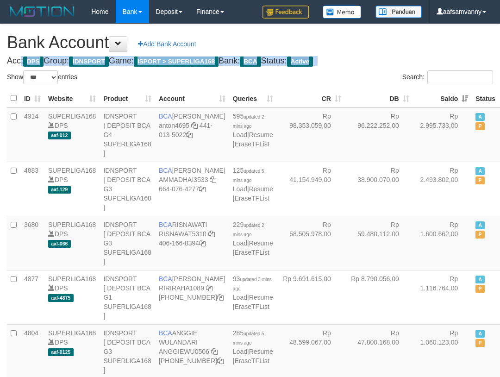
click at [388, 46] on h1 "Bank Account Add Bank Account" at bounding box center [250, 42] width 486 height 19
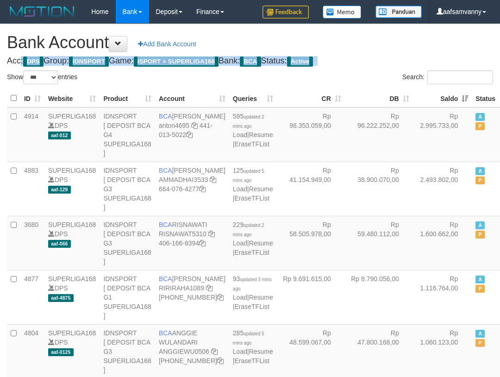
click at [388, 46] on h1 "Bank Account Add Bank Account" at bounding box center [250, 42] width 486 height 19
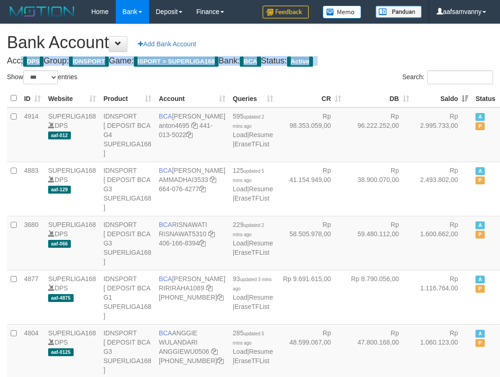
click at [388, 46] on h1 "Bank Account Add Bank Account" at bounding box center [250, 42] width 486 height 19
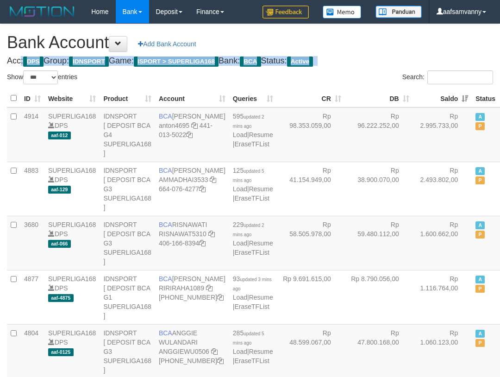
click at [388, 46] on h1 "Bank Account Add Bank Account" at bounding box center [250, 42] width 486 height 19
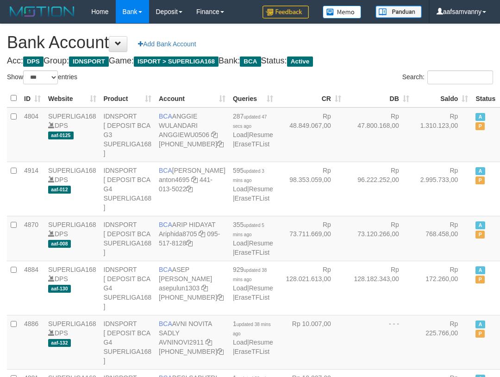
select select "***"
drag, startPoint x: 377, startPoint y: 60, endPoint x: 503, endPoint y: 141, distance: 149.3
click at [377, 61] on h4 "Acc: DPS Group: IDNSPORT Game: ISPORT > SUPERLIGA168 Bank: BCA Status: Active" at bounding box center [250, 60] width 486 height 9
click at [393, 56] on h4 "Acc: DPS Group: IDNSPORT Game: ISPORT > SUPERLIGA168 Bank: BCA Status: Active" at bounding box center [250, 60] width 486 height 9
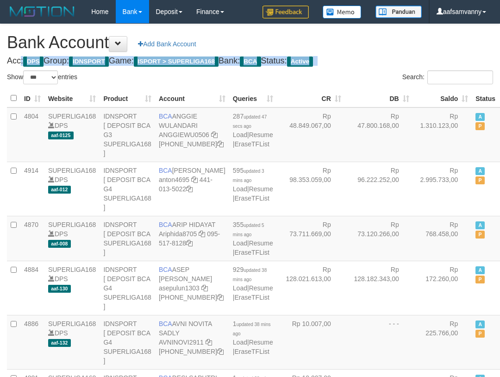
click at [393, 56] on h4 "Acc: DPS Group: IDNSPORT Game: ISPORT > SUPERLIGA168 Bank: BCA Status: Active" at bounding box center [250, 60] width 486 height 9
drag, startPoint x: 393, startPoint y: 56, endPoint x: 392, endPoint y: 136, distance: 80.1
click at [392, 56] on h4 "Acc: DPS Group: IDNSPORT Game: ISPORT > SUPERLIGA168 Bank: BCA Status: Active" at bounding box center [250, 60] width 486 height 9
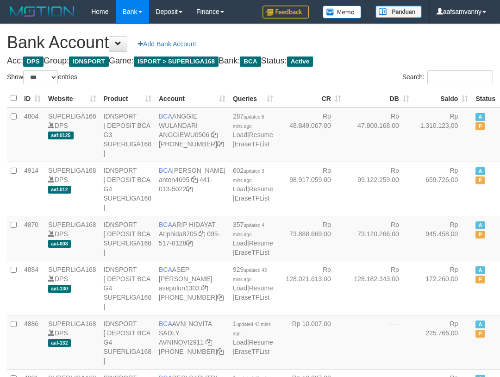
select select "***"
click at [442, 94] on th "Saldo" at bounding box center [442, 98] width 59 height 18
drag, startPoint x: 0, startPoint y: 0, endPoint x: 428, endPoint y: 81, distance: 435.7
click at [441, 93] on th "Saldo" at bounding box center [442, 98] width 59 height 18
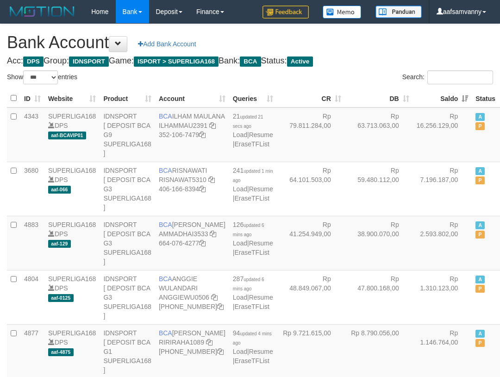
click at [468, 59] on h4 "Acc: DPS Group: IDNSPORT Game: ISPORT > SUPERLIGA168 Bank: BCA Status: Active" at bounding box center [250, 60] width 486 height 9
click at [390, 64] on h4 "Acc: DPS Group: IDNSPORT Game: ISPORT > SUPERLIGA168 Bank: BCA Status: Active" at bounding box center [250, 60] width 486 height 9
click at [358, 58] on h4 "Acc: DPS Group: IDNSPORT Game: ISPORT > SUPERLIGA168 Bank: BCA Status: Active" at bounding box center [250, 60] width 486 height 9
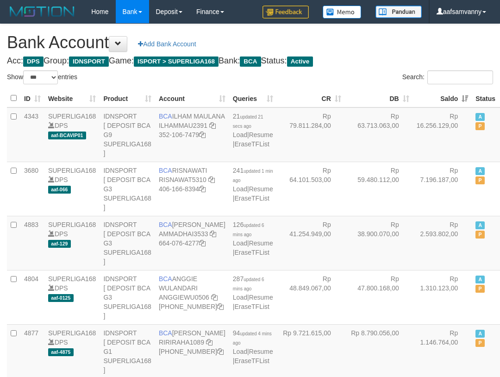
click at [358, 58] on h4 "Acc: DPS Group: IDNSPORT Game: ISPORT > SUPERLIGA168 Bank: BCA Status: Active" at bounding box center [250, 60] width 486 height 9
click at [361, 58] on h4 "Acc: DPS Group: IDNSPORT Game: ISPORT > SUPERLIGA168 Bank: BCA Status: Active" at bounding box center [250, 60] width 486 height 9
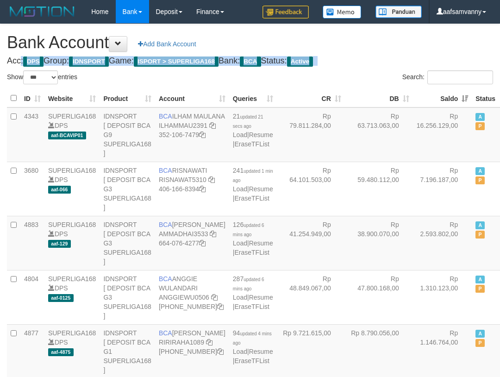
click at [361, 58] on h4 "Acc: DPS Group: IDNSPORT Game: ISPORT > SUPERLIGA168 Bank: BCA Status: Active" at bounding box center [250, 60] width 486 height 9
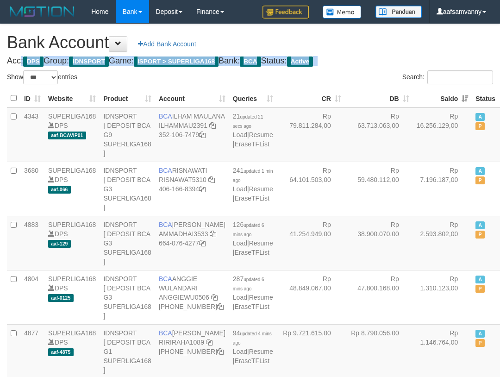
click at [361, 58] on h4 "Acc: DPS Group: IDNSPORT Game: ISPORT > SUPERLIGA168 Bank: BCA Status: Active" at bounding box center [250, 60] width 486 height 9
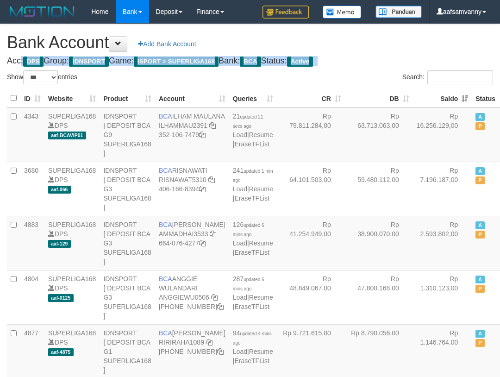
click at [361, 58] on h4 "Acc: DPS Group: IDNSPORT Game: ISPORT > SUPERLIGA168 Bank: BCA Status: Active" at bounding box center [250, 60] width 486 height 9
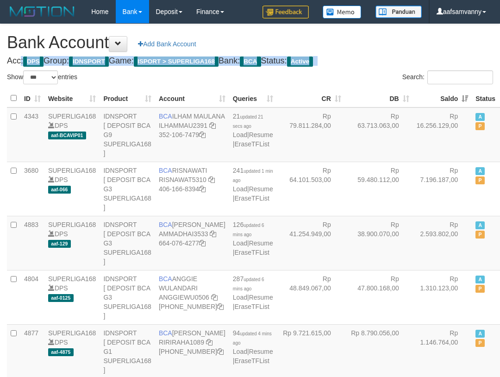
click at [361, 58] on h4 "Acc: DPS Group: IDNSPORT Game: ISPORT > SUPERLIGA168 Bank: BCA Status: Active" at bounding box center [250, 60] width 486 height 9
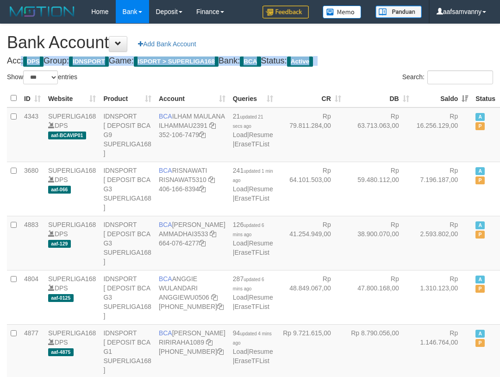
click at [361, 58] on h4 "Acc: DPS Group: IDNSPORT Game: ISPORT > SUPERLIGA168 Bank: BCA Status: Active" at bounding box center [250, 60] width 486 height 9
